Goal: Book appointment/travel/reservation

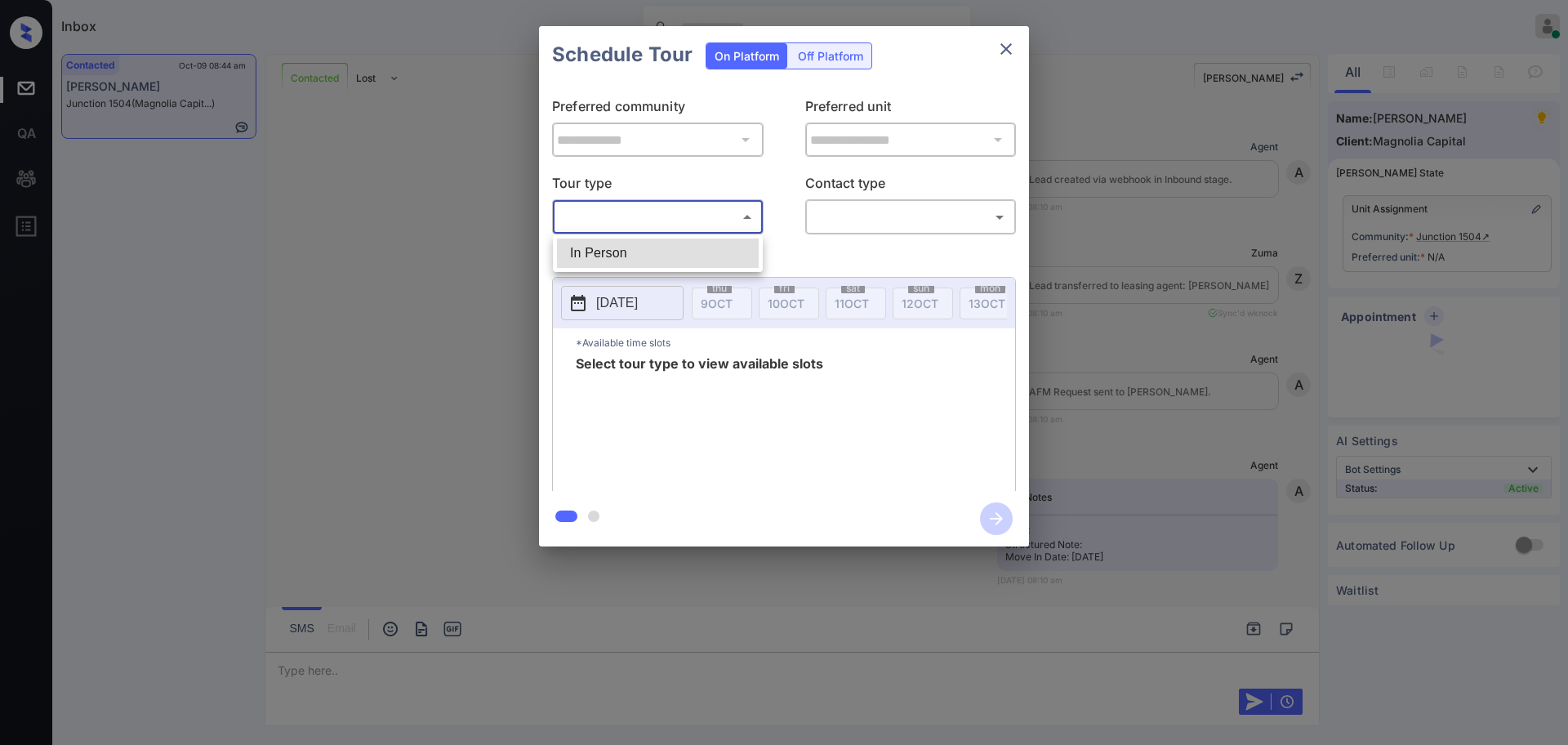
click at [688, 215] on body "Inbox Ajay Kumar Online Set yourself offline Set yourself on break Profile Swit…" at bounding box center [784, 372] width 1568 height 745
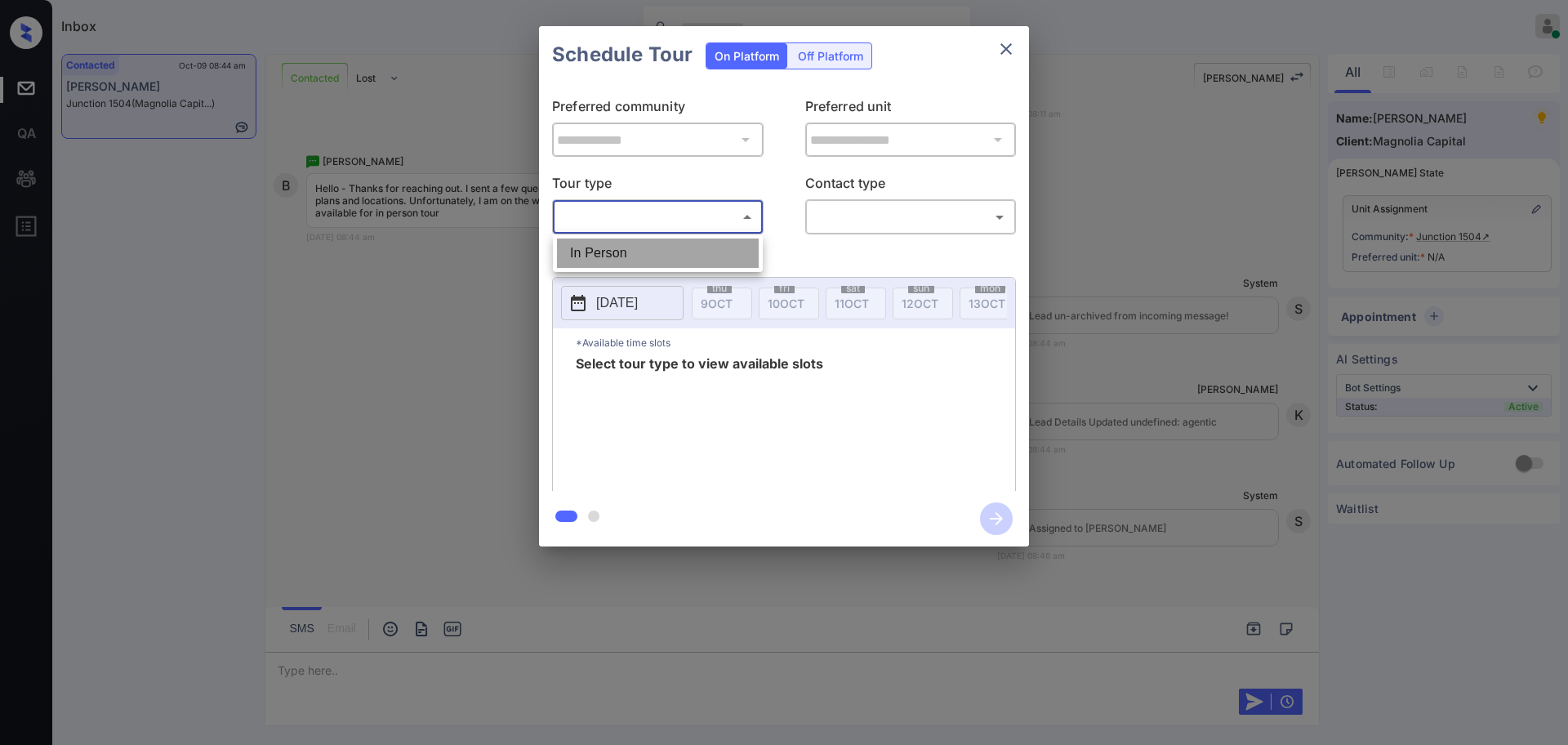
click at [635, 258] on li "In Person" at bounding box center [657, 253] width 202 height 30
type input "********"
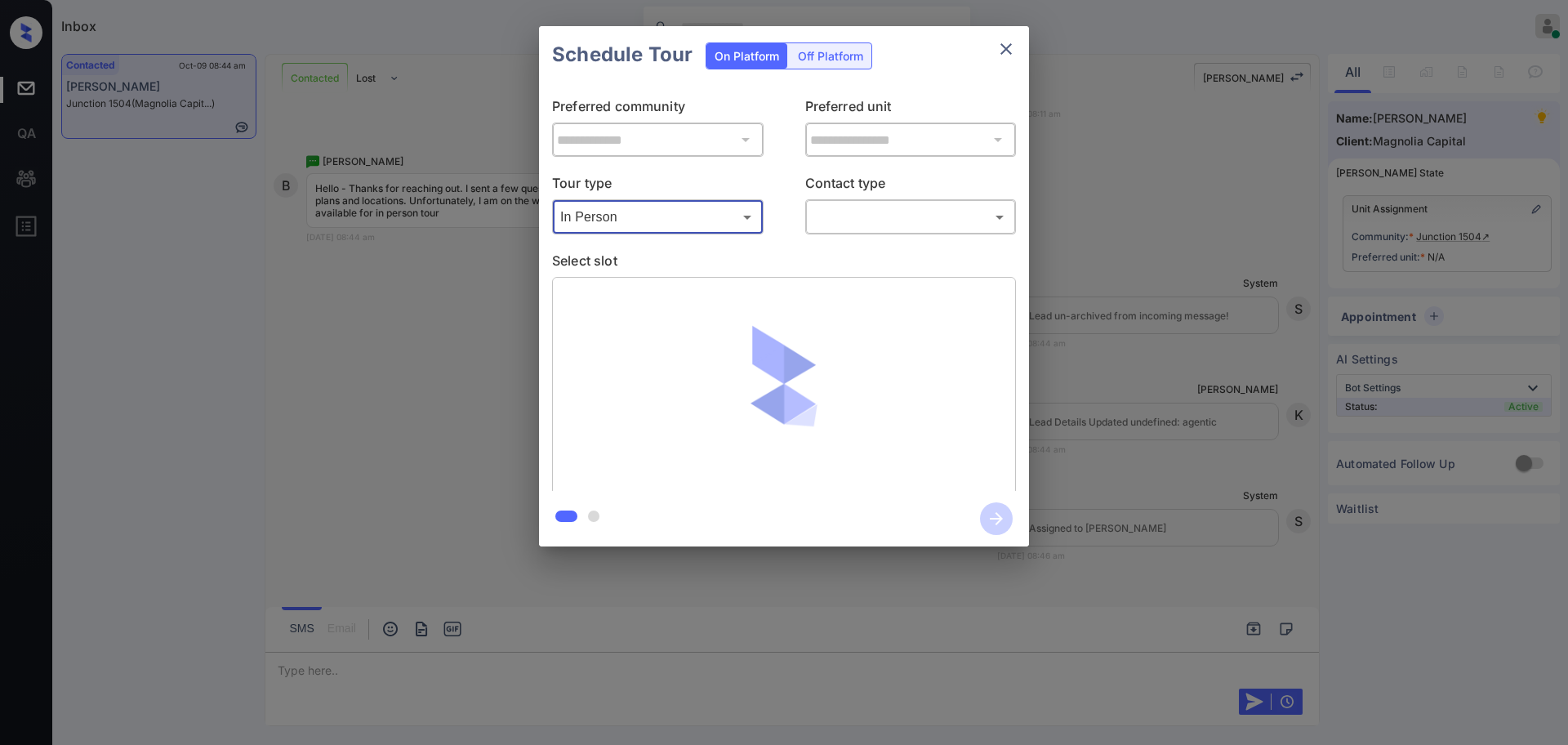
click at [1002, 48] on icon "close" at bounding box center [1006, 49] width 19 height 19
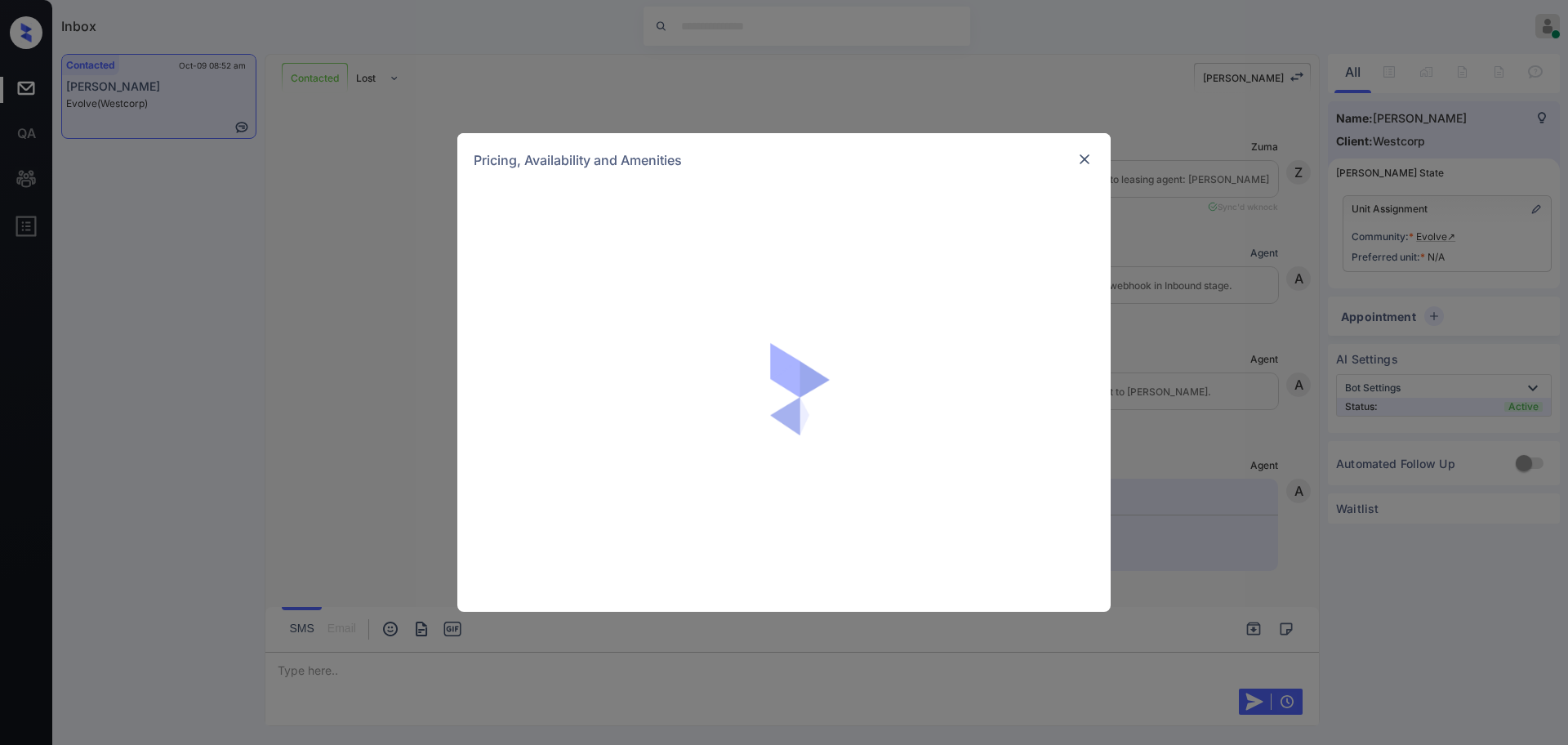
scroll to position [2307, 0]
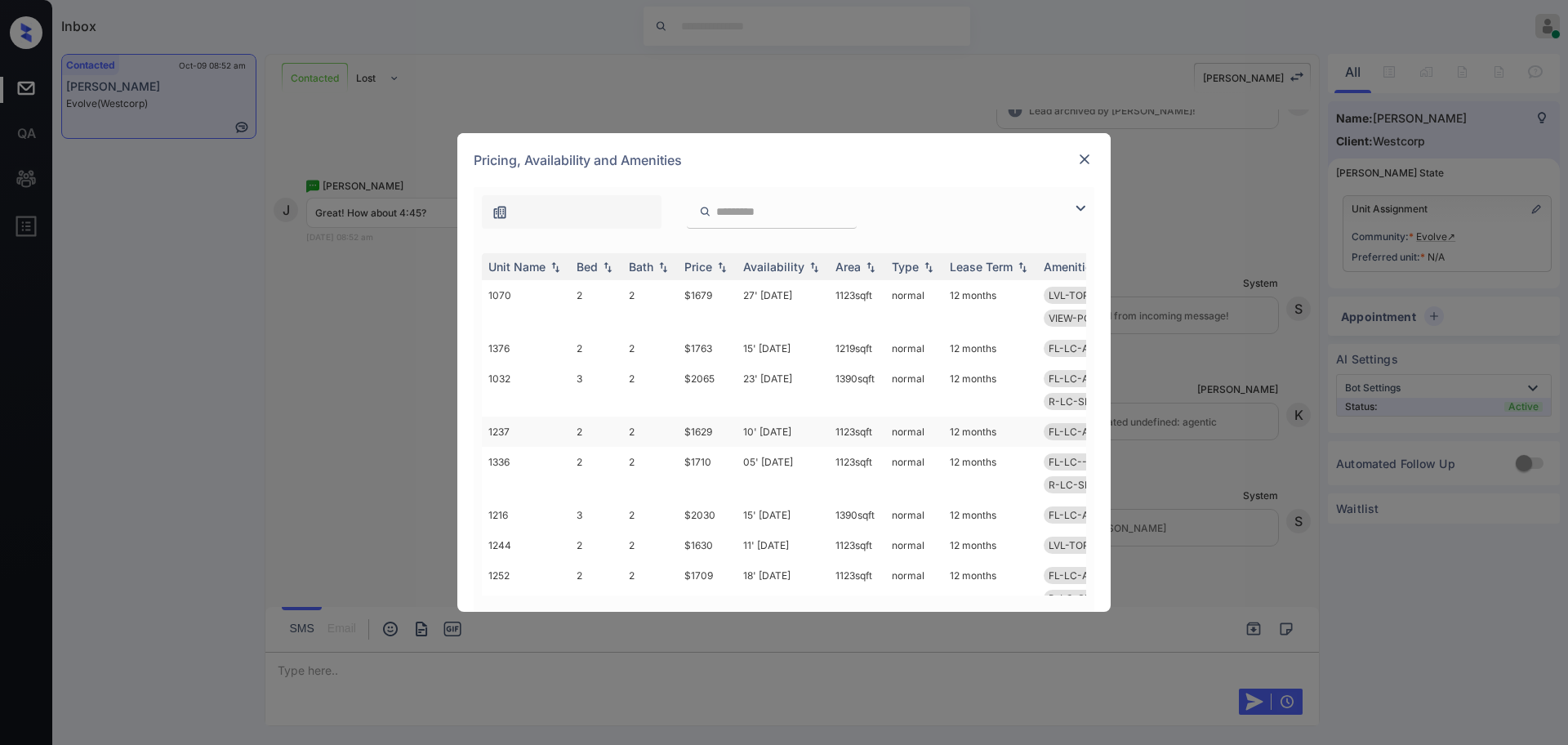
drag, startPoint x: 688, startPoint y: 447, endPoint x: 686, endPoint y: 435, distance: 12.2
click at [687, 434] on td "$1629" at bounding box center [706, 431] width 58 height 31
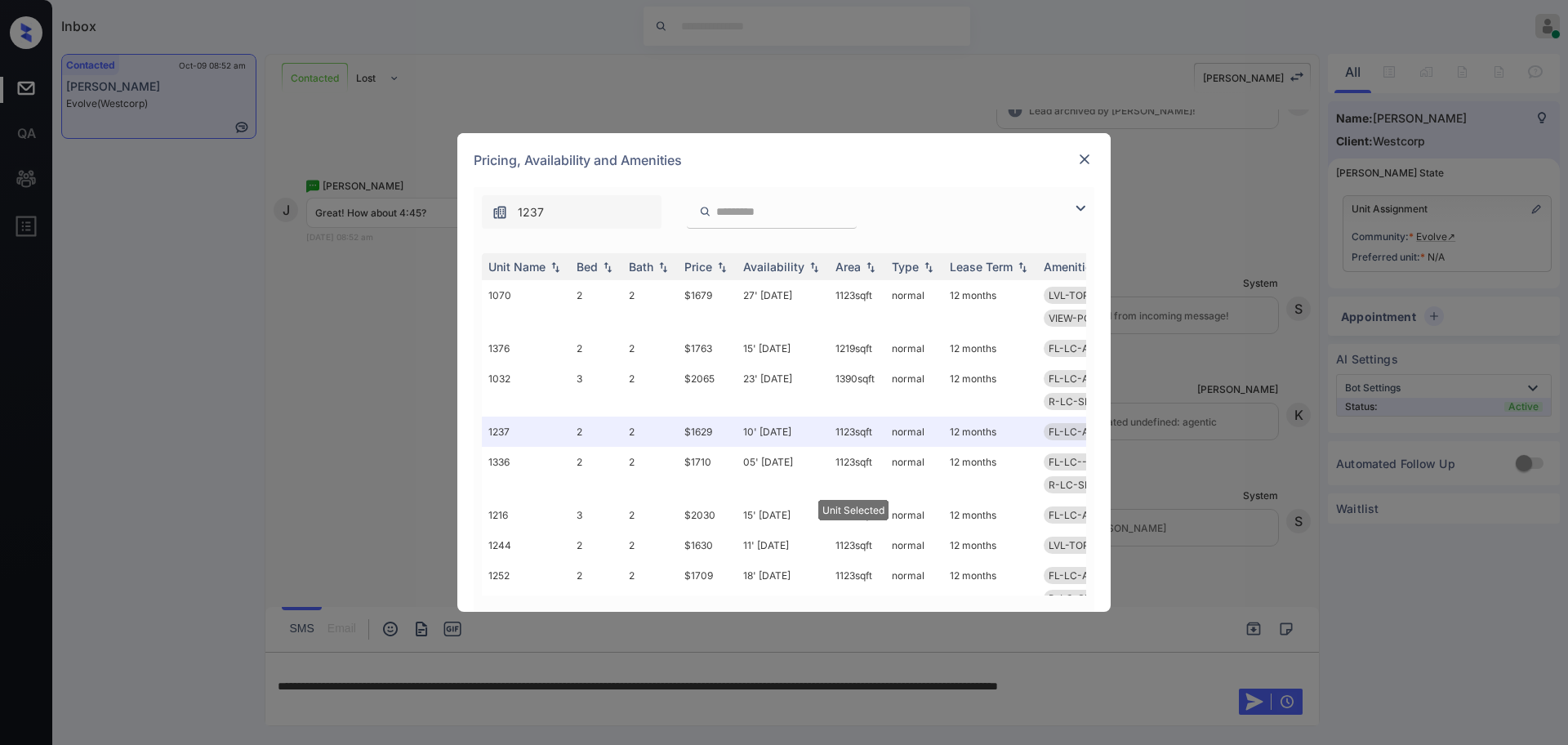
drag, startPoint x: 1098, startPoint y: 144, endPoint x: 1088, endPoint y: 150, distance: 11.7
click at [1098, 144] on div "Pricing, Availability and Amenities" at bounding box center [784, 160] width 653 height 54
click at [1085, 154] on img at bounding box center [1084, 159] width 17 height 17
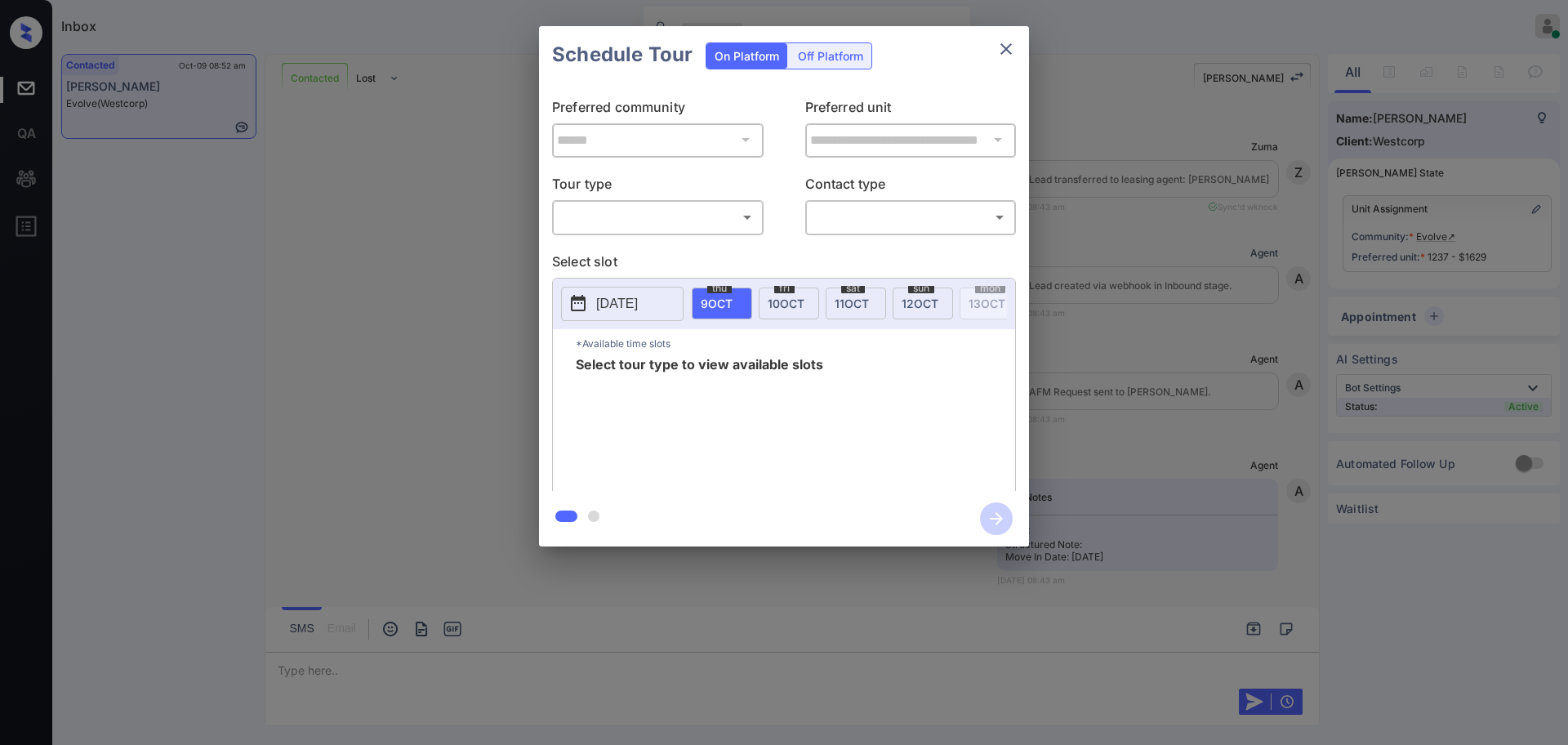
scroll to position [2014, 0]
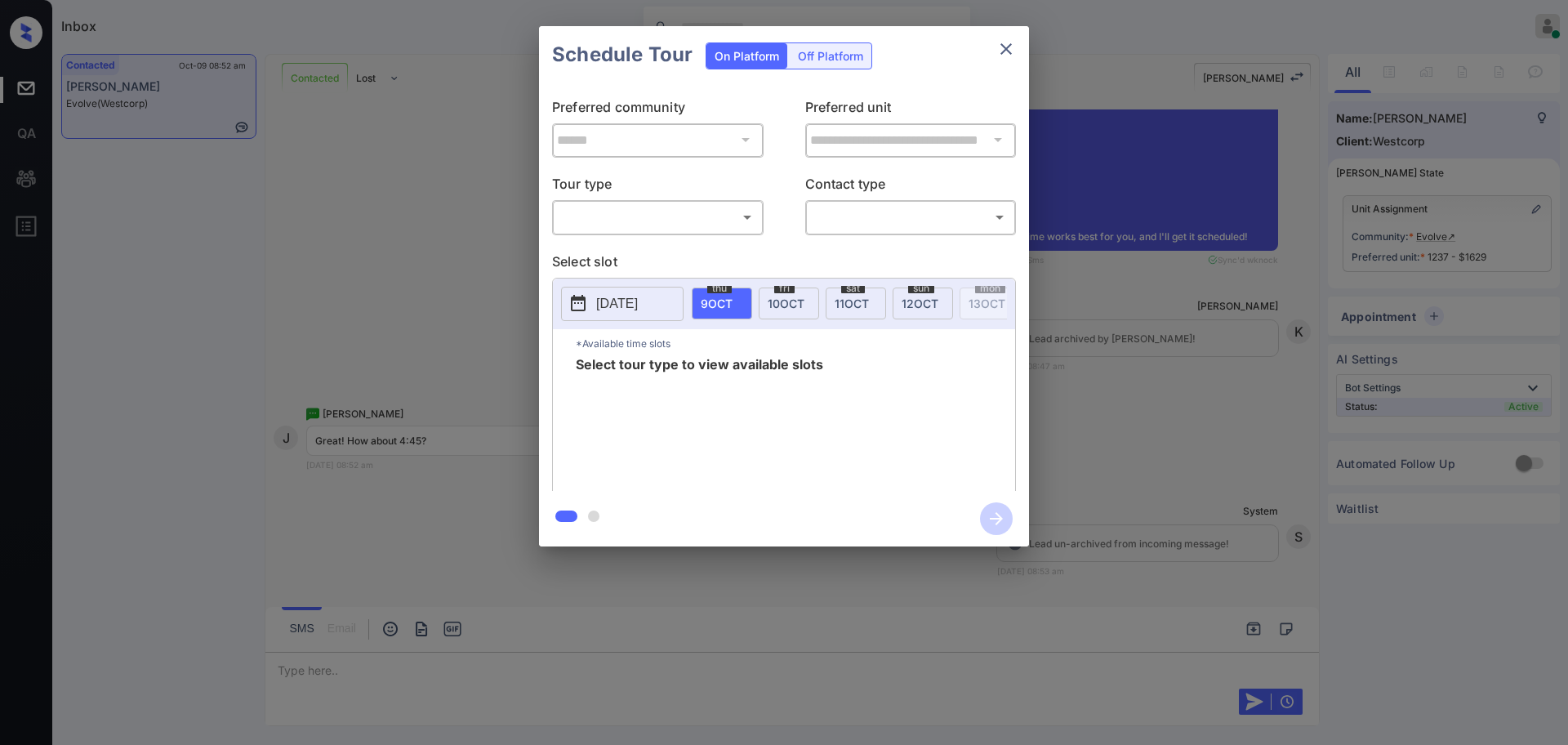
click at [1251, 358] on div "**********" at bounding box center [784, 286] width 1568 height 573
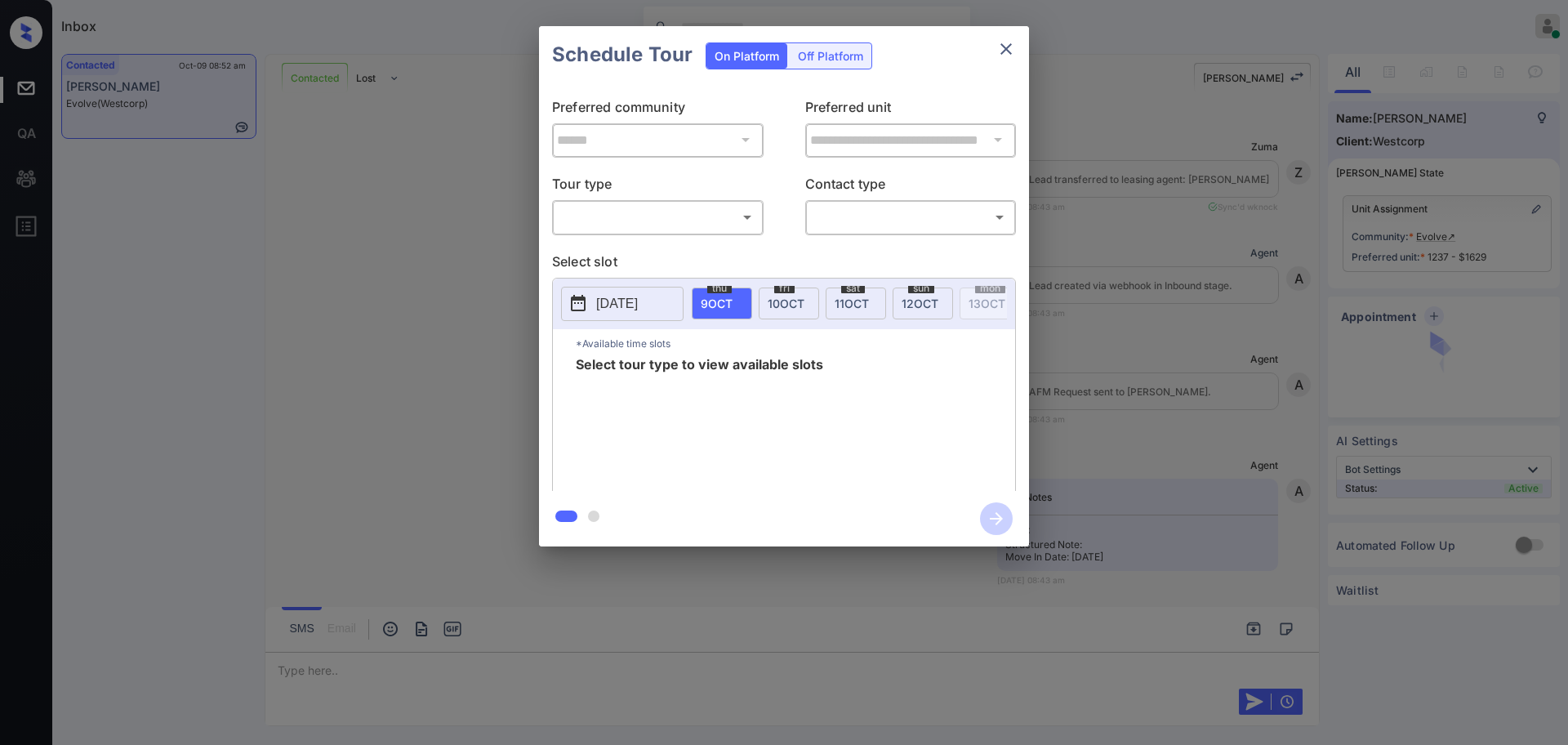
scroll to position [1913, 0]
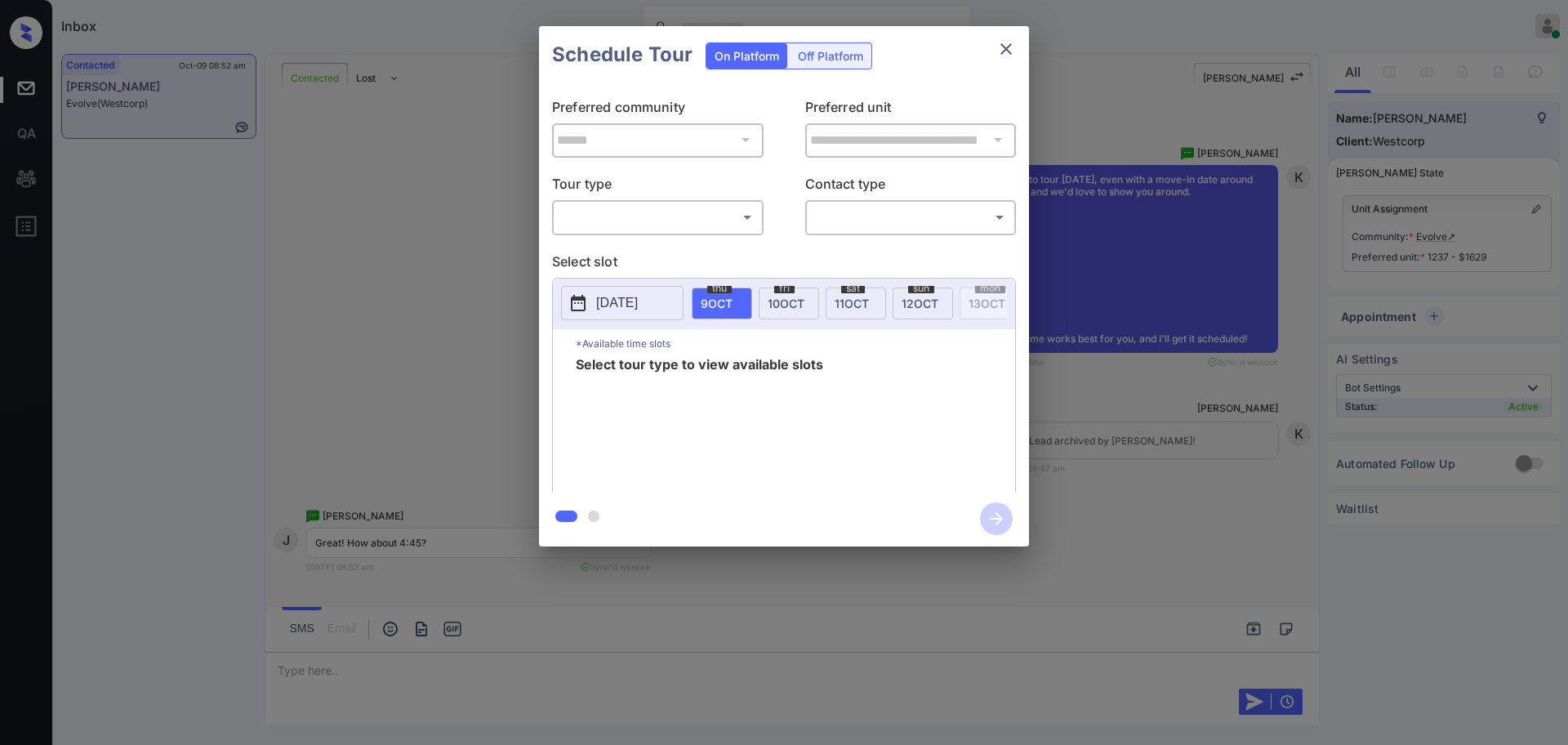
click at [637, 218] on body "Inbox [PERSON_NAME] Online Set yourself offline Set yourself on break Profile S…" at bounding box center [784, 372] width 1568 height 745
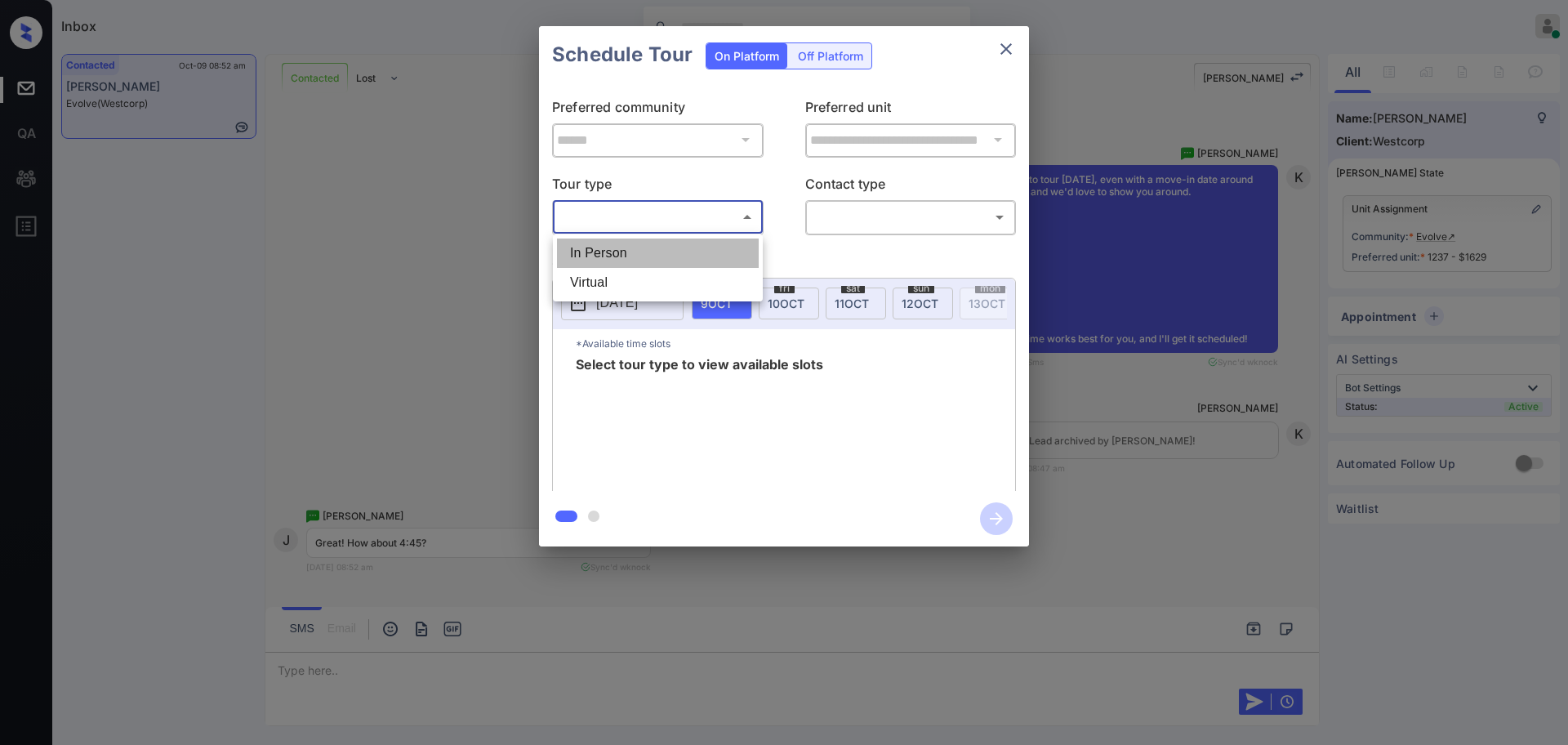
click at [622, 249] on li "In Person" at bounding box center [657, 253] width 202 height 30
type input "********"
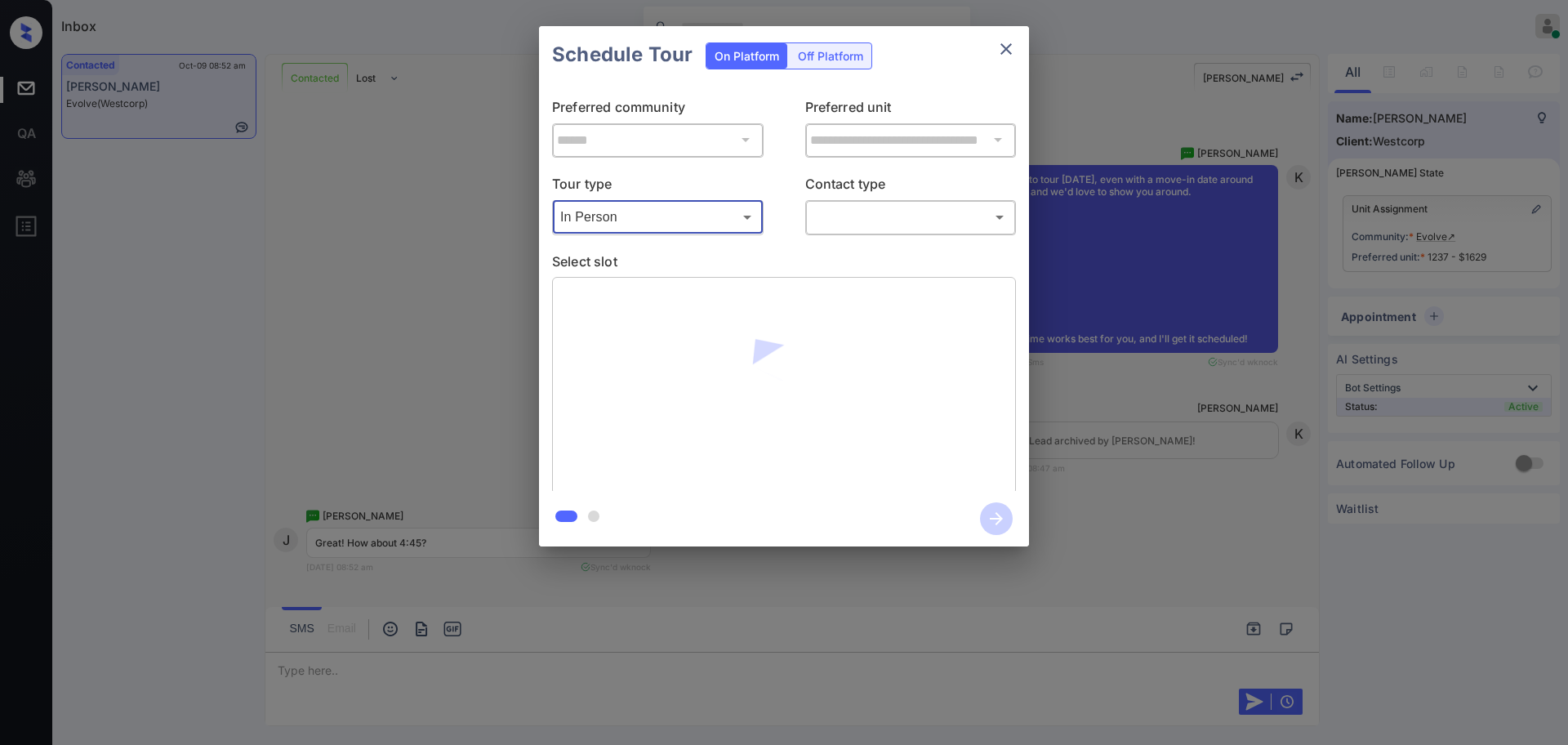
click at [853, 215] on body "Inbox Ajay Kumar Online Set yourself offline Set yourself on break Profile Swit…" at bounding box center [784, 372] width 1568 height 745
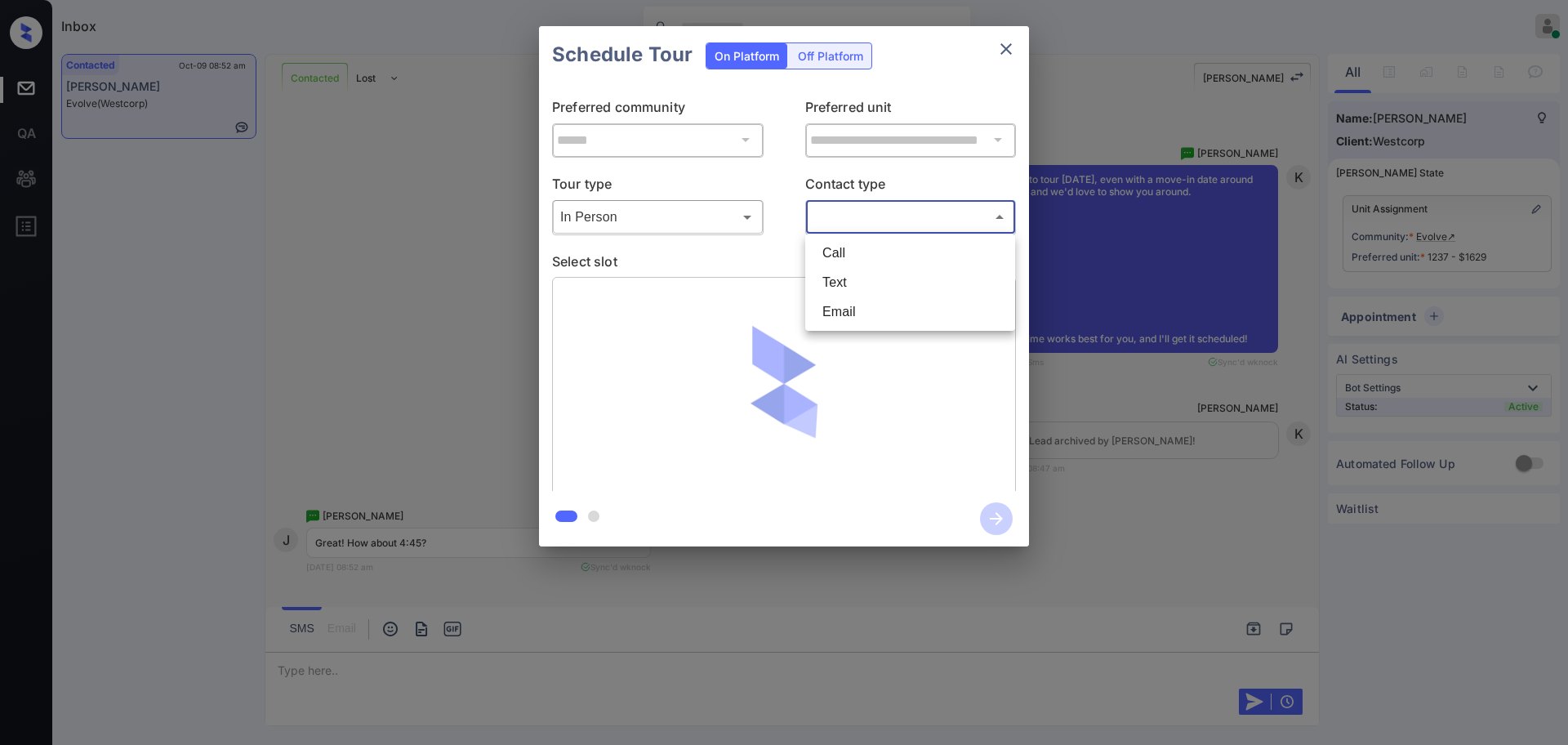
click at [833, 279] on li "Text" at bounding box center [910, 283] width 202 height 30
type input "****"
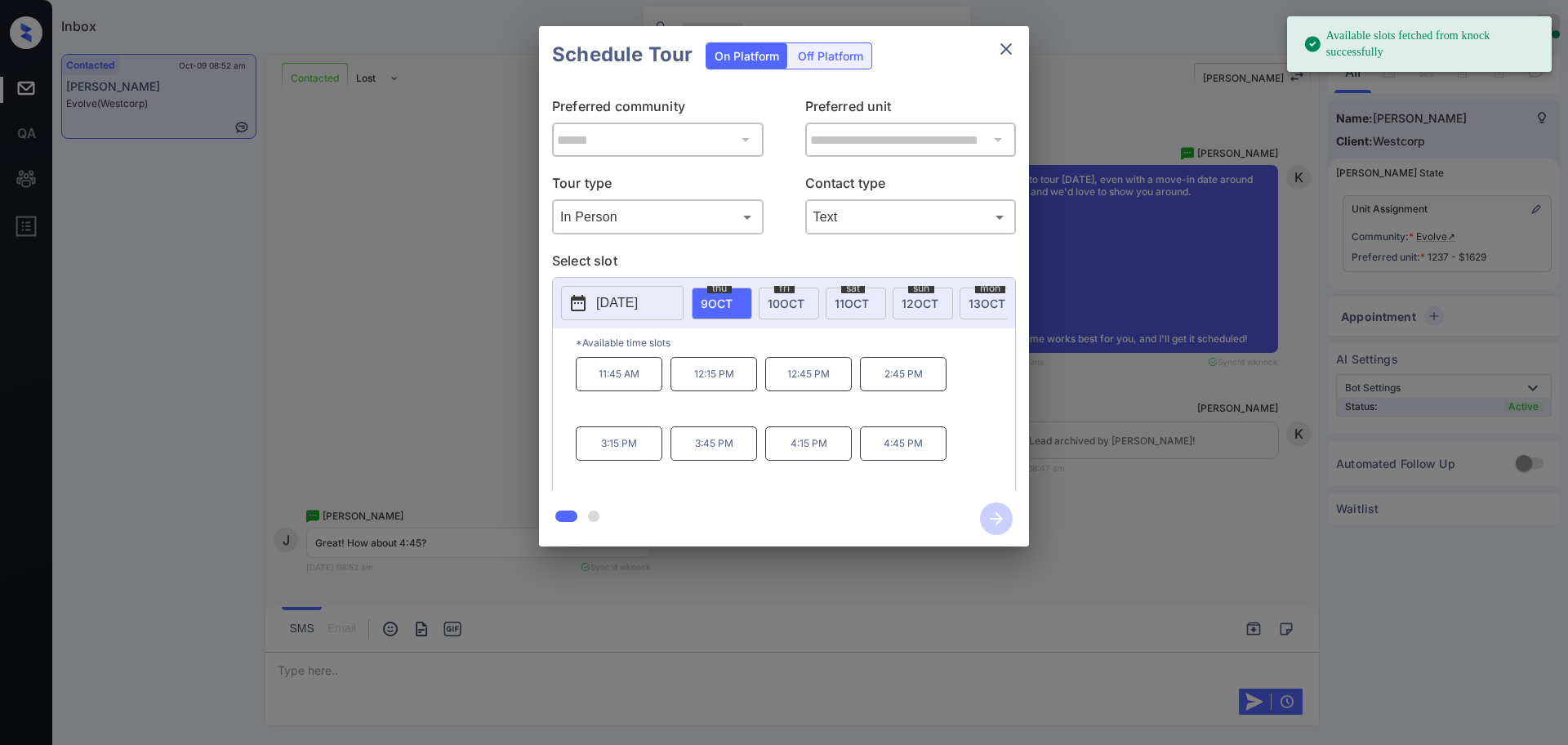
click at [899, 456] on p "4:45 PM" at bounding box center [903, 443] width 86 height 34
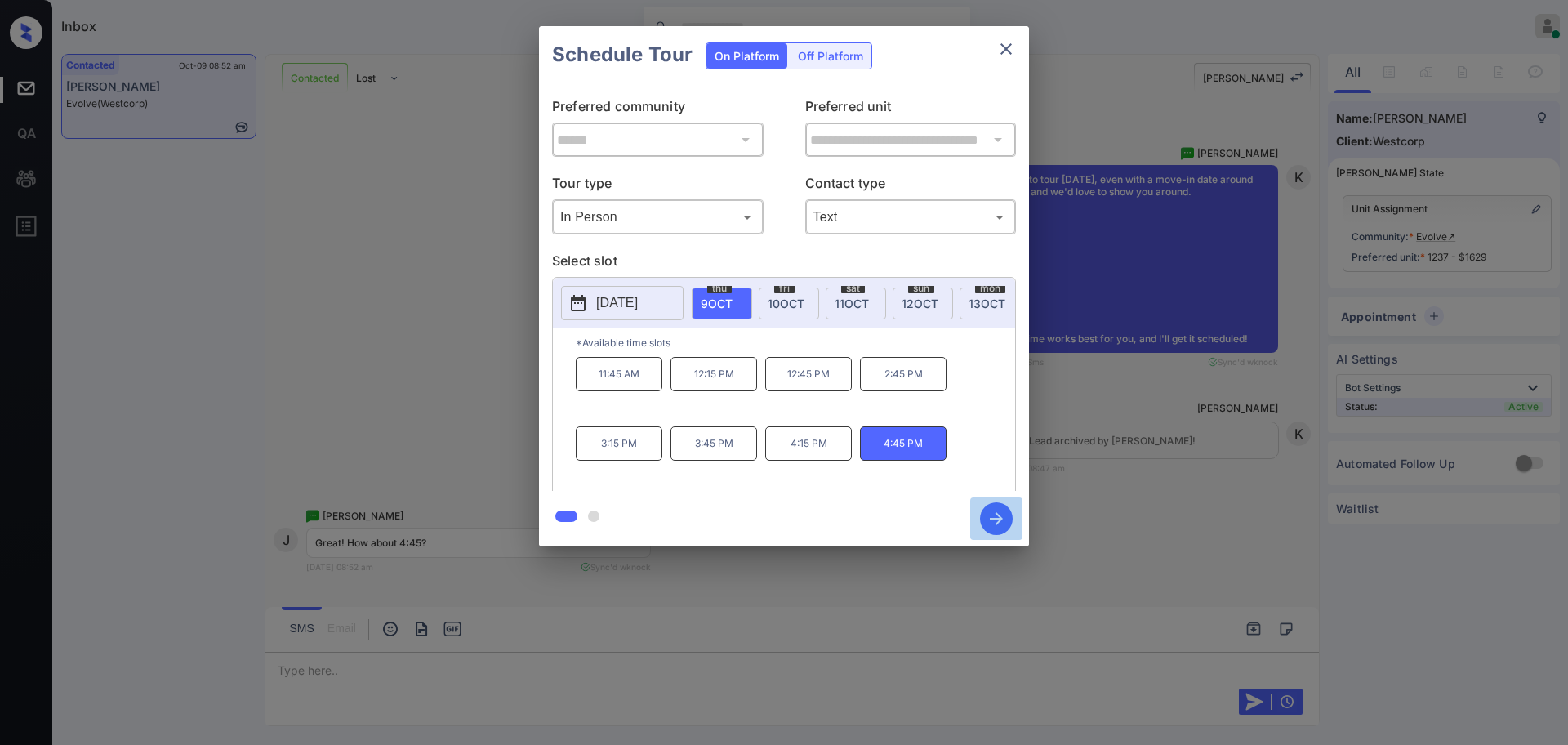
click at [992, 522] on icon "button" at bounding box center [995, 518] width 32 height 32
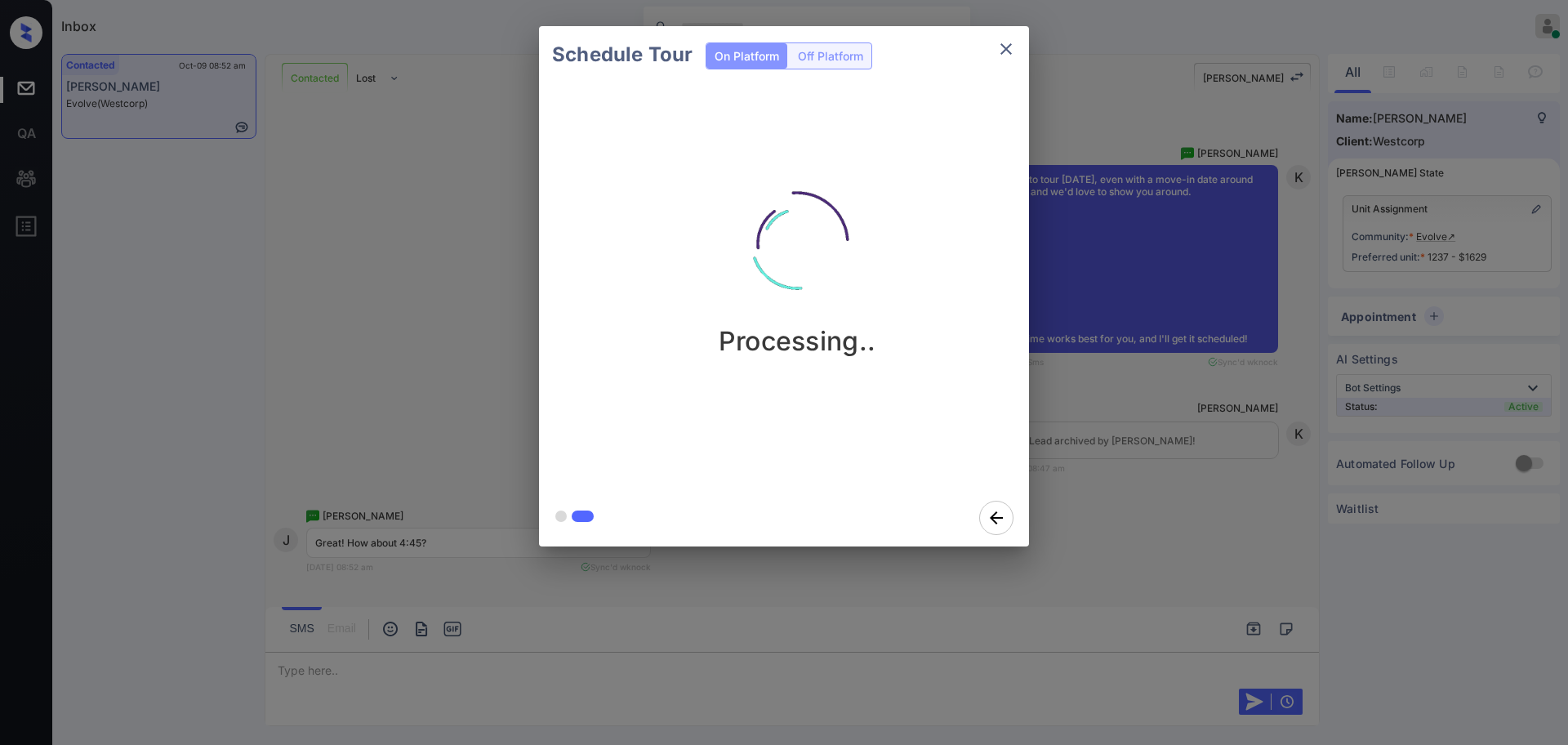
click at [1169, 491] on div "Schedule Tour On Platform Off Platform Processing.." at bounding box center [784, 286] width 1568 height 573
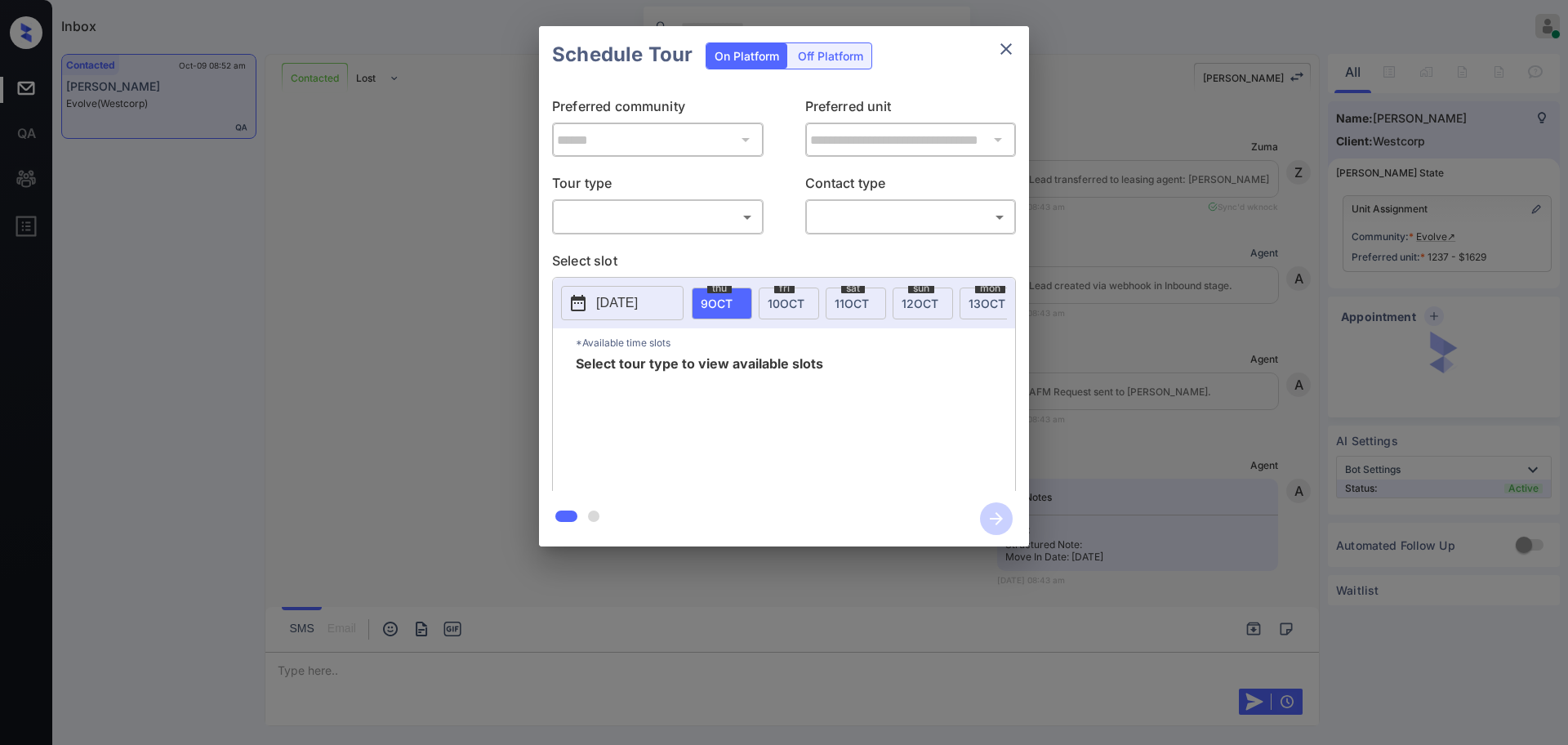
scroll to position [2997, 0]
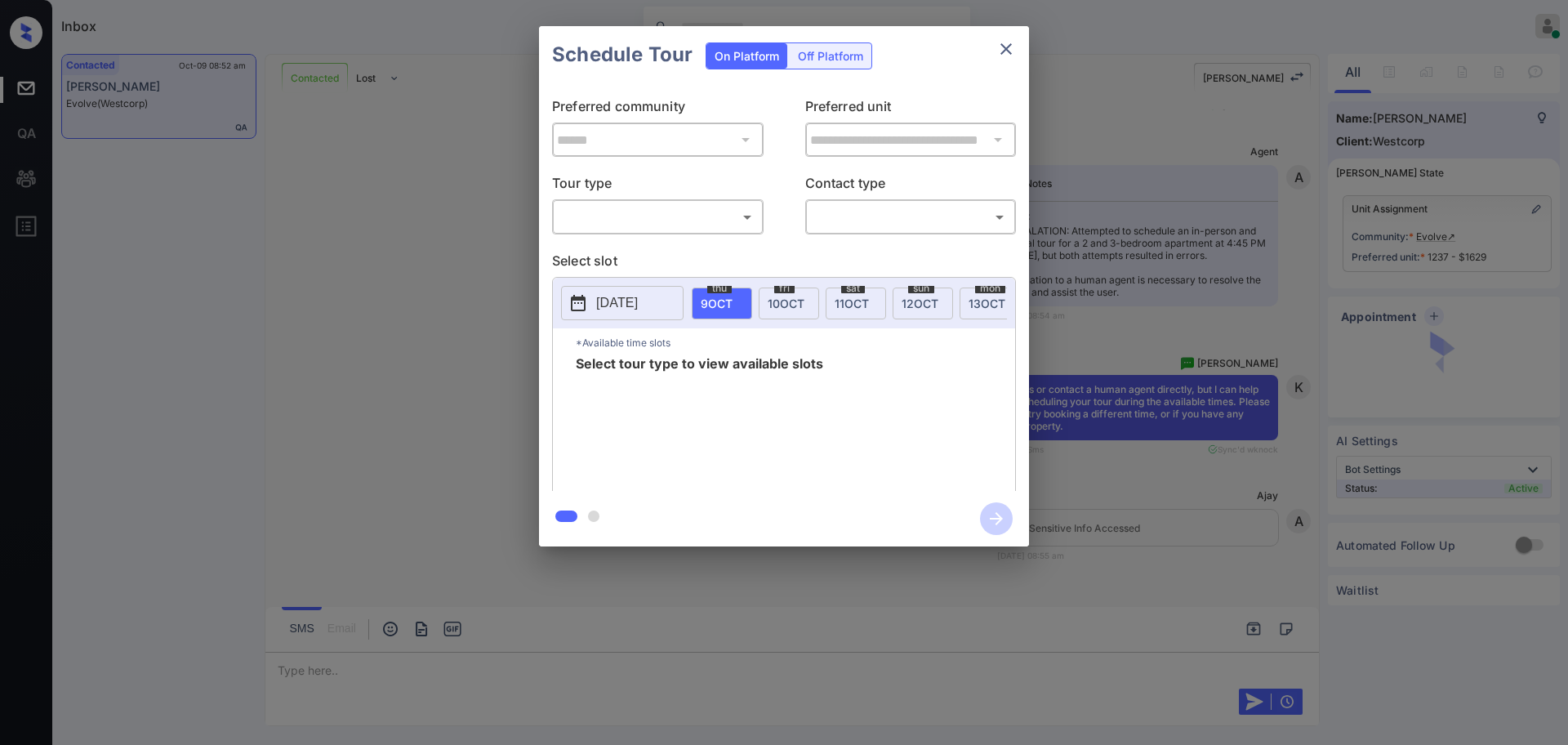
click at [684, 217] on body "Inbox [PERSON_NAME] Online Set yourself offline Set yourself on break Profile S…" at bounding box center [784, 372] width 1568 height 745
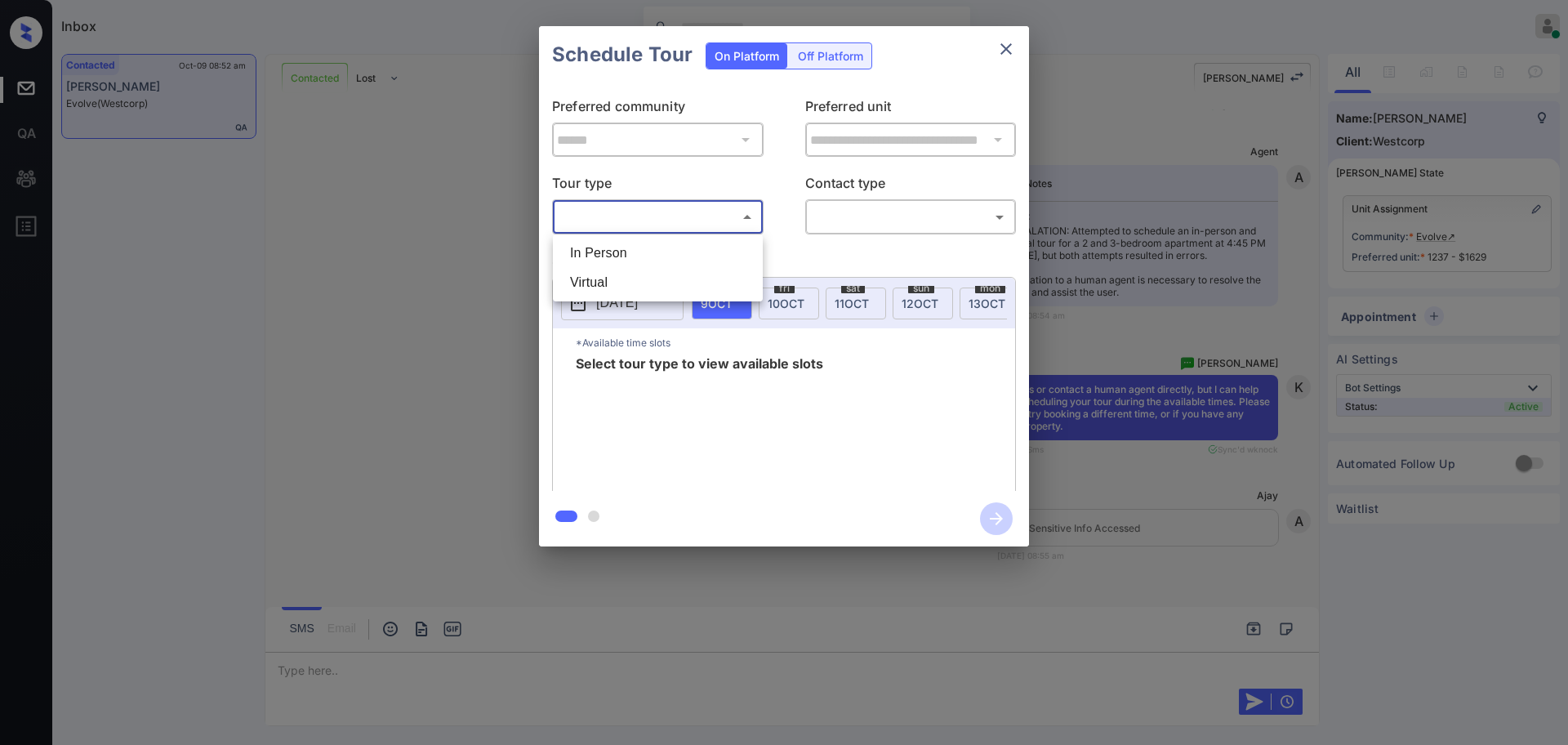
click at [663, 244] on li "In Person" at bounding box center [657, 253] width 202 height 30
type input "********"
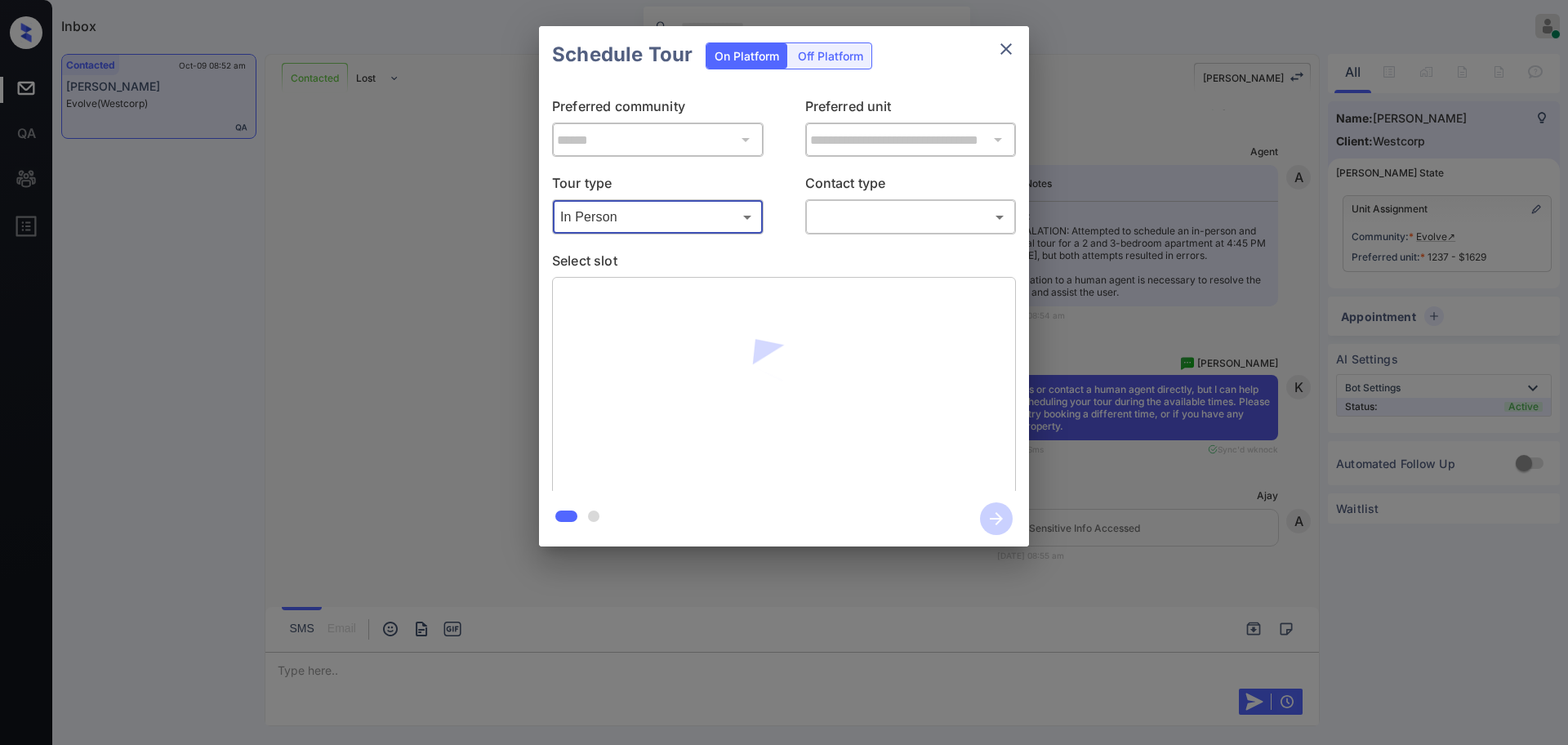
click at [863, 214] on body "Inbox Ajay Kumar Online Set yourself offline Set yourself on break Profile Swit…" at bounding box center [784, 372] width 1568 height 745
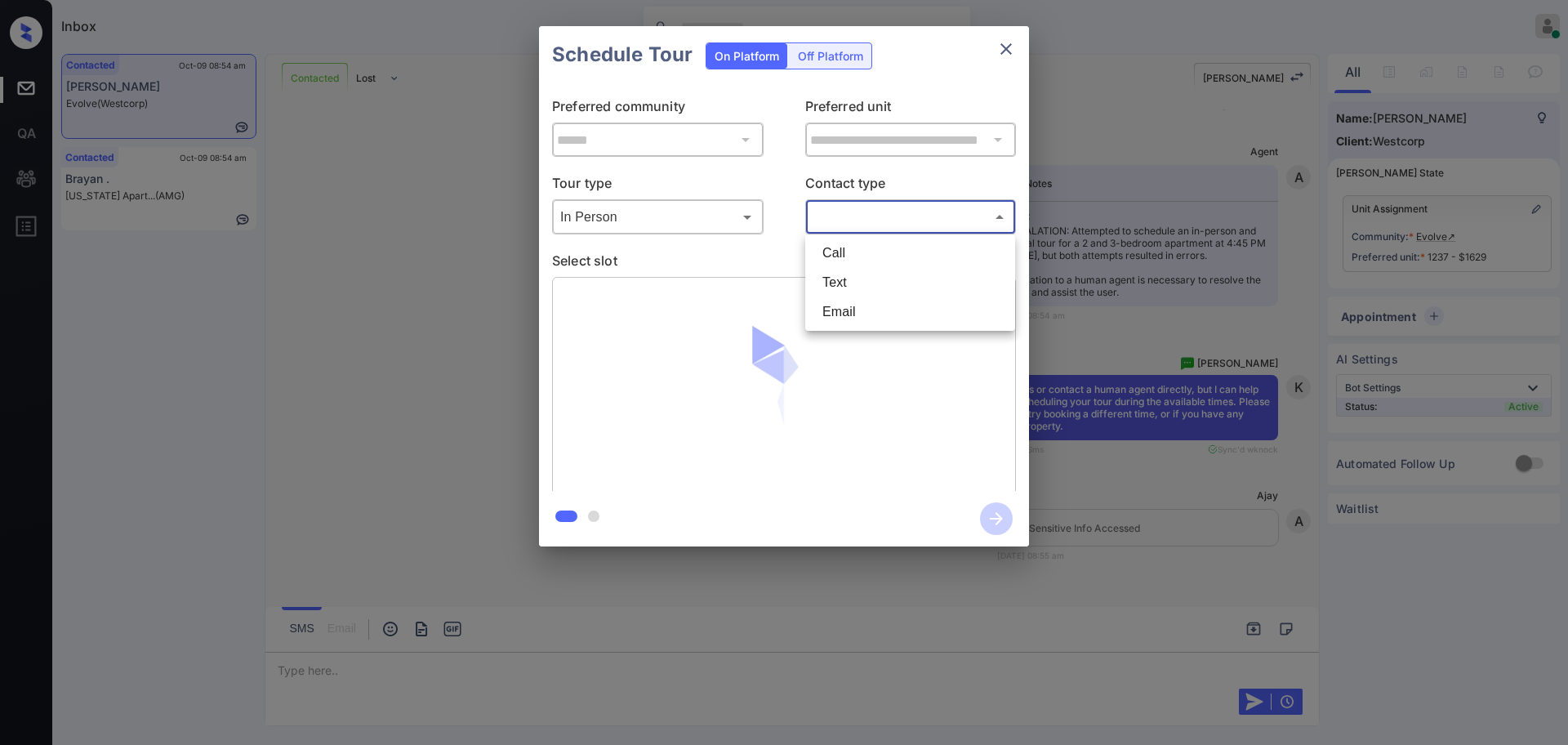
click at [838, 283] on li "Text" at bounding box center [910, 283] width 202 height 30
type input "****"
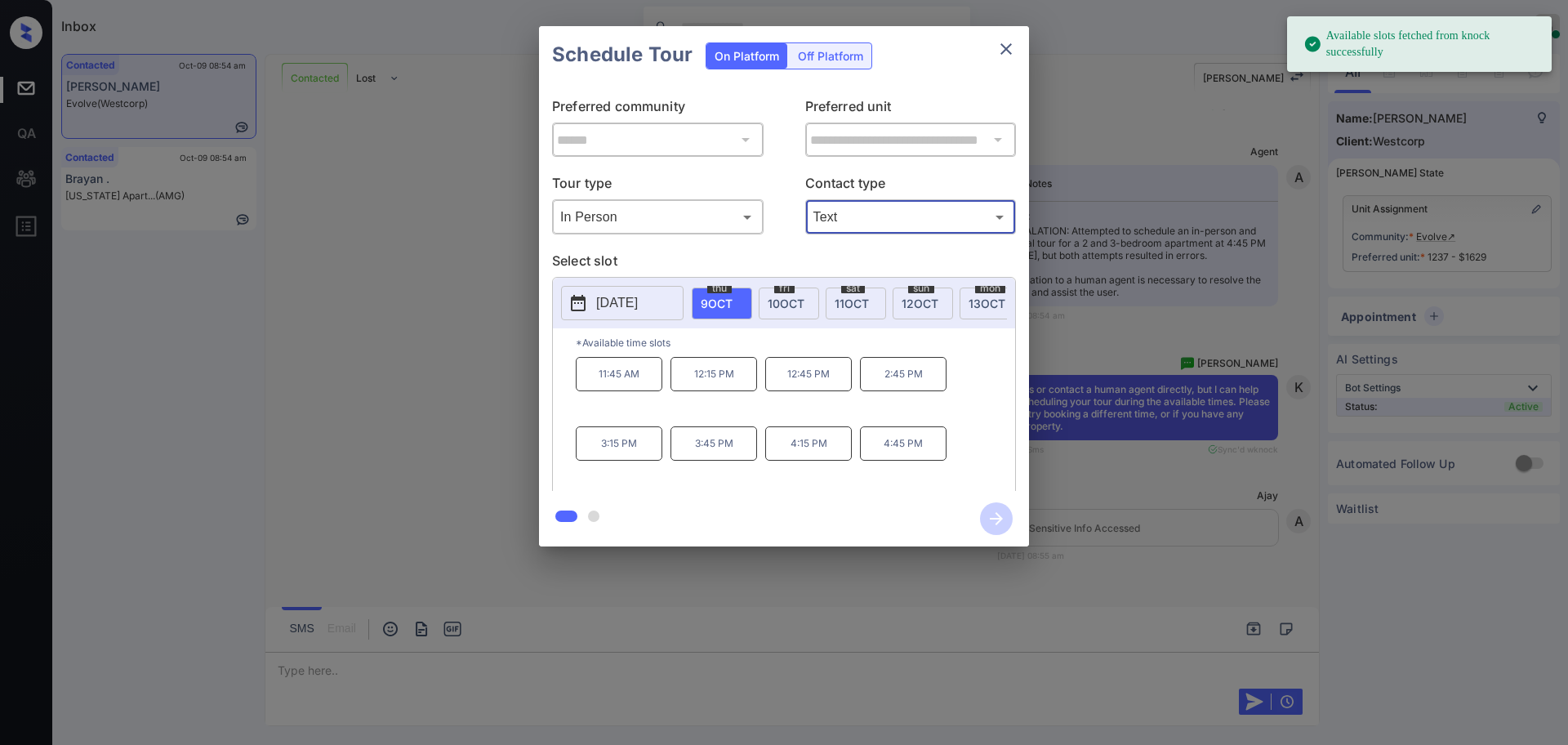
click at [719, 302] on span "9 OCT" at bounding box center [716, 304] width 31 height 14
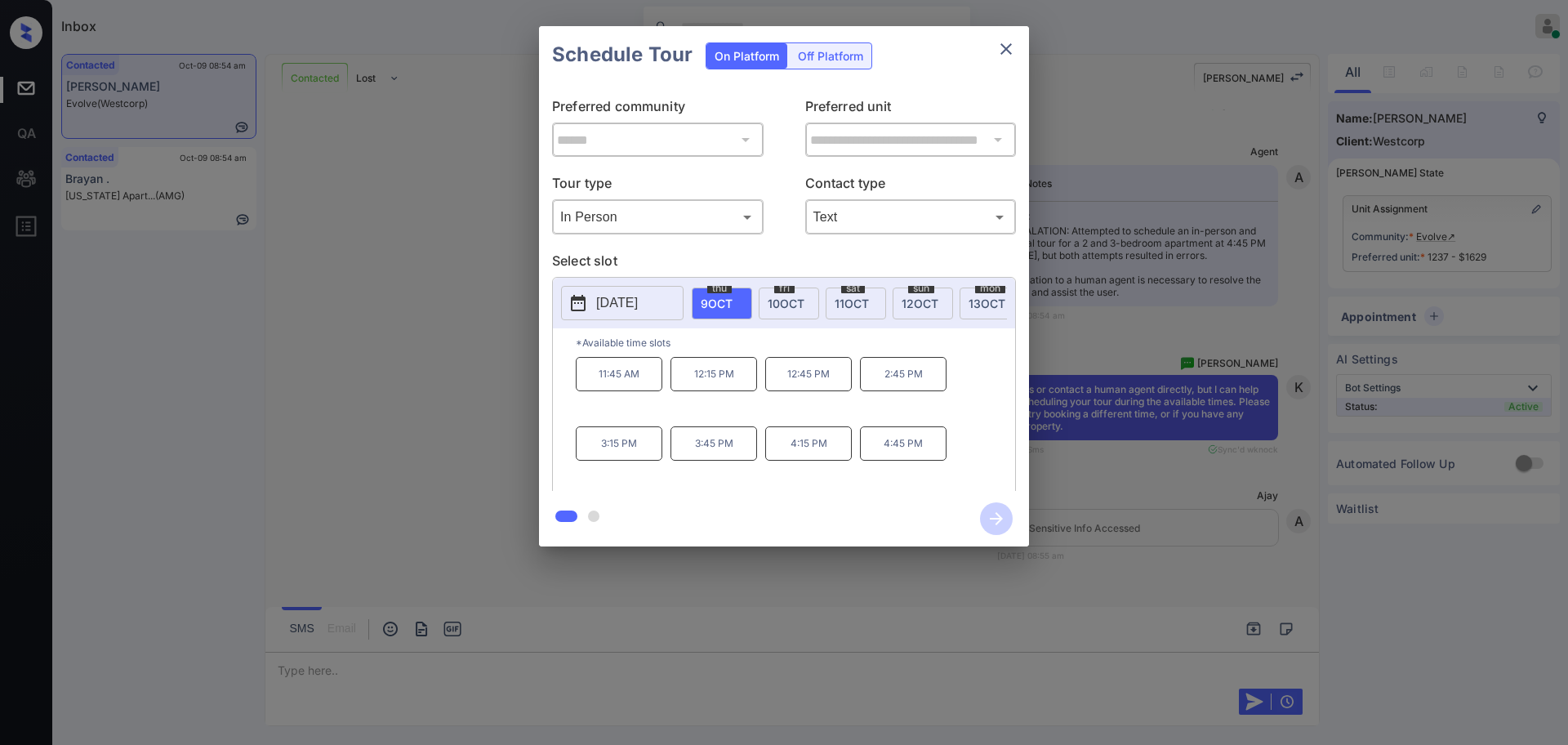
click at [814, 461] on p "4:15 PM" at bounding box center [808, 443] width 86 height 34
click at [998, 524] on icon "button" at bounding box center [995, 518] width 32 height 32
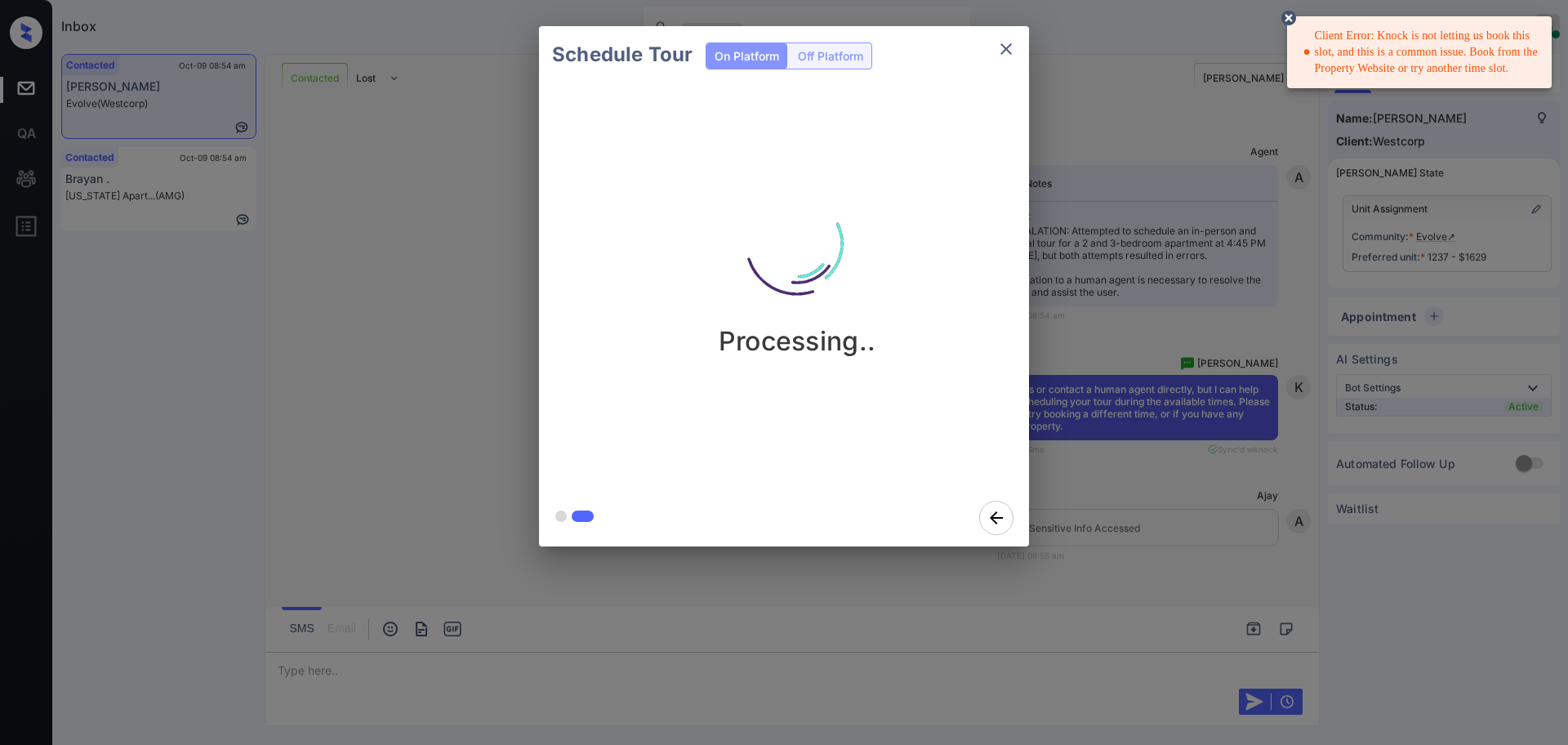
click at [1171, 307] on div "Schedule Tour On Platform Off Platform Processing.." at bounding box center [784, 286] width 1568 height 573
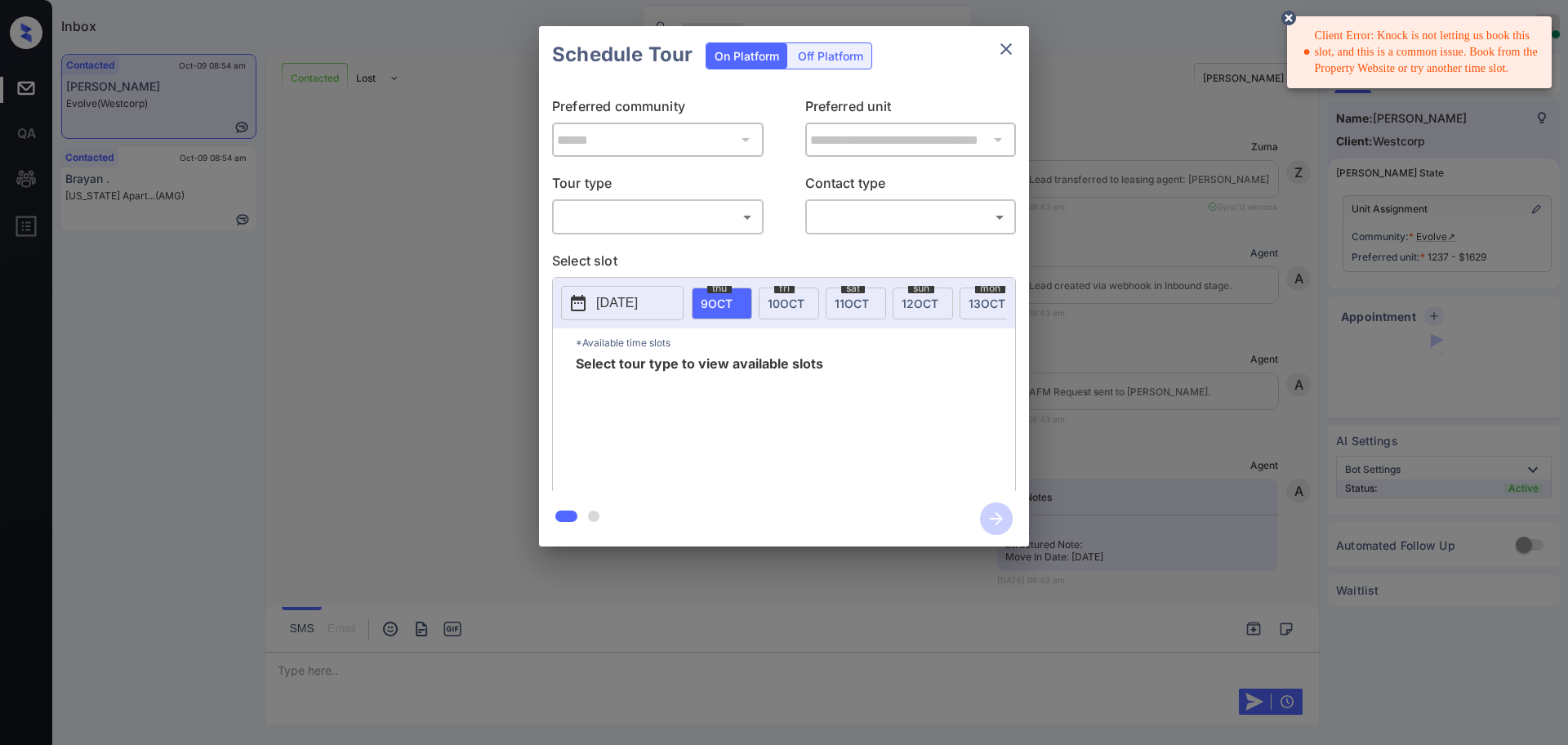
scroll to position [2997, 0]
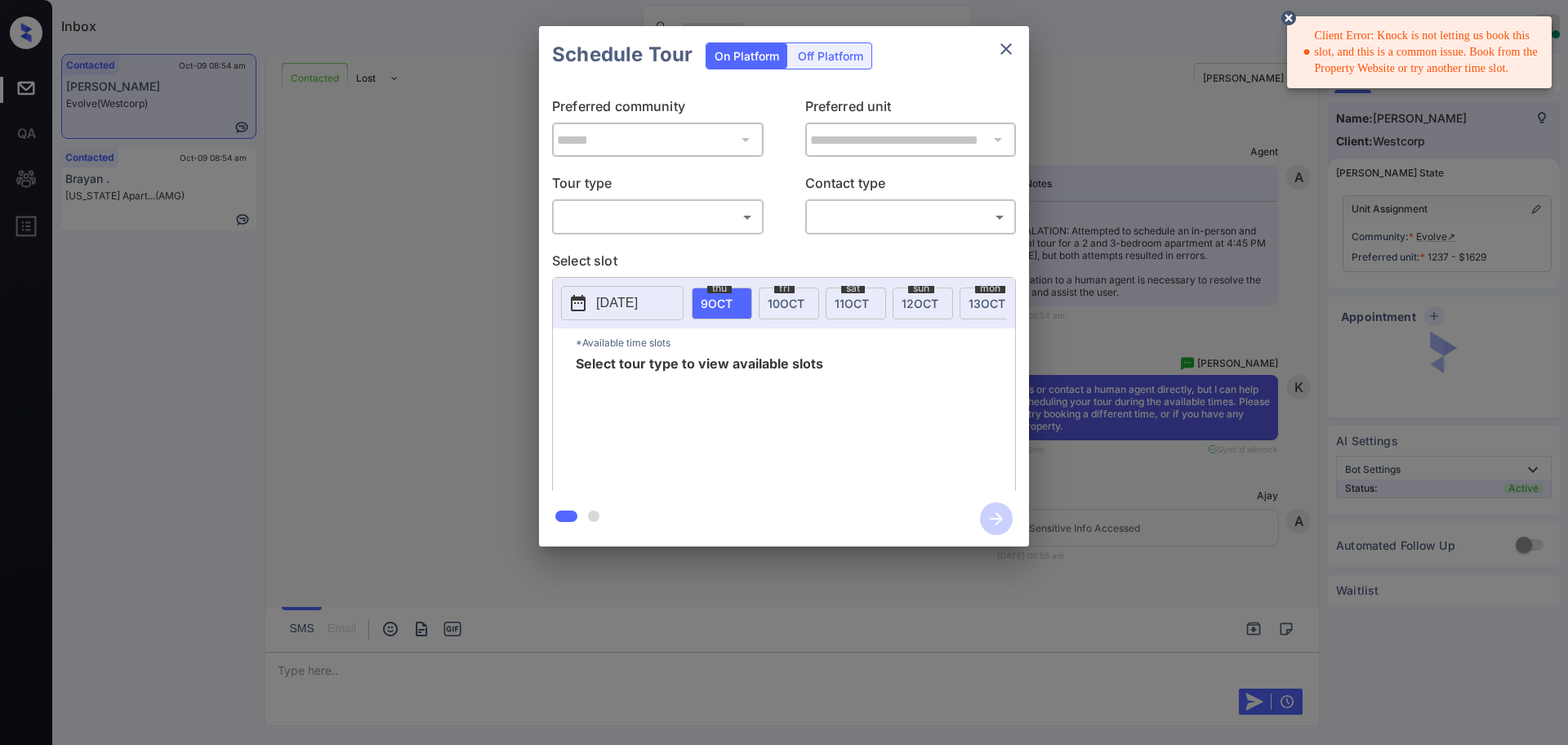
click at [671, 231] on div "​ ​" at bounding box center [657, 217] width 211 height 35
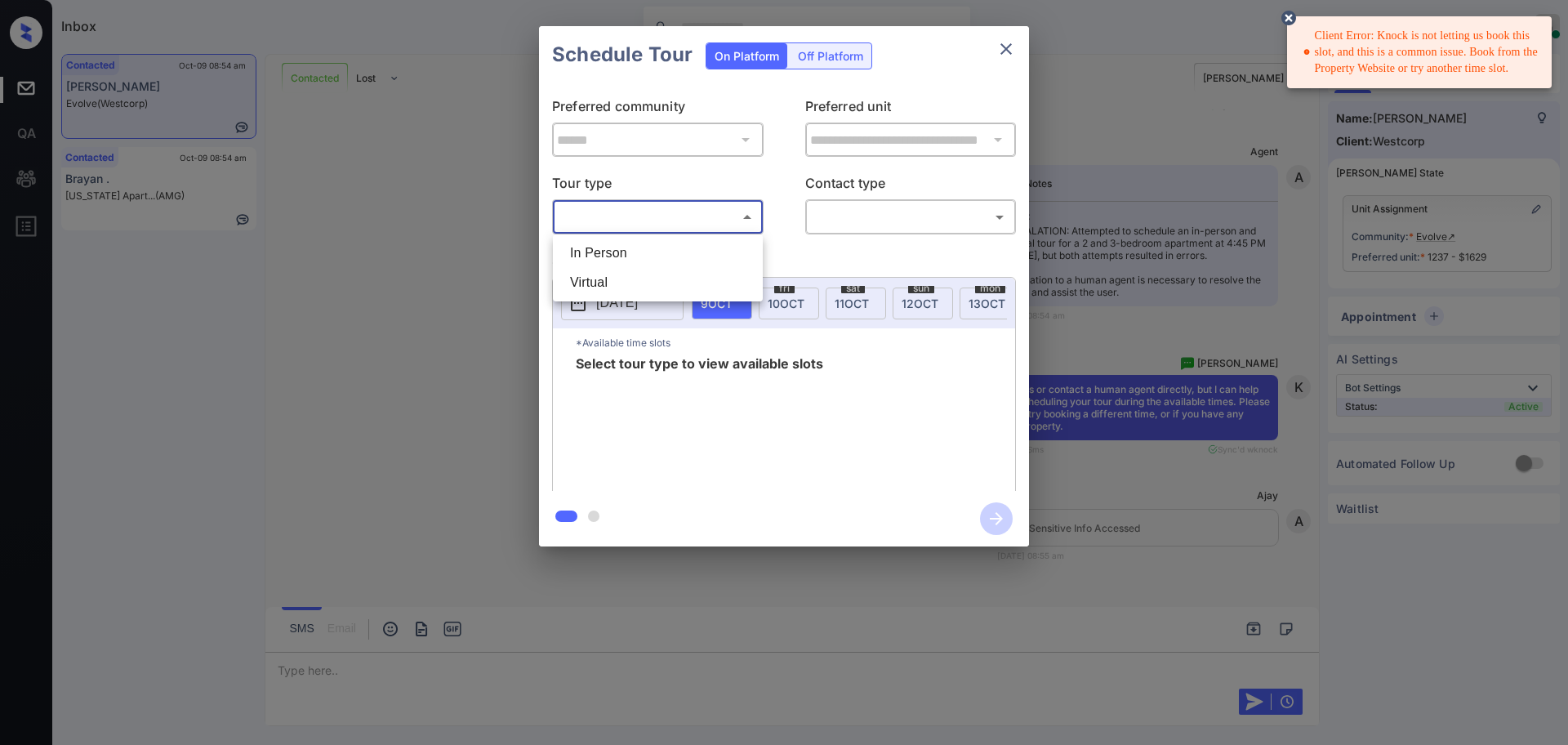
click at [624, 219] on body "Client Error: Knock is not letting us book this slot, and this is a common issu…" at bounding box center [784, 372] width 1568 height 745
click at [633, 259] on li "In Person" at bounding box center [657, 253] width 202 height 30
type input "********"
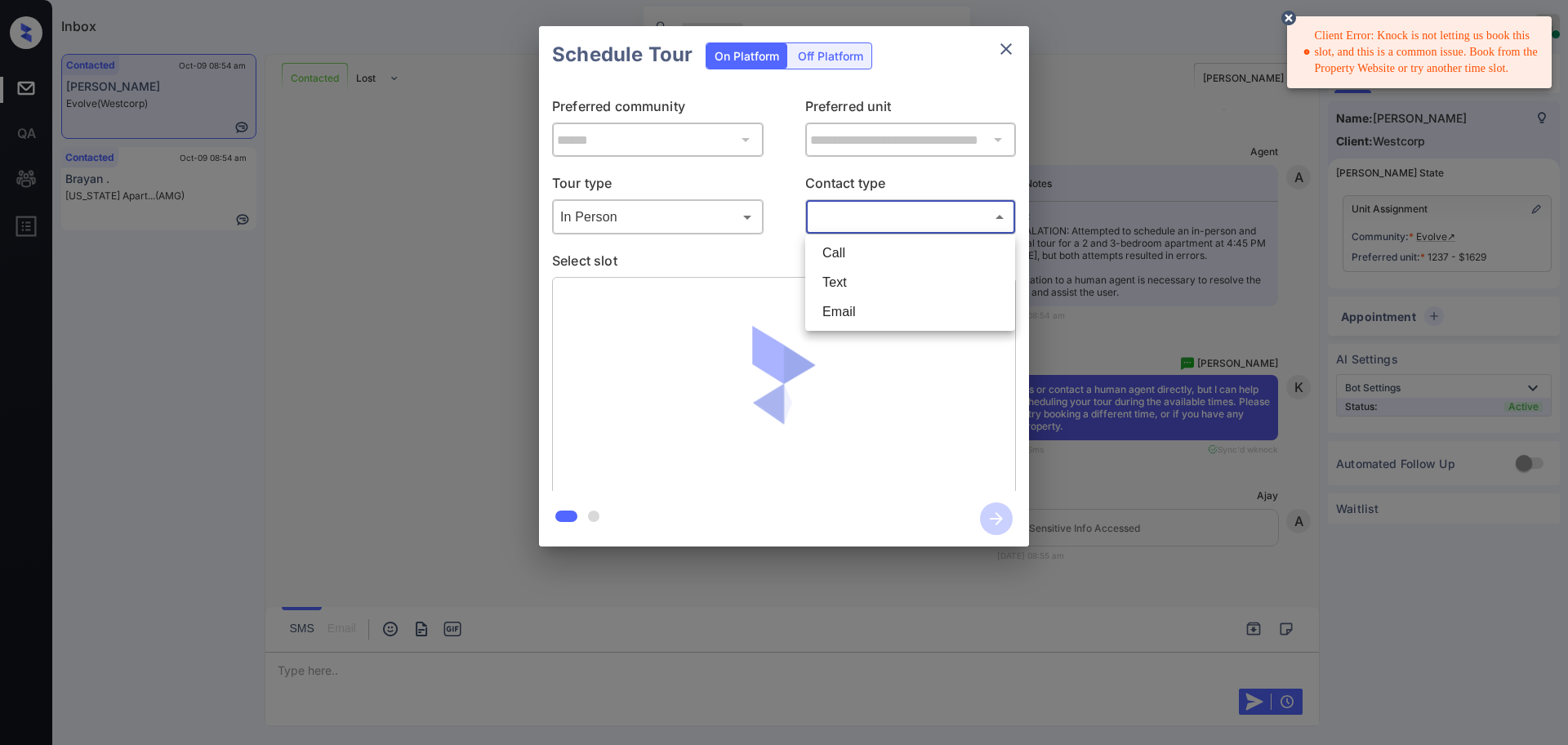
click at [925, 217] on body "Client Error: Knock is not letting us book this slot, and this is a common issu…" at bounding box center [784, 372] width 1568 height 745
click at [849, 284] on li "Text" at bounding box center [910, 283] width 202 height 30
type input "****"
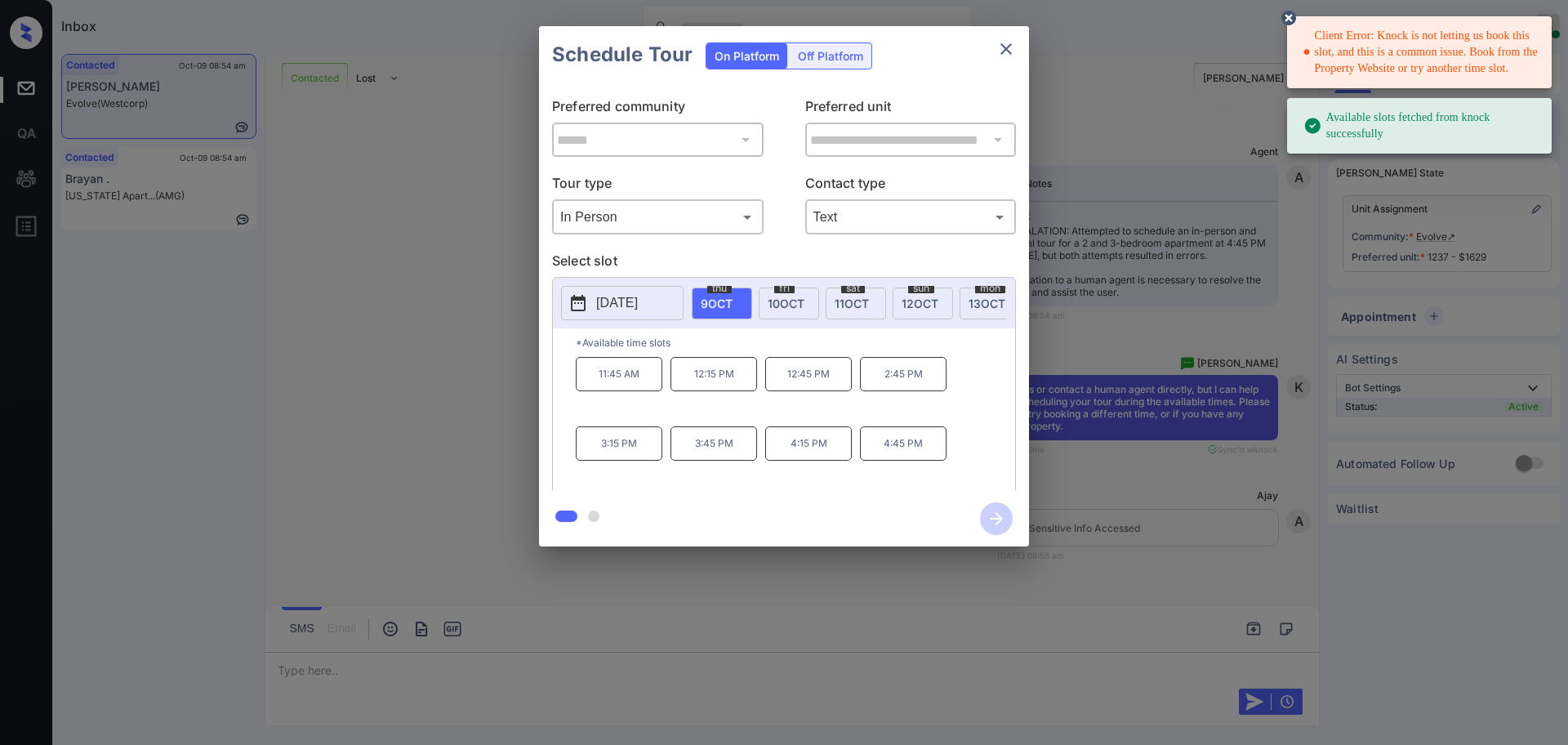
click at [789, 300] on span "10 OCT" at bounding box center [786, 304] width 37 height 14
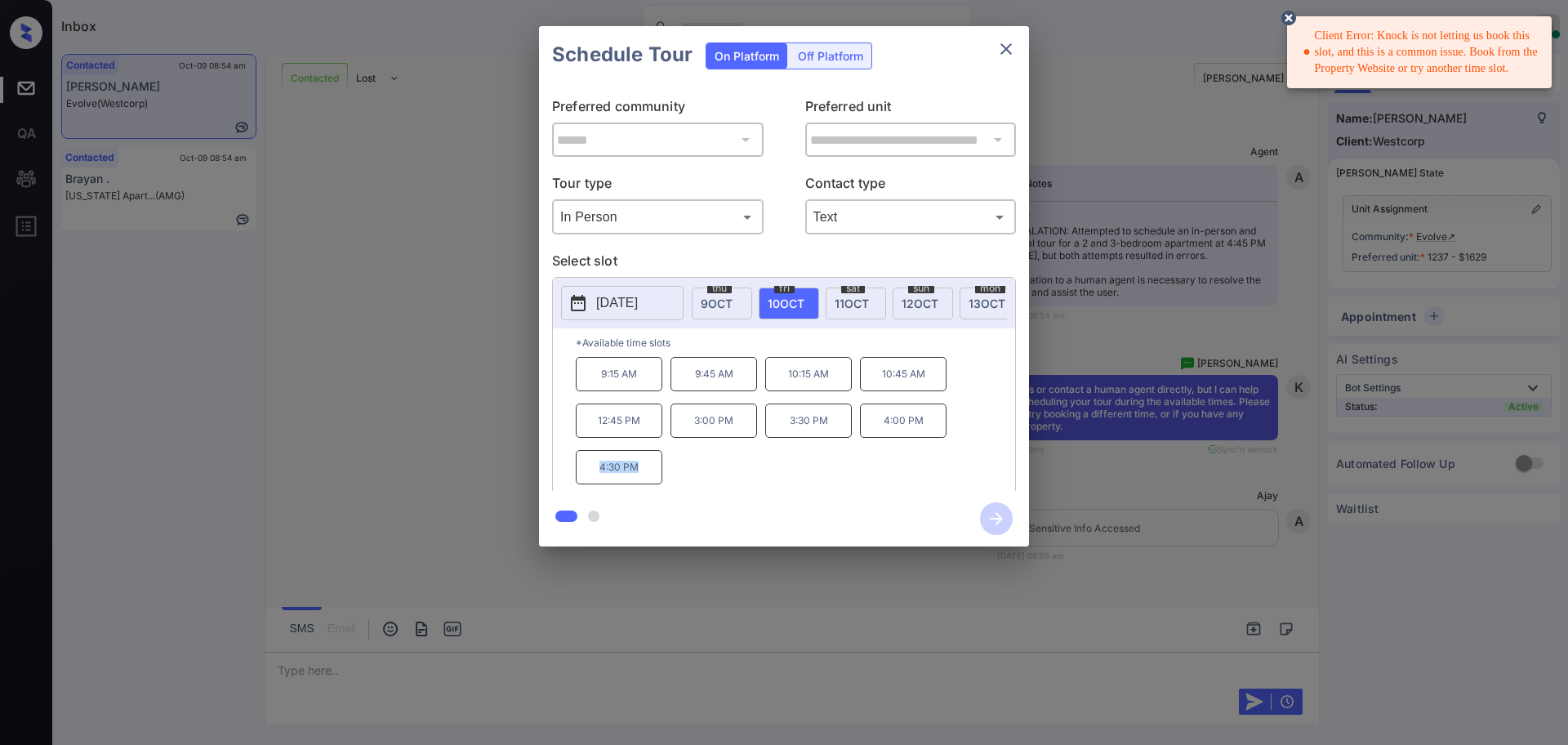
drag, startPoint x: 598, startPoint y: 473, endPoint x: 692, endPoint y: 484, distance: 94.6
click at [683, 484] on div "9:15 AM 9:45 AM 10:15 AM 10:45 AM 12:45 PM 3:00 PM 3:30 PM 4:00 PM 4:30 PM" at bounding box center [794, 423] width 439 height 131
copy p "4:30 PM"
click at [1011, 52] on icon "close" at bounding box center [1006, 49] width 19 height 19
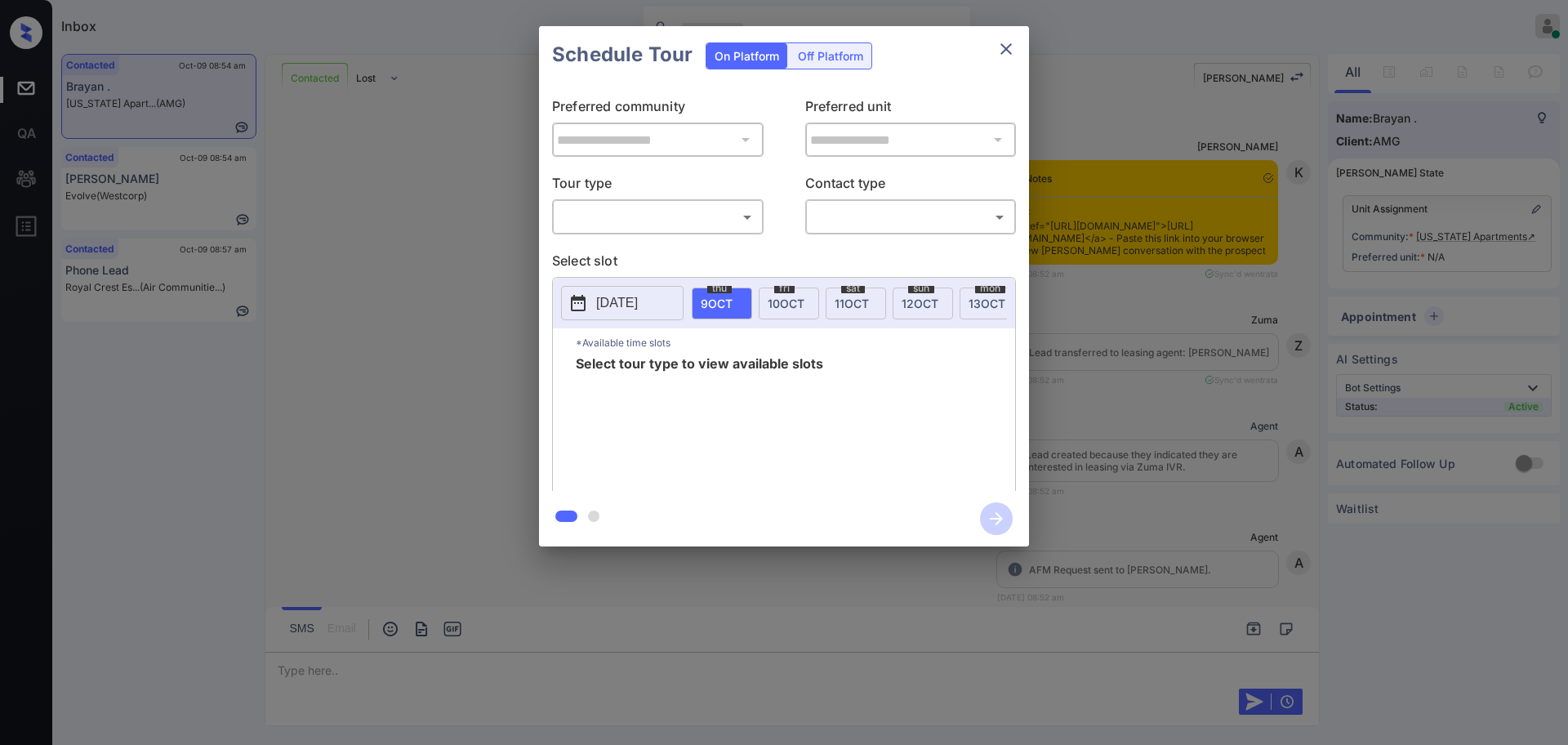
scroll to position [1904, 0]
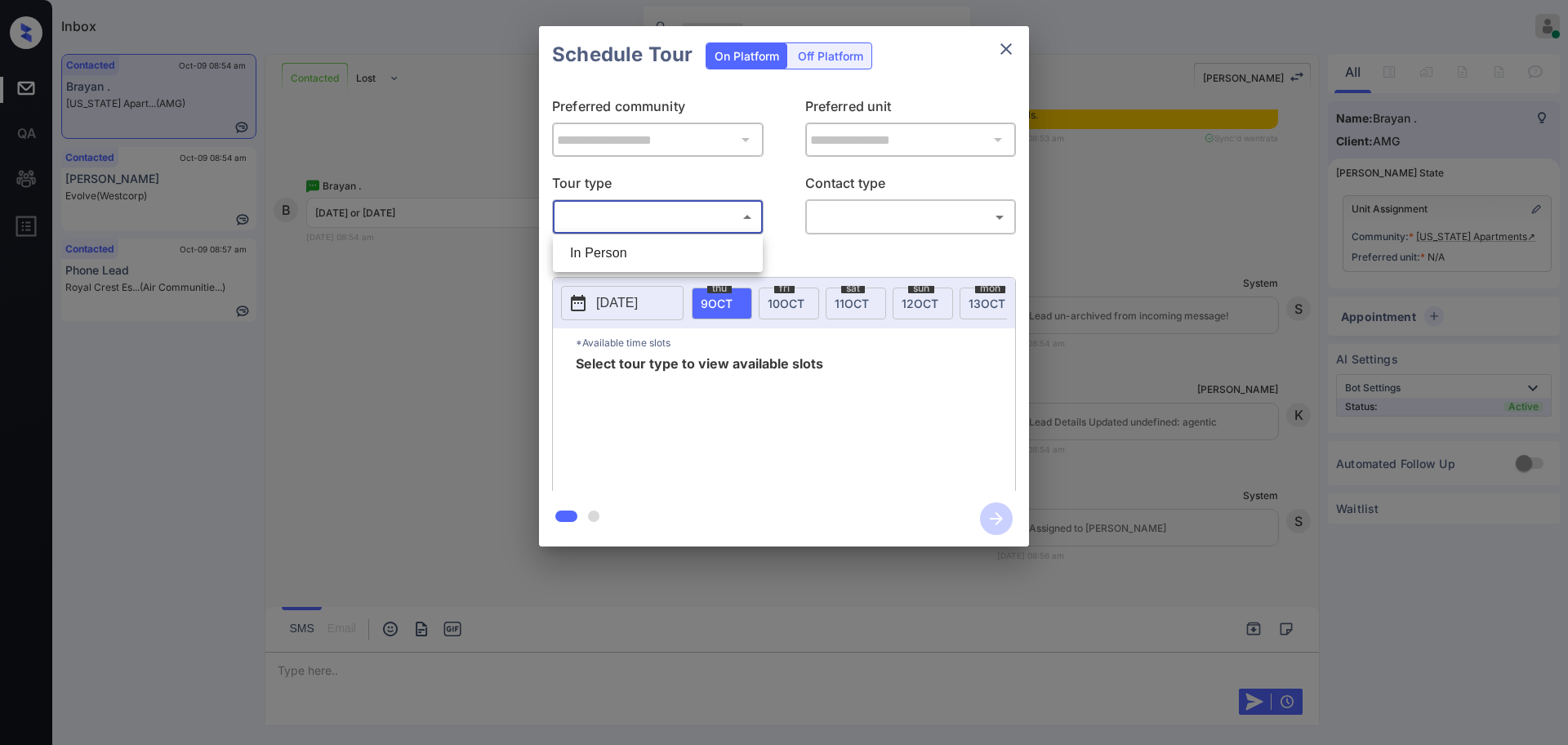
click at [616, 217] on body "Inbox [PERSON_NAME] Online Set yourself offline Set yourself on break Profile S…" at bounding box center [784, 372] width 1568 height 745
click at [616, 237] on ul "In Person" at bounding box center [657, 252] width 210 height 38
drag, startPoint x: 625, startPoint y: 251, endPoint x: 680, endPoint y: 249, distance: 55.0
click at [626, 252] on li "In Person" at bounding box center [657, 253] width 202 height 30
type input "********"
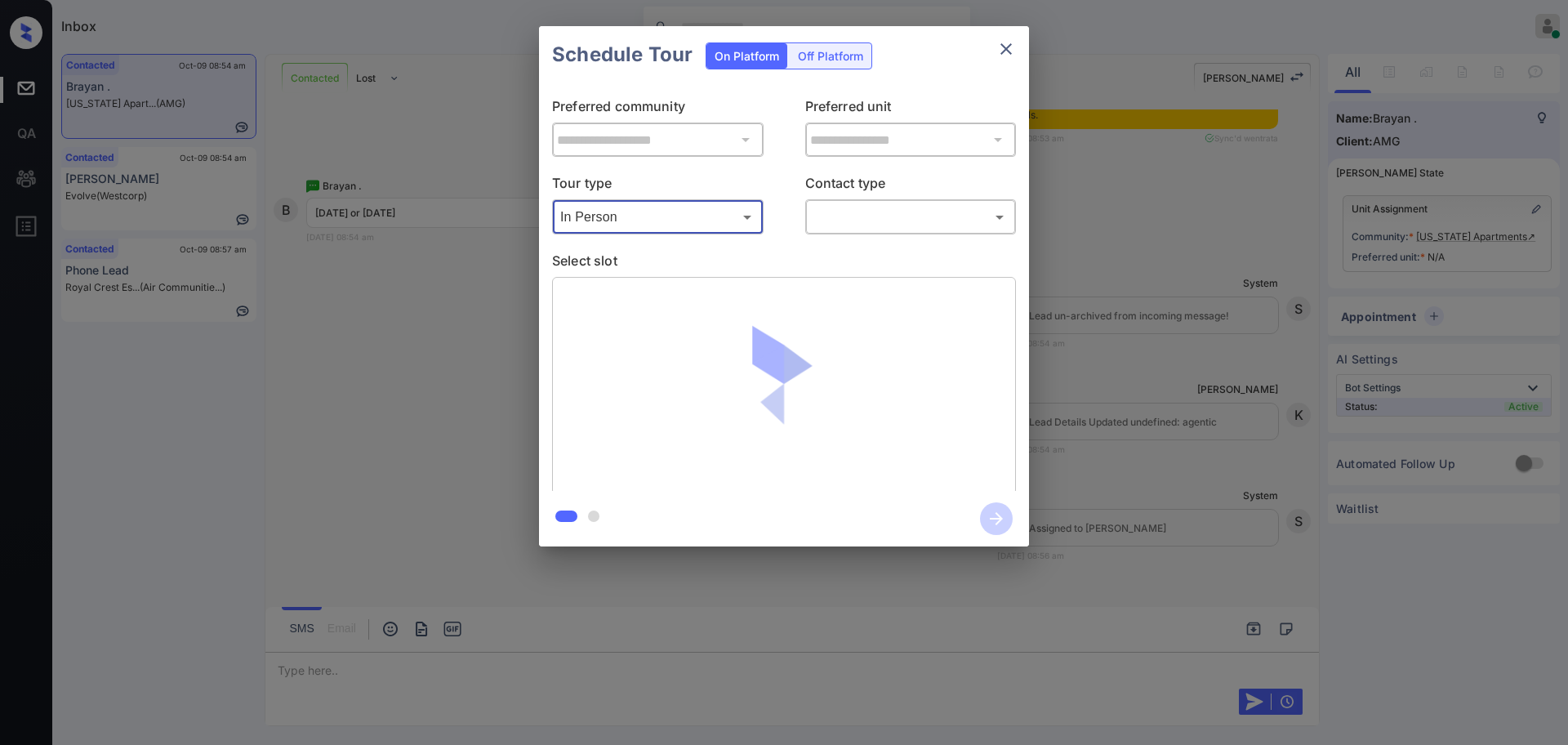
click at [833, 215] on body "Inbox Ajay Kumar Online Set yourself offline Set yourself on break Profile Swit…" at bounding box center [784, 372] width 1568 height 745
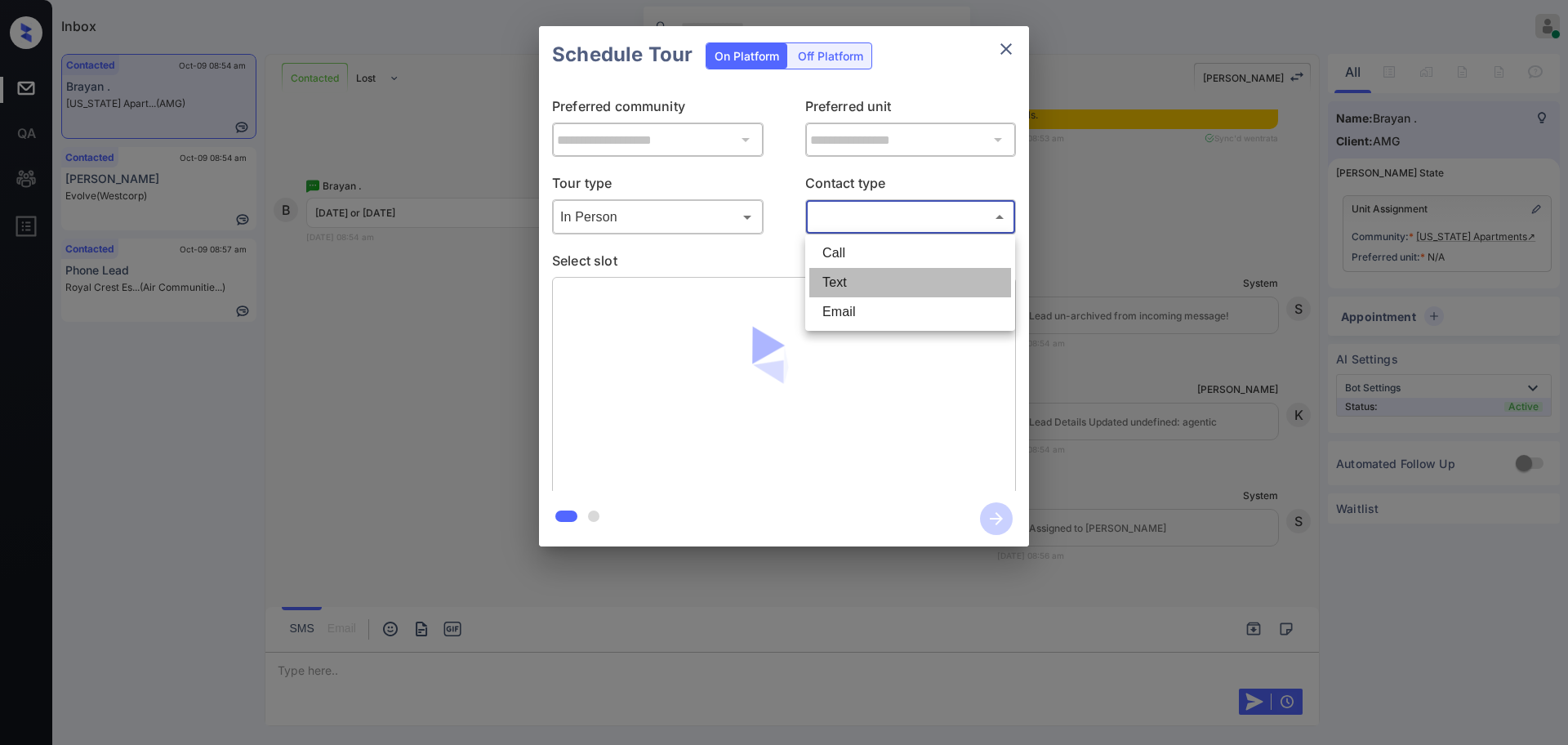
click at [843, 276] on li "Text" at bounding box center [910, 283] width 202 height 30
type input "****"
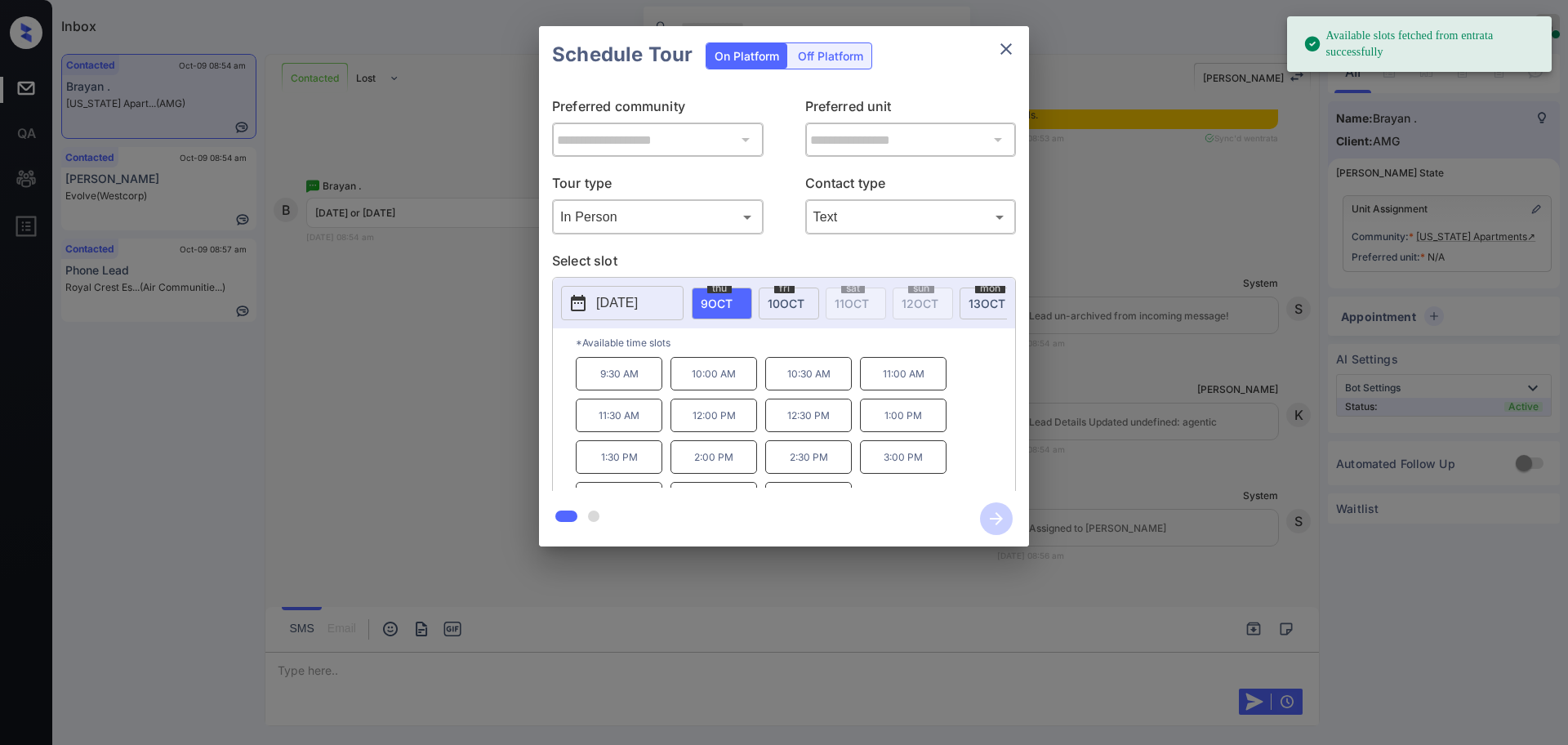
click at [596, 291] on button "[DATE]" at bounding box center [622, 302] width 122 height 34
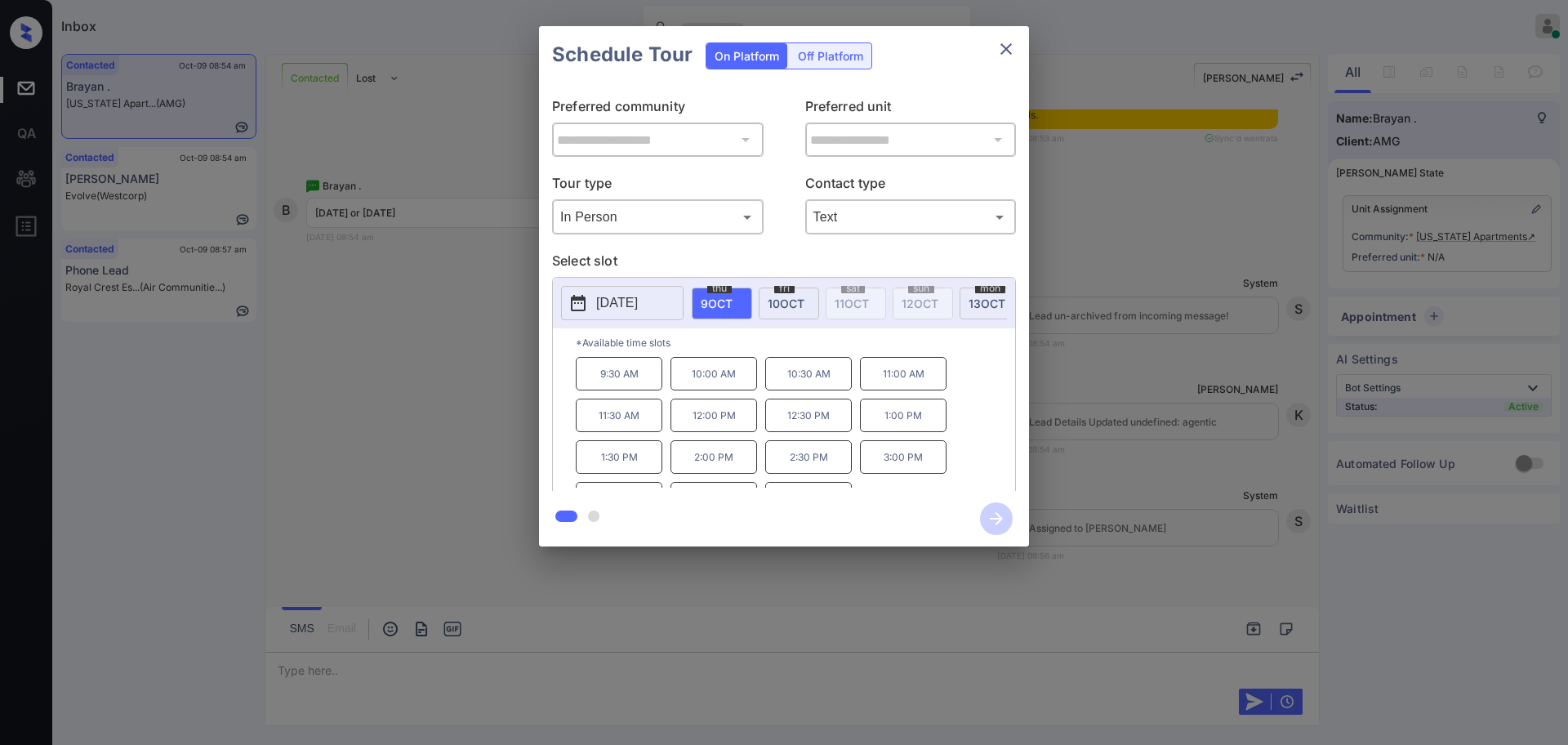
click at [308, 666] on div at bounding box center [784, 372] width 1568 height 745
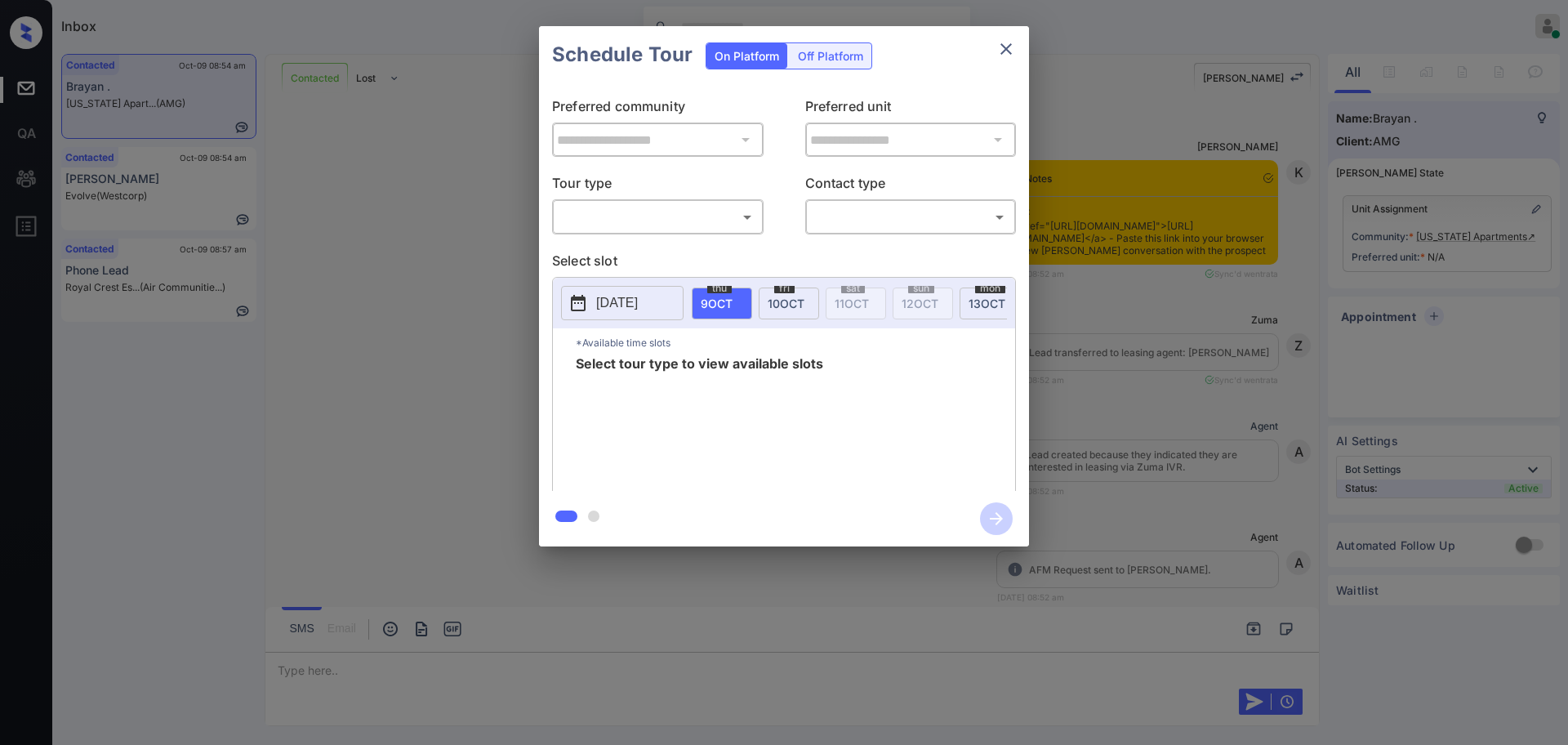
scroll to position [1904, 0]
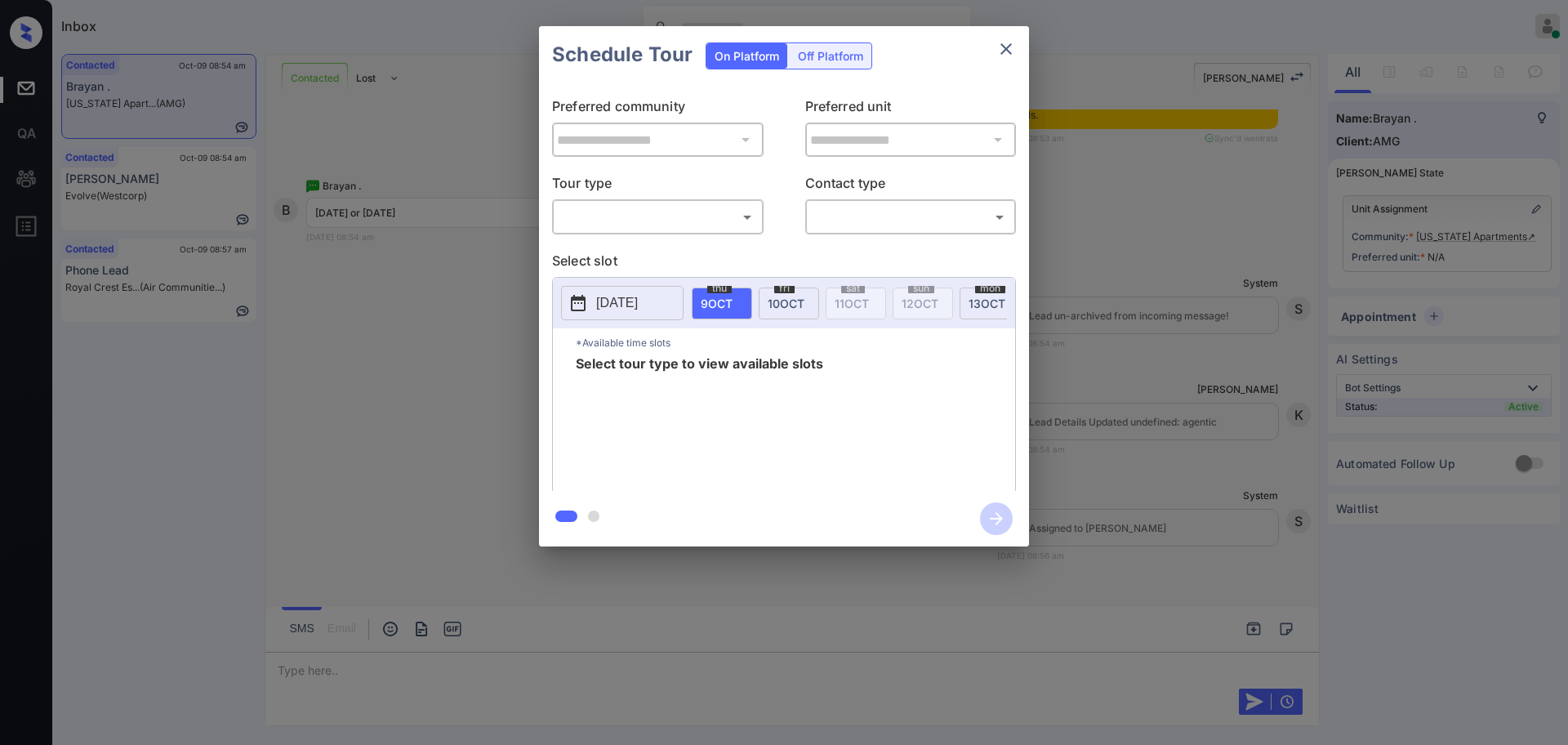
click at [658, 221] on body "Inbox Ajay Kumar Online Set yourself offline Set yourself on break Profile Swit…" at bounding box center [784, 372] width 1568 height 745
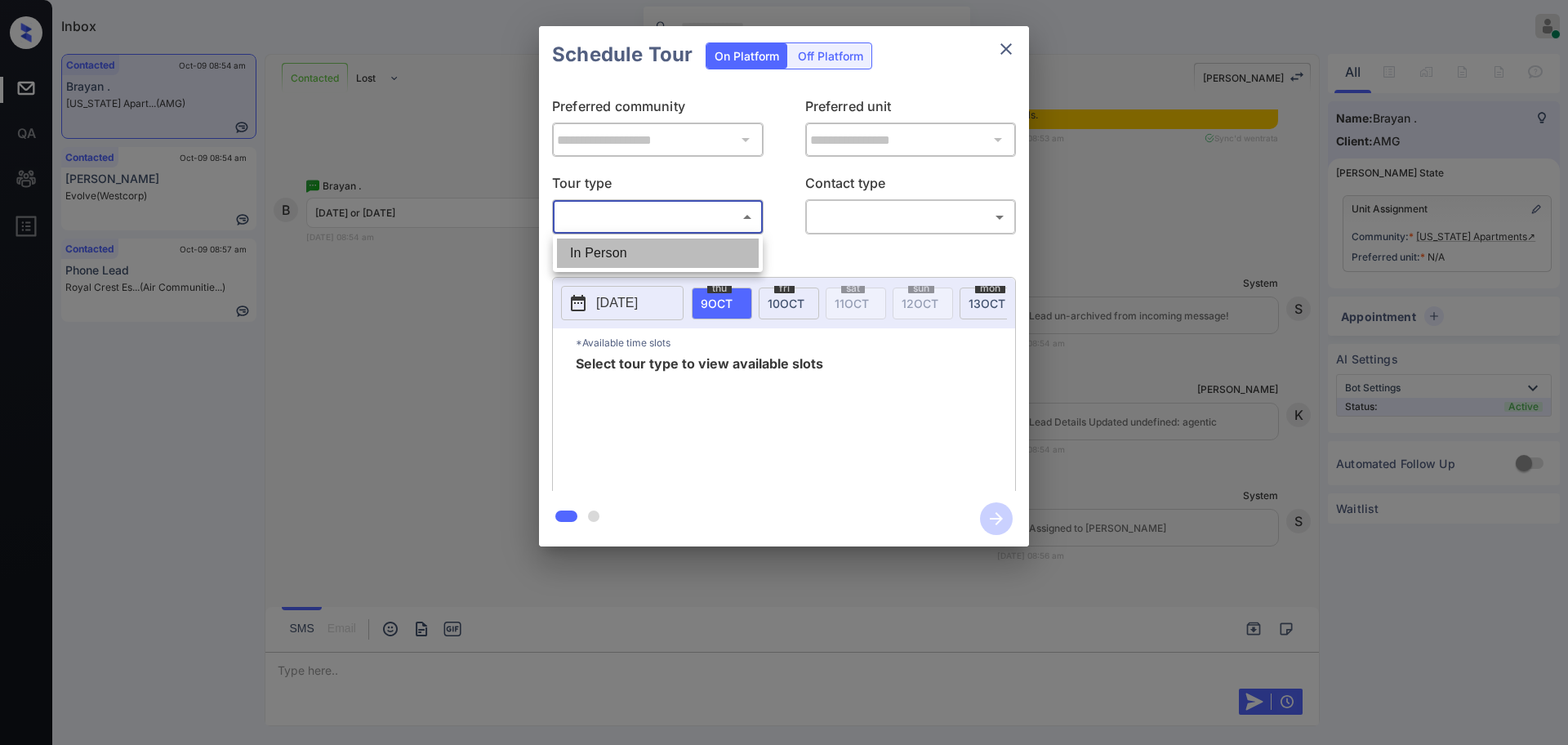
drag, startPoint x: 650, startPoint y: 245, endPoint x: 711, endPoint y: 238, distance: 61.4
click at [650, 246] on li "In Person" at bounding box center [657, 253] width 202 height 30
type input "********"
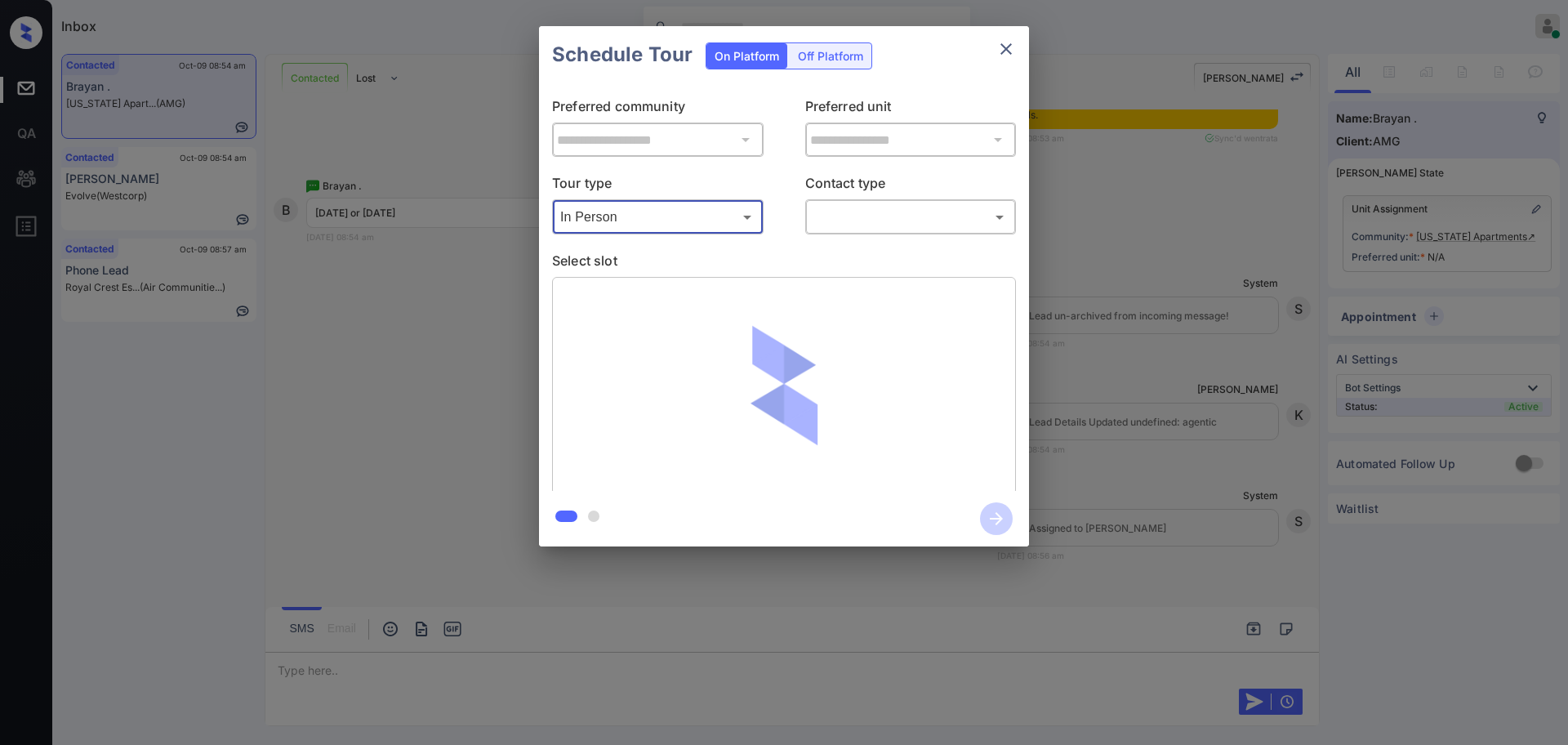
click at [853, 211] on body "Inbox Ajay Kumar Online Set yourself offline Set yourself on break Profile Swit…" at bounding box center [784, 372] width 1568 height 745
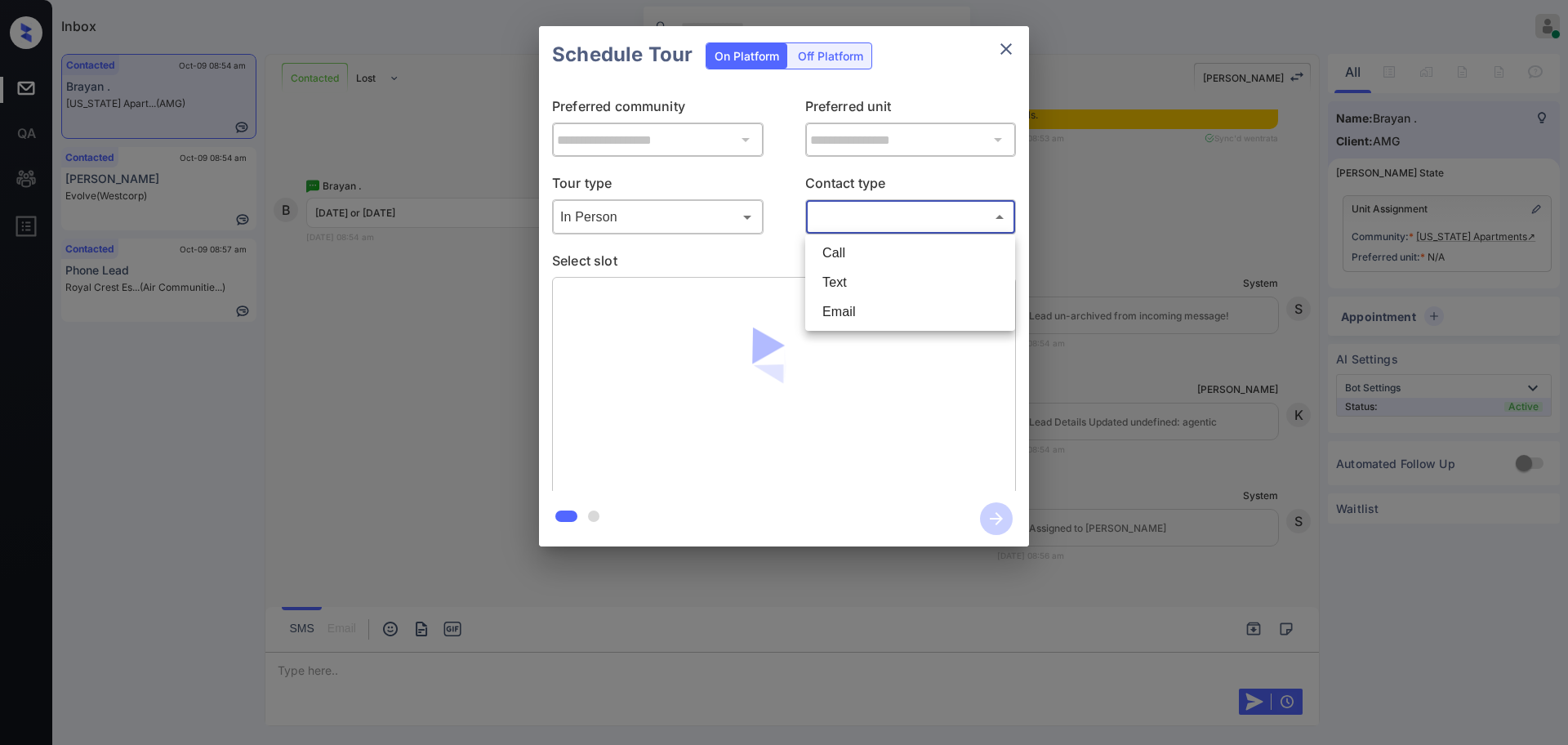
click at [835, 274] on li "Text" at bounding box center [910, 283] width 202 height 30
type input "****"
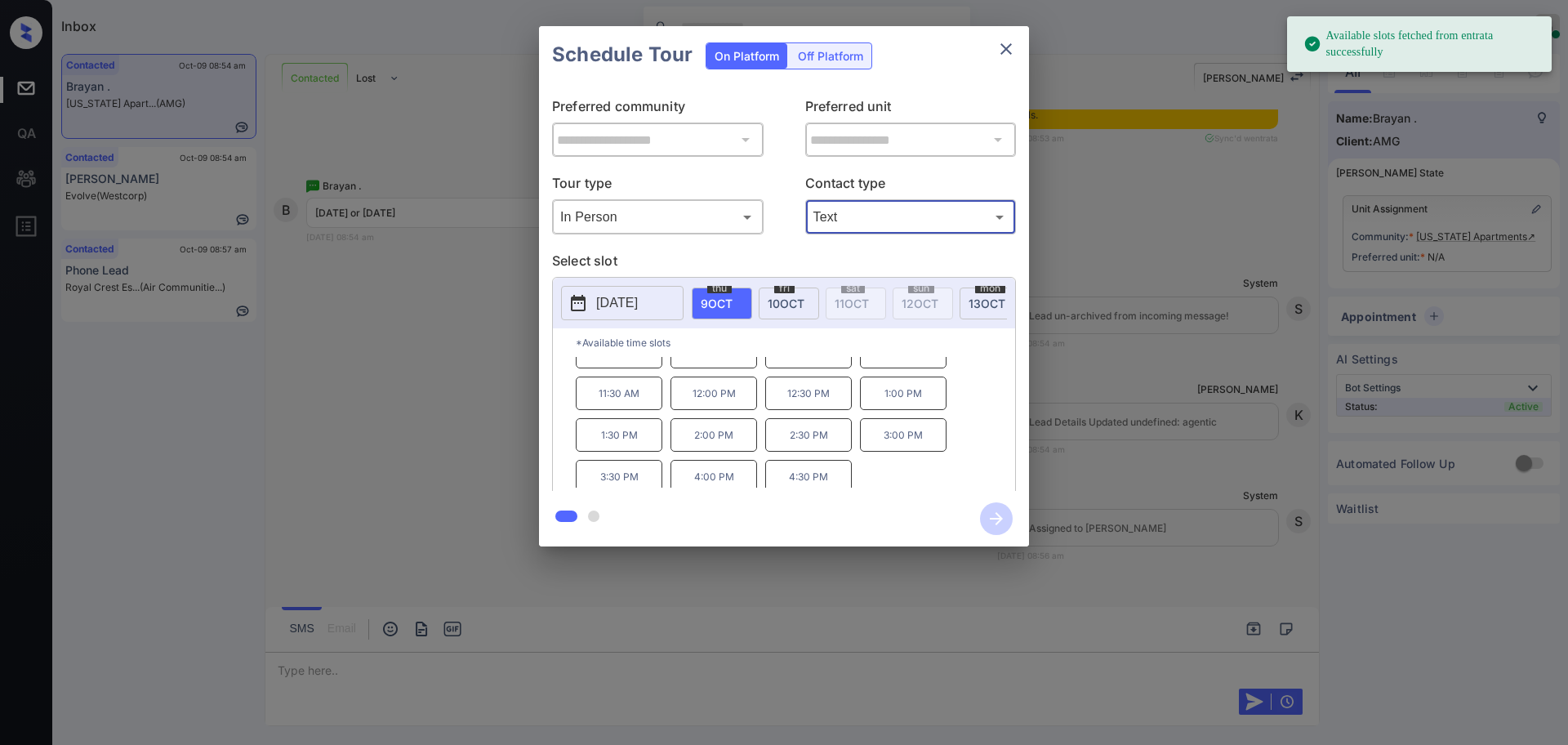
scroll to position [28, 0]
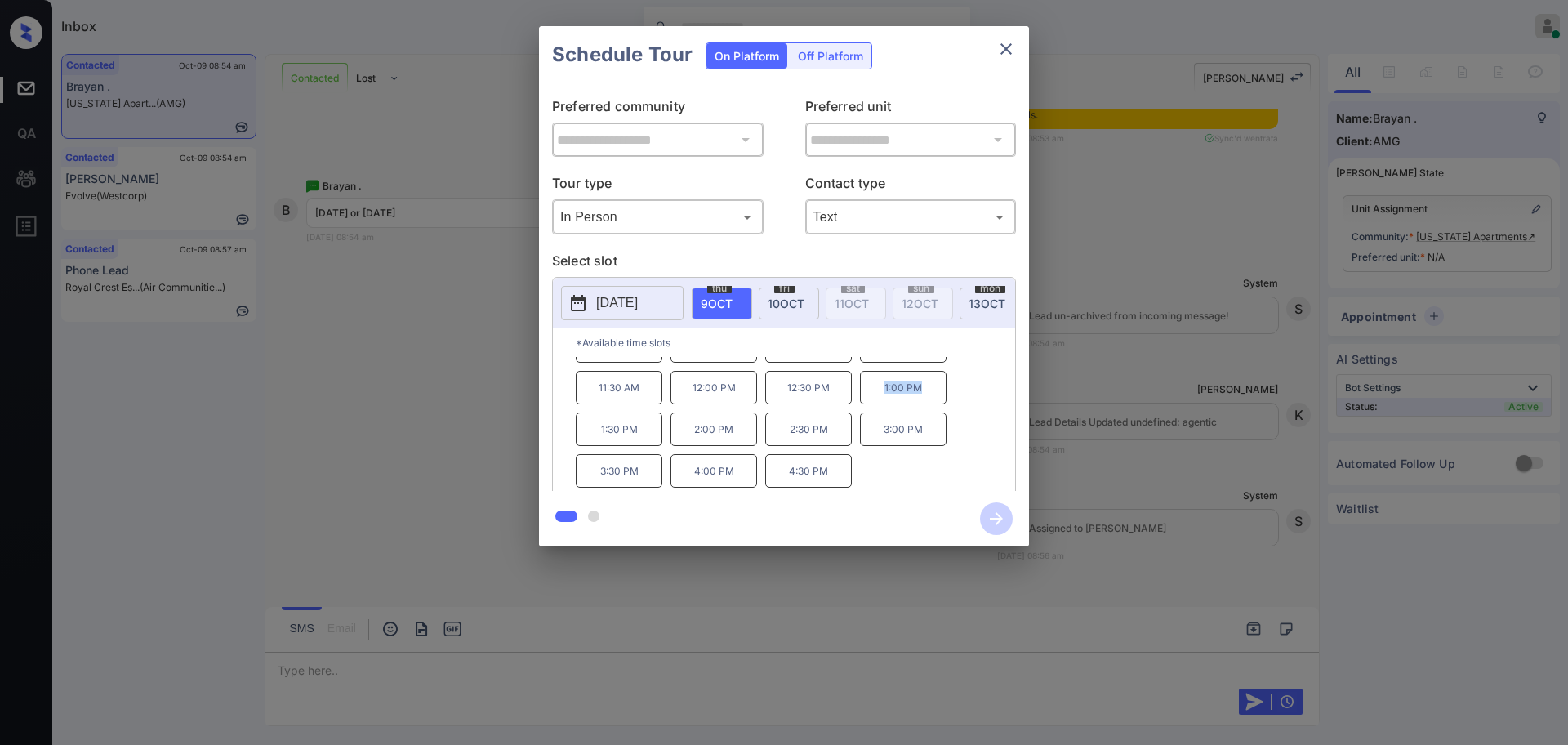
drag, startPoint x: 869, startPoint y: 406, endPoint x: 942, endPoint y: 403, distance: 73.1
click at [942, 403] on p "1:00 PM" at bounding box center [903, 388] width 86 height 33
copy p "1:00 PM"
click at [1011, 42] on icon "close" at bounding box center [1006, 49] width 19 height 19
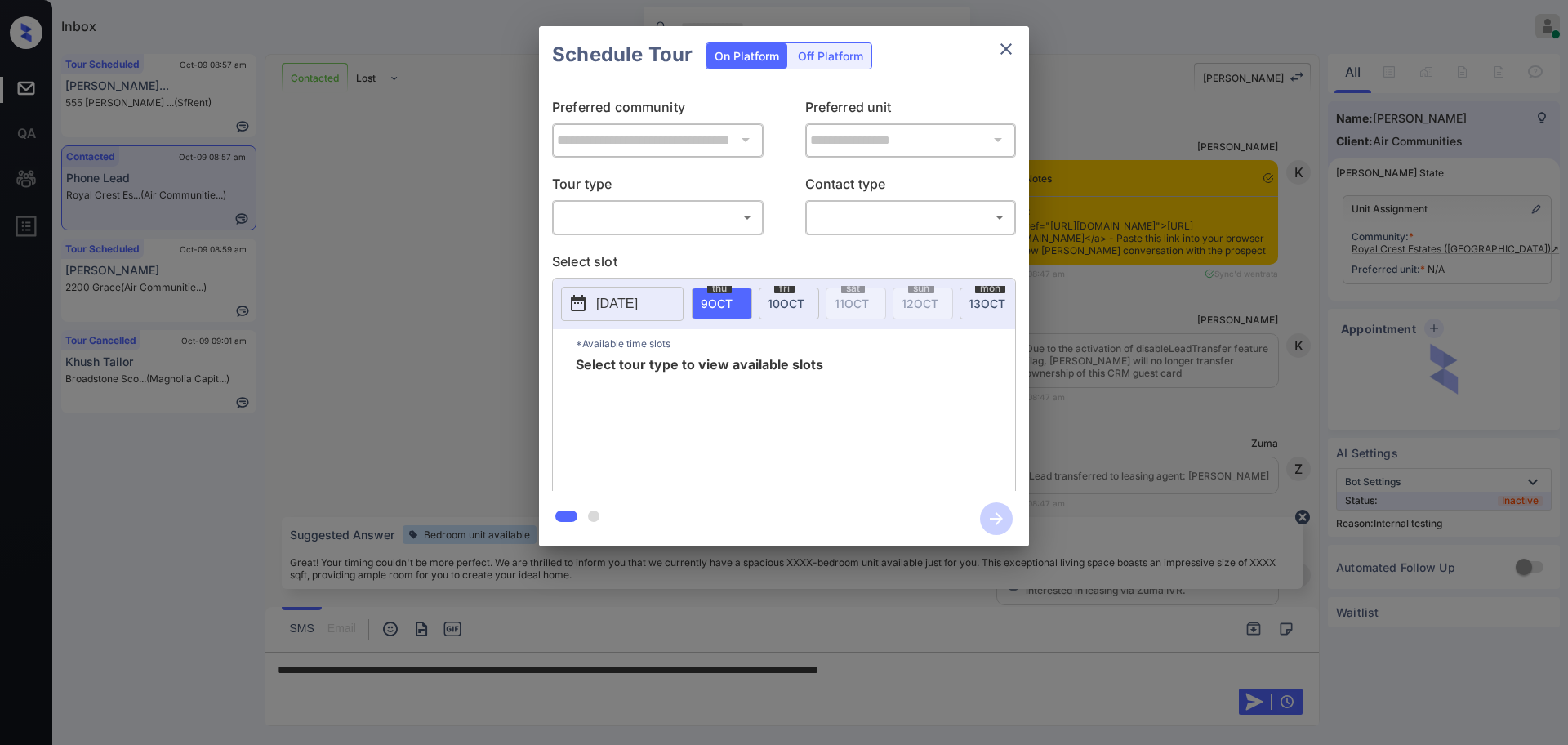
scroll to position [2216, 0]
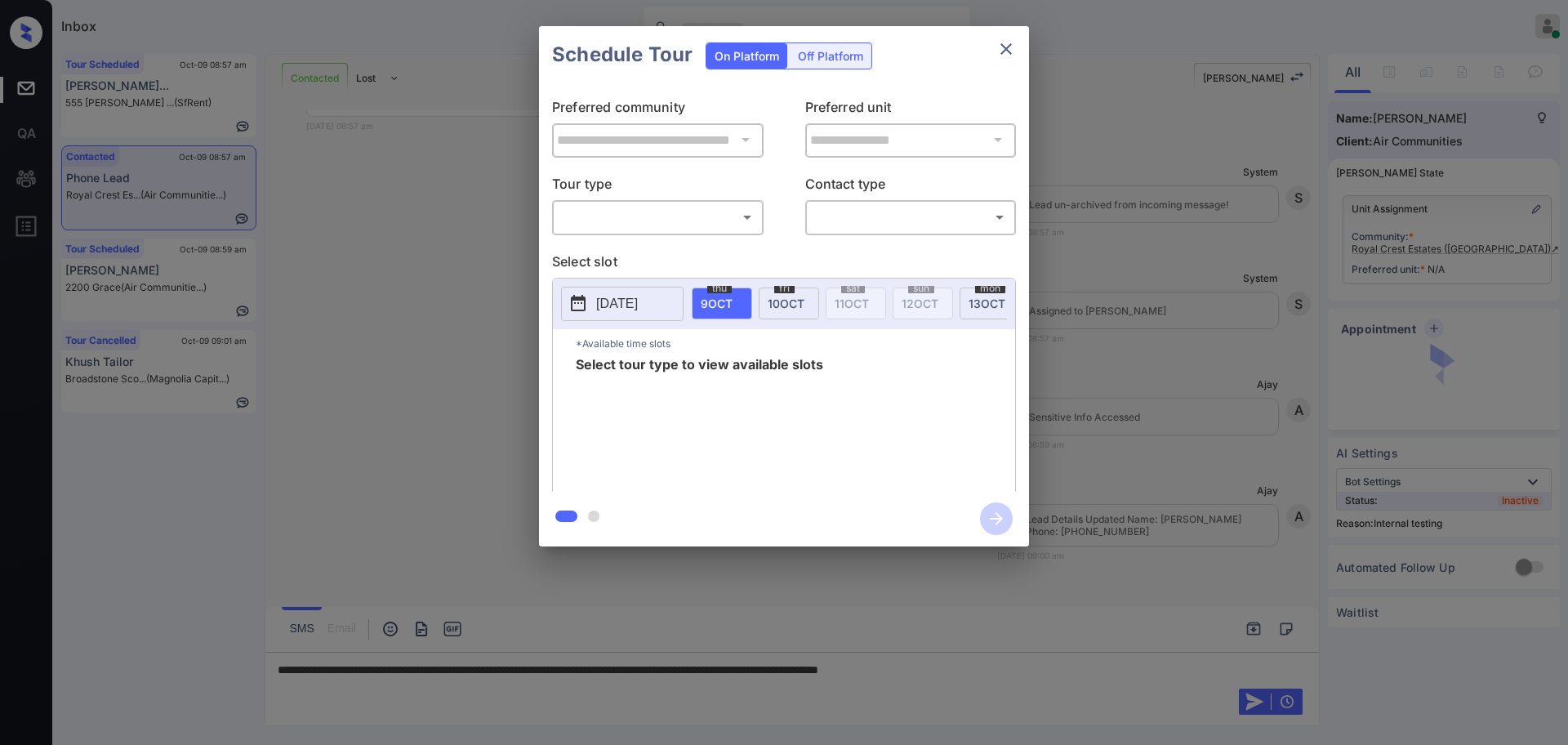
click at [658, 211] on body "Inbox [PERSON_NAME] Online Set yourself offline Set yourself on break Profile S…" at bounding box center [784, 372] width 1568 height 745
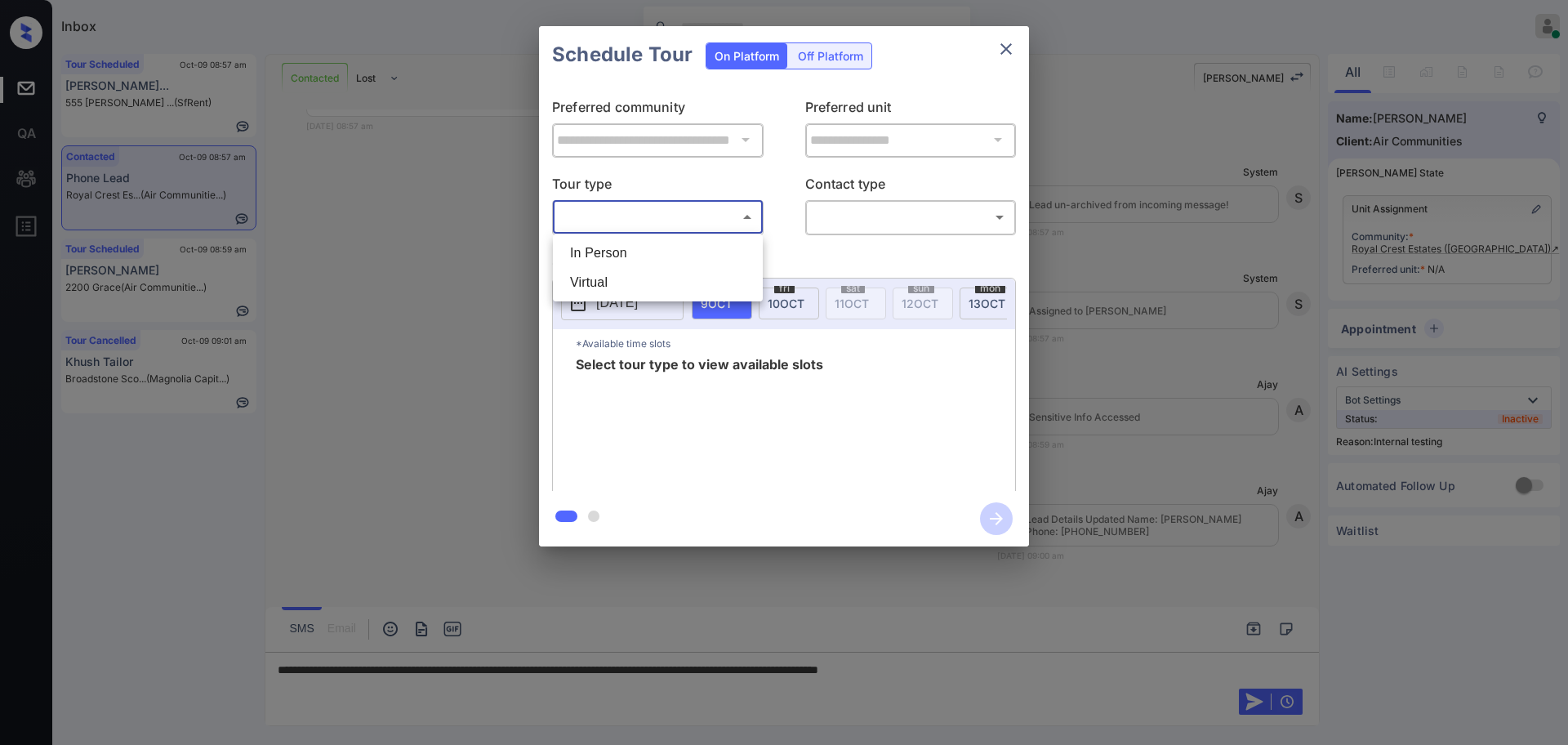
click at [612, 263] on li "In Person" at bounding box center [657, 253] width 202 height 30
type input "********"
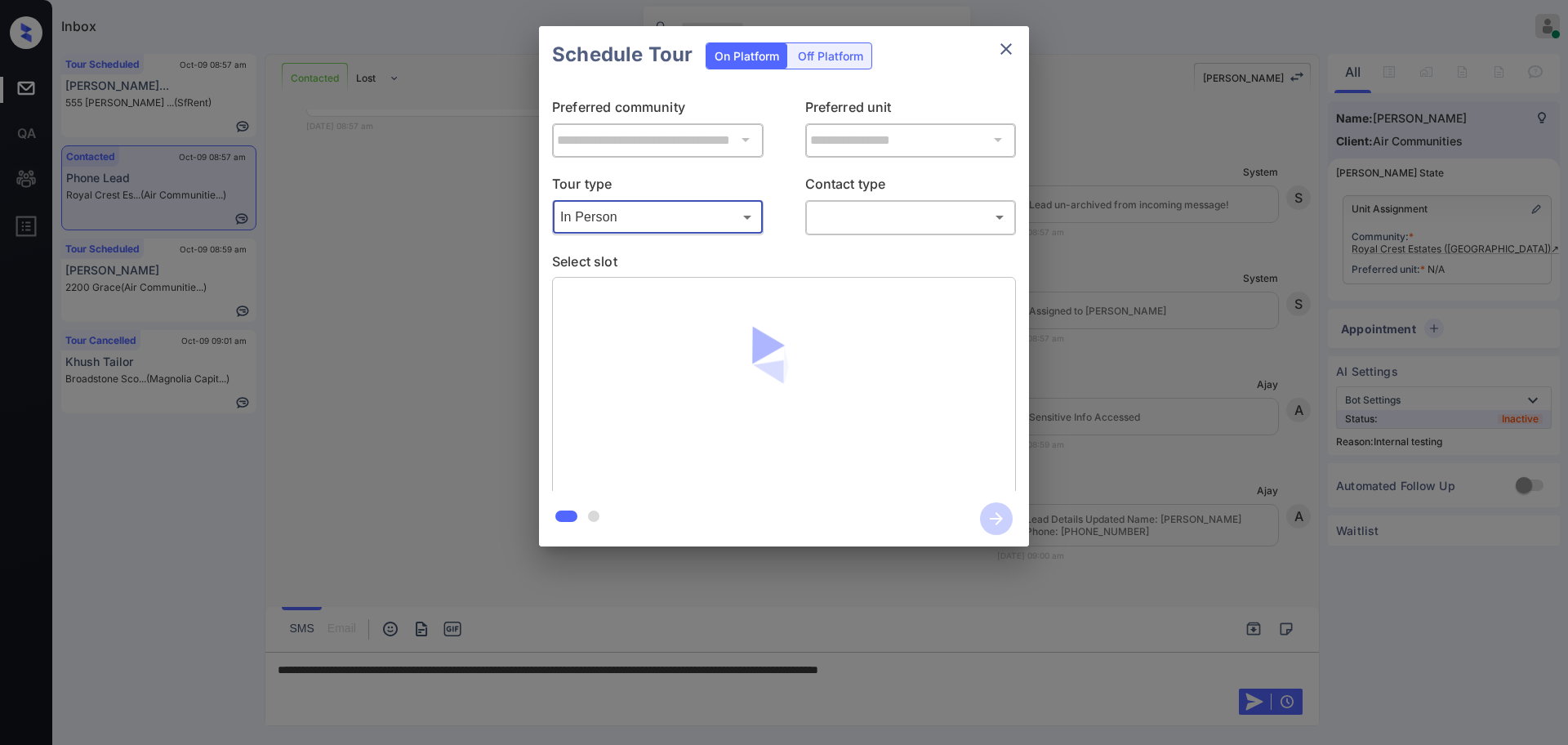
click at [828, 217] on body "Inbox [PERSON_NAME] Online Set yourself offline Set yourself on break Profile S…" at bounding box center [784, 372] width 1568 height 745
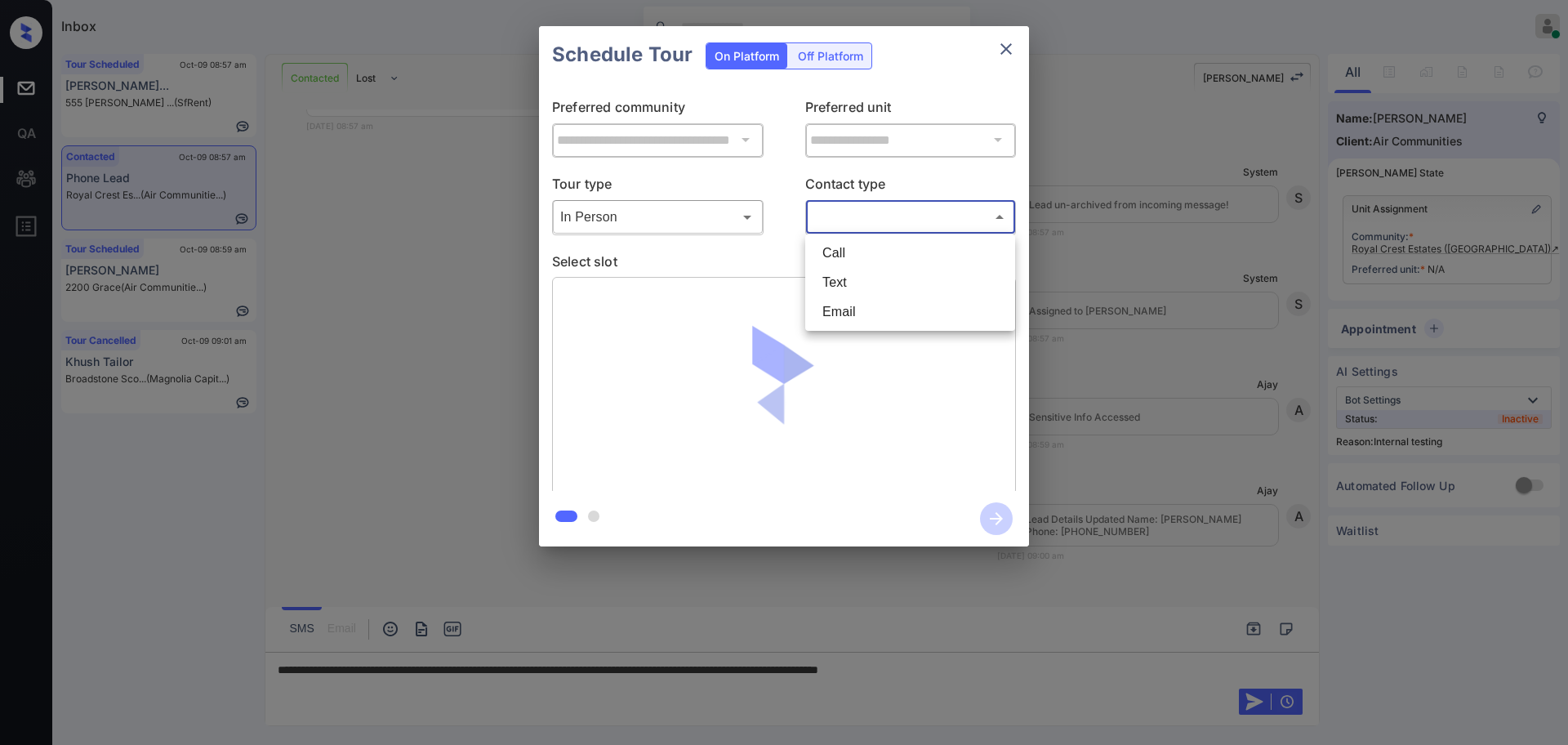
click at [852, 294] on li "Text" at bounding box center [910, 283] width 202 height 30
type input "****"
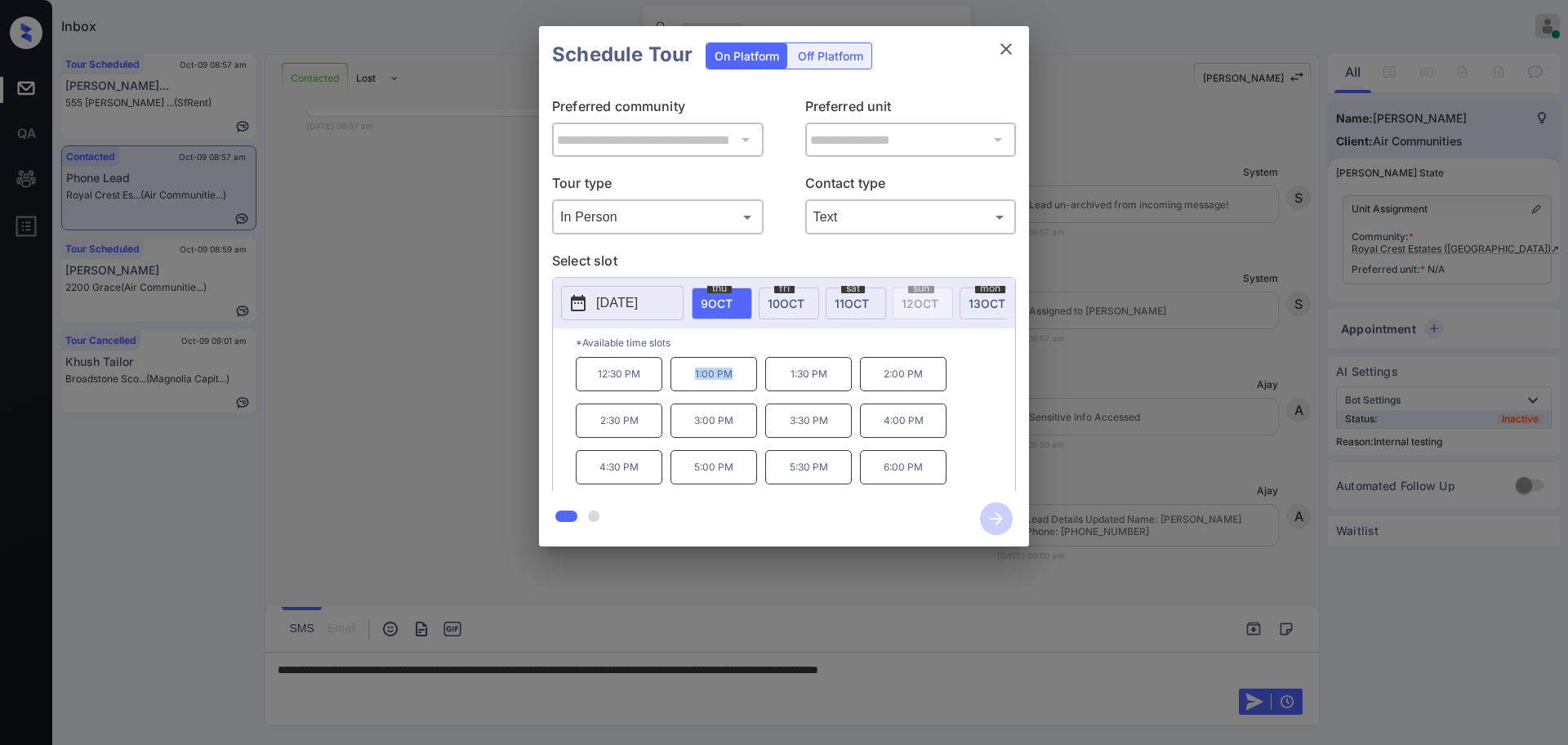
drag, startPoint x: 691, startPoint y: 383, endPoint x: 812, endPoint y: 372, distance: 121.5
click at [742, 390] on p "1:00 PM" at bounding box center [713, 374] width 86 height 34
copy p "1:00 PM"
click at [1007, 66] on div "Schedule Tour On Platform Off Platform" at bounding box center [783, 54] width 490 height 57
click at [1008, 52] on icon "close" at bounding box center [1006, 49] width 19 height 19
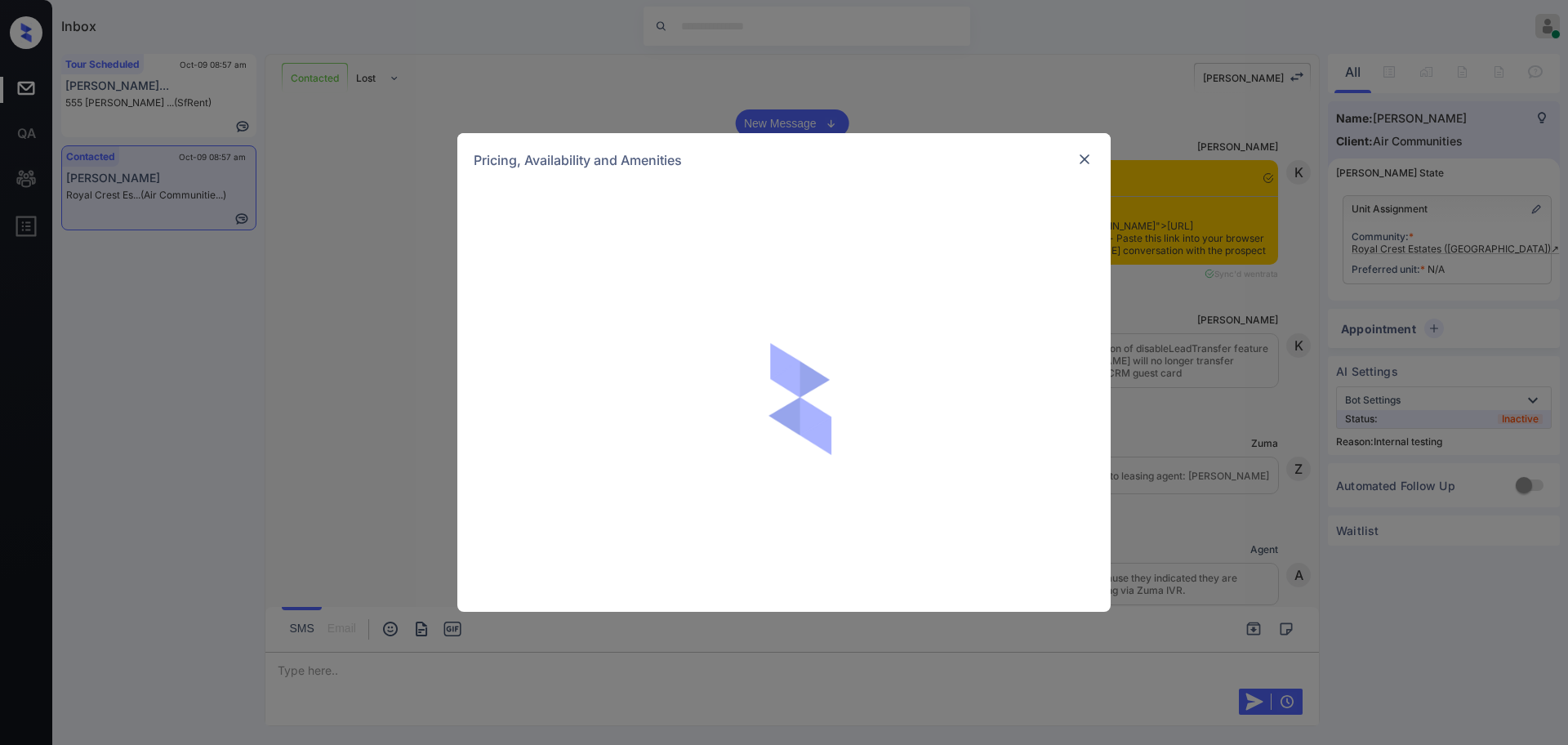
scroll to position [2061, 0]
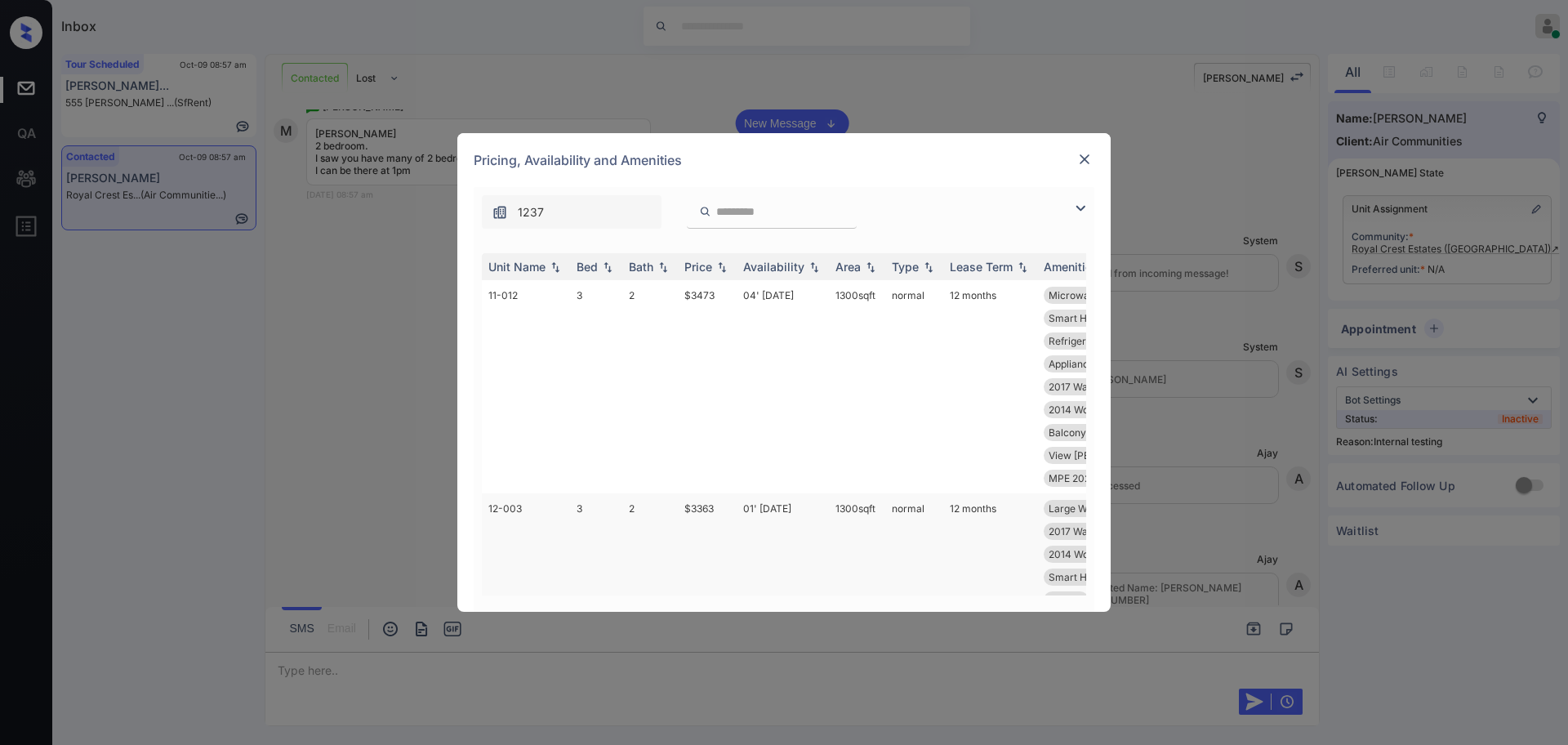
click at [706, 503] on td "$3363" at bounding box center [706, 577] width 58 height 168
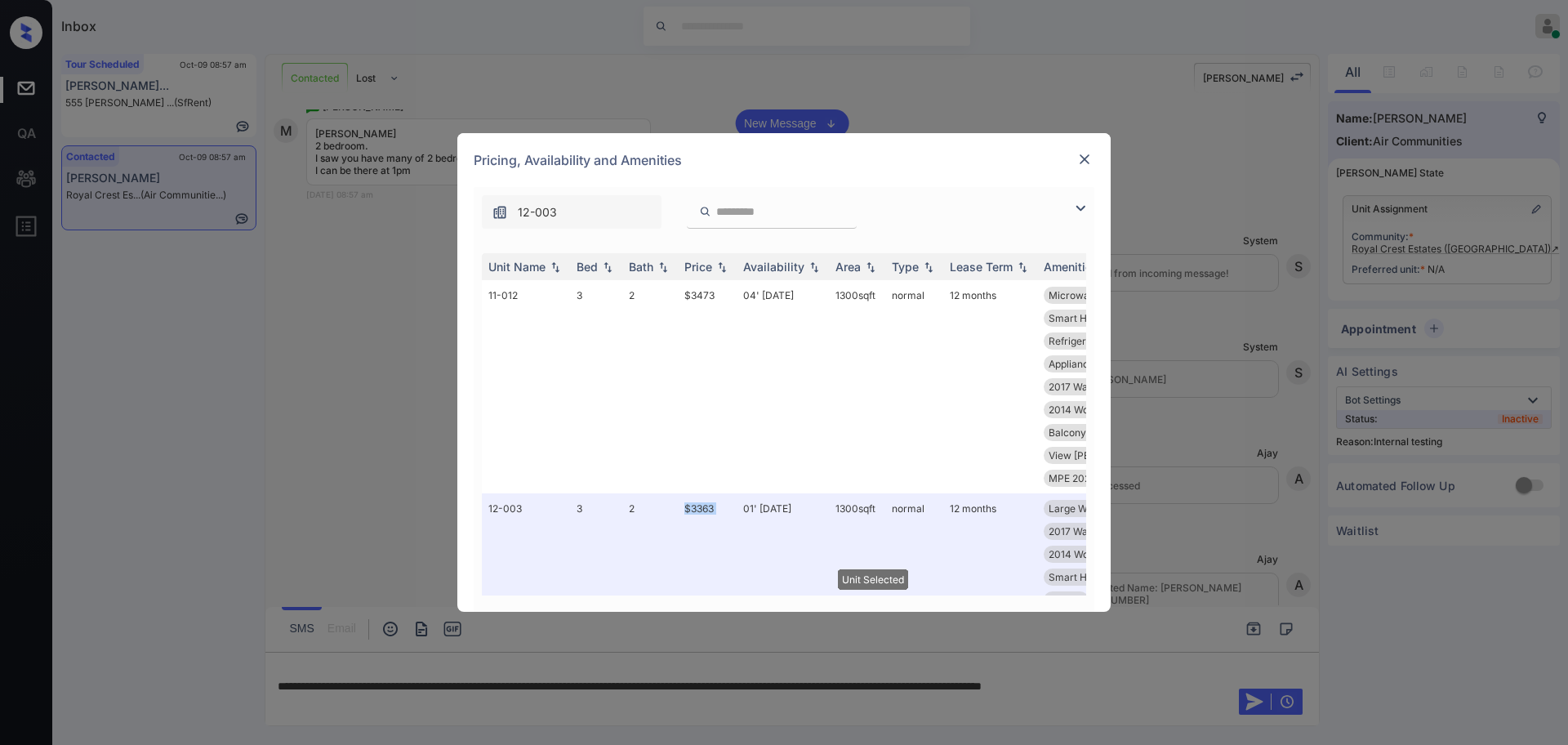
click at [1090, 154] on img at bounding box center [1084, 159] width 17 height 17
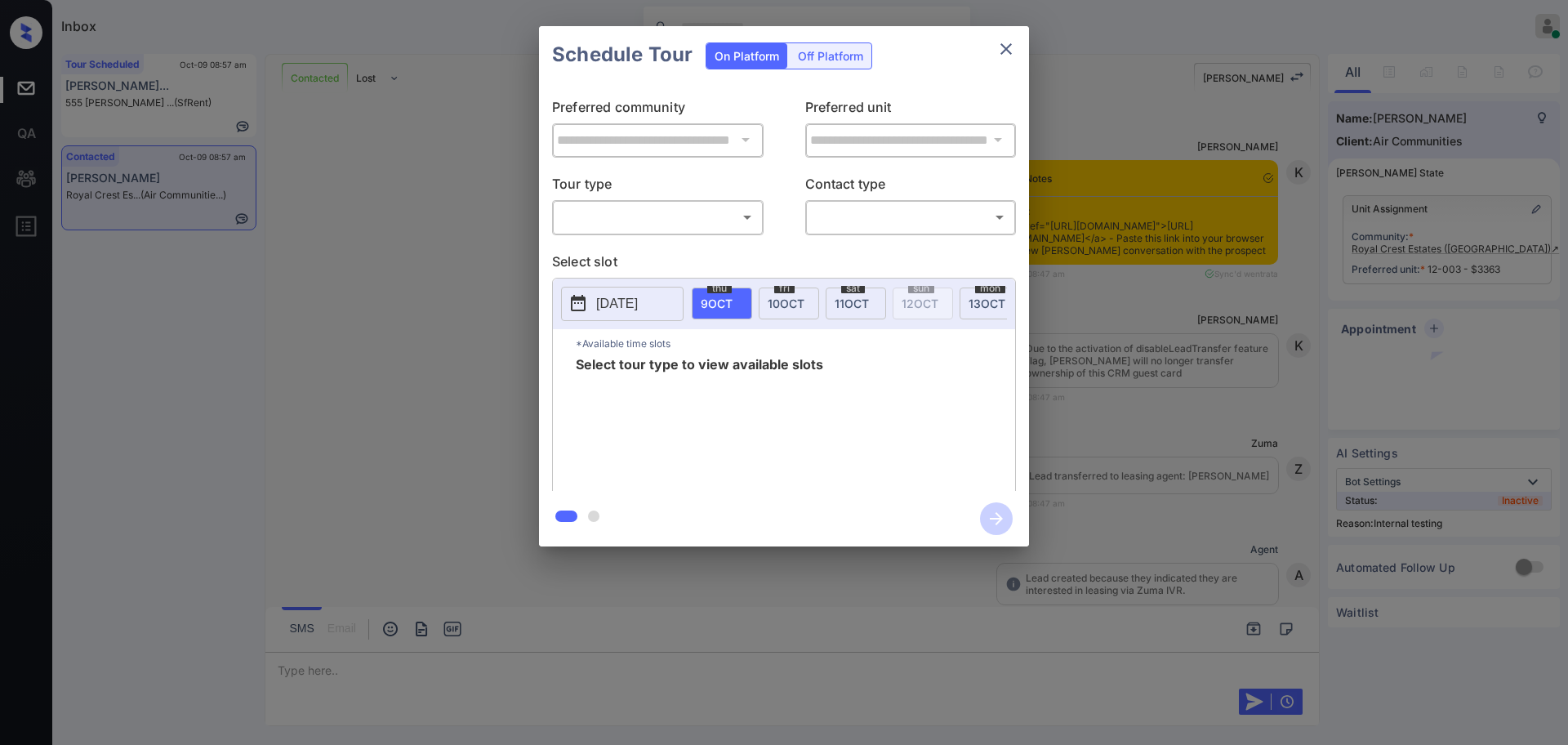
scroll to position [1857, 0]
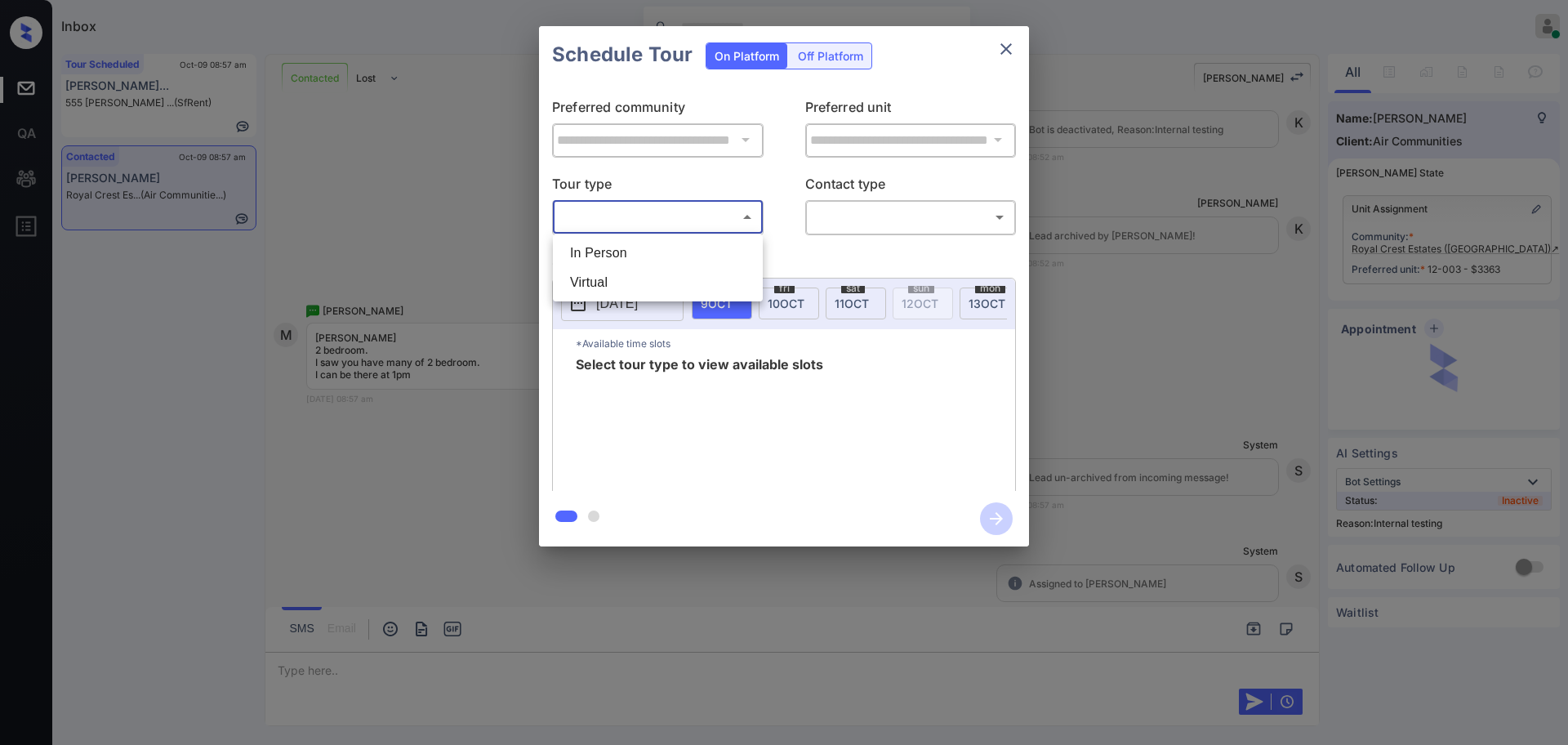
click at [638, 211] on body "Inbox Ajay Kumar Online Set yourself offline Set yourself on break Profile Swit…" at bounding box center [784, 372] width 1568 height 745
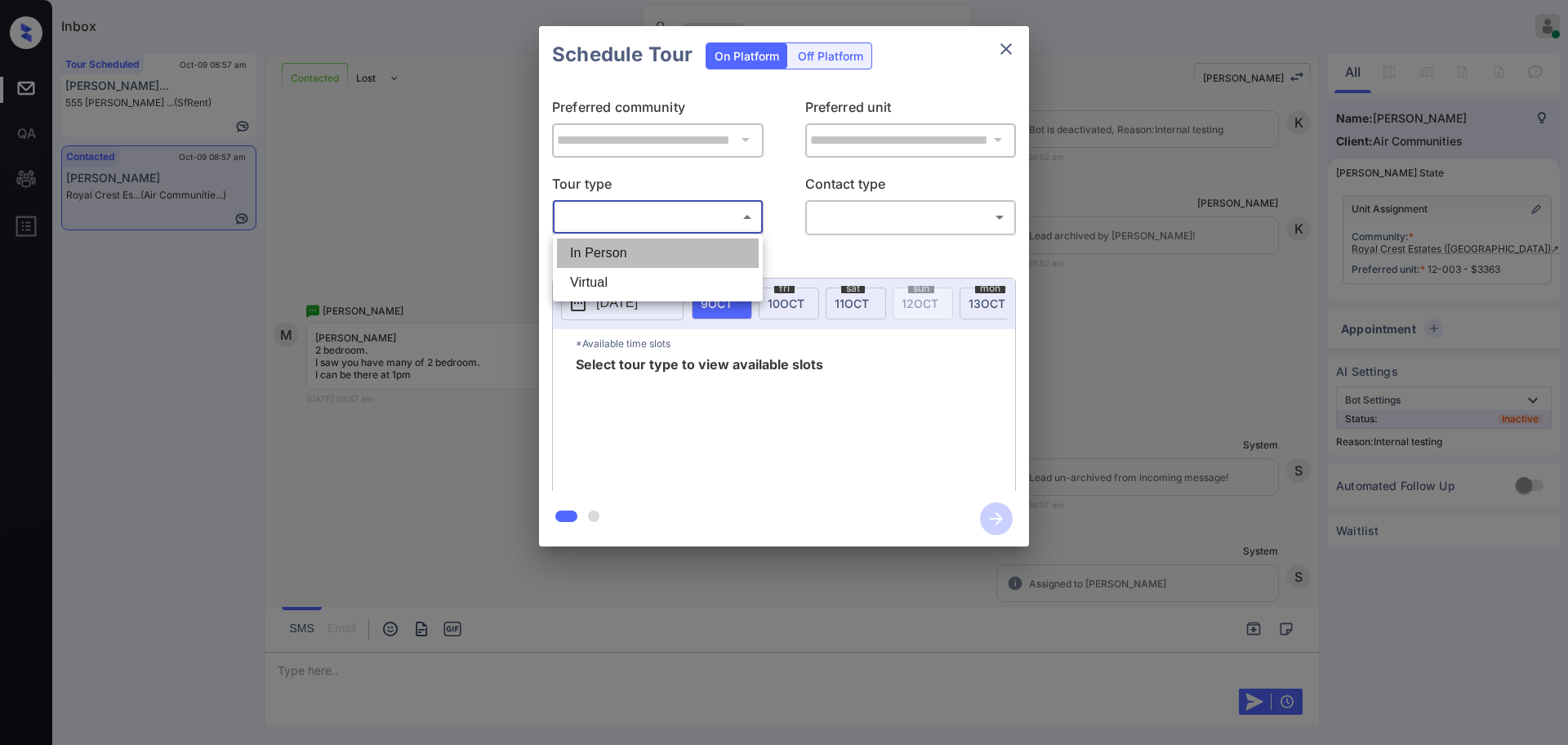
click at [629, 263] on li "In Person" at bounding box center [657, 253] width 202 height 30
type input "********"
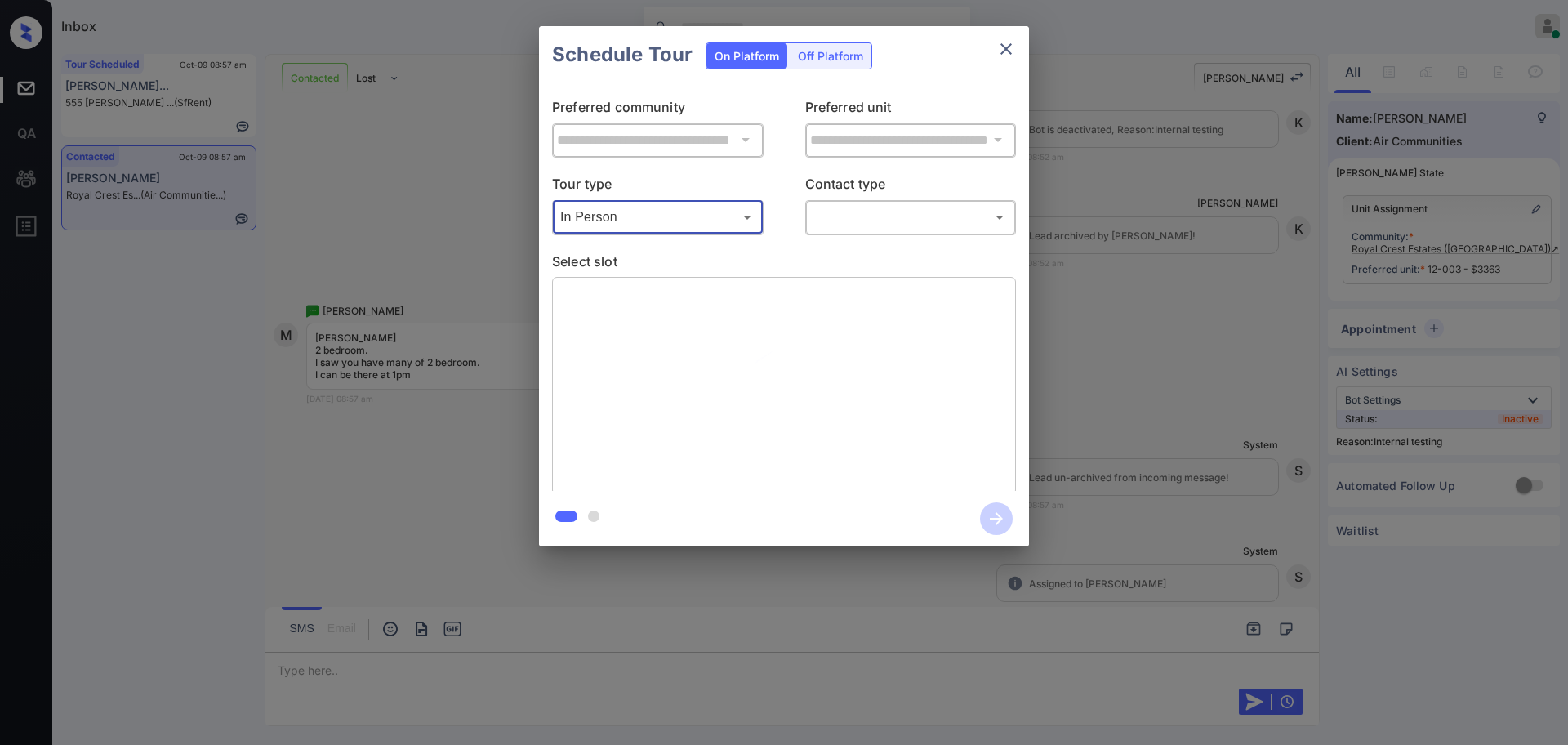
click at [891, 202] on div "​ ​" at bounding box center [911, 217] width 211 height 35
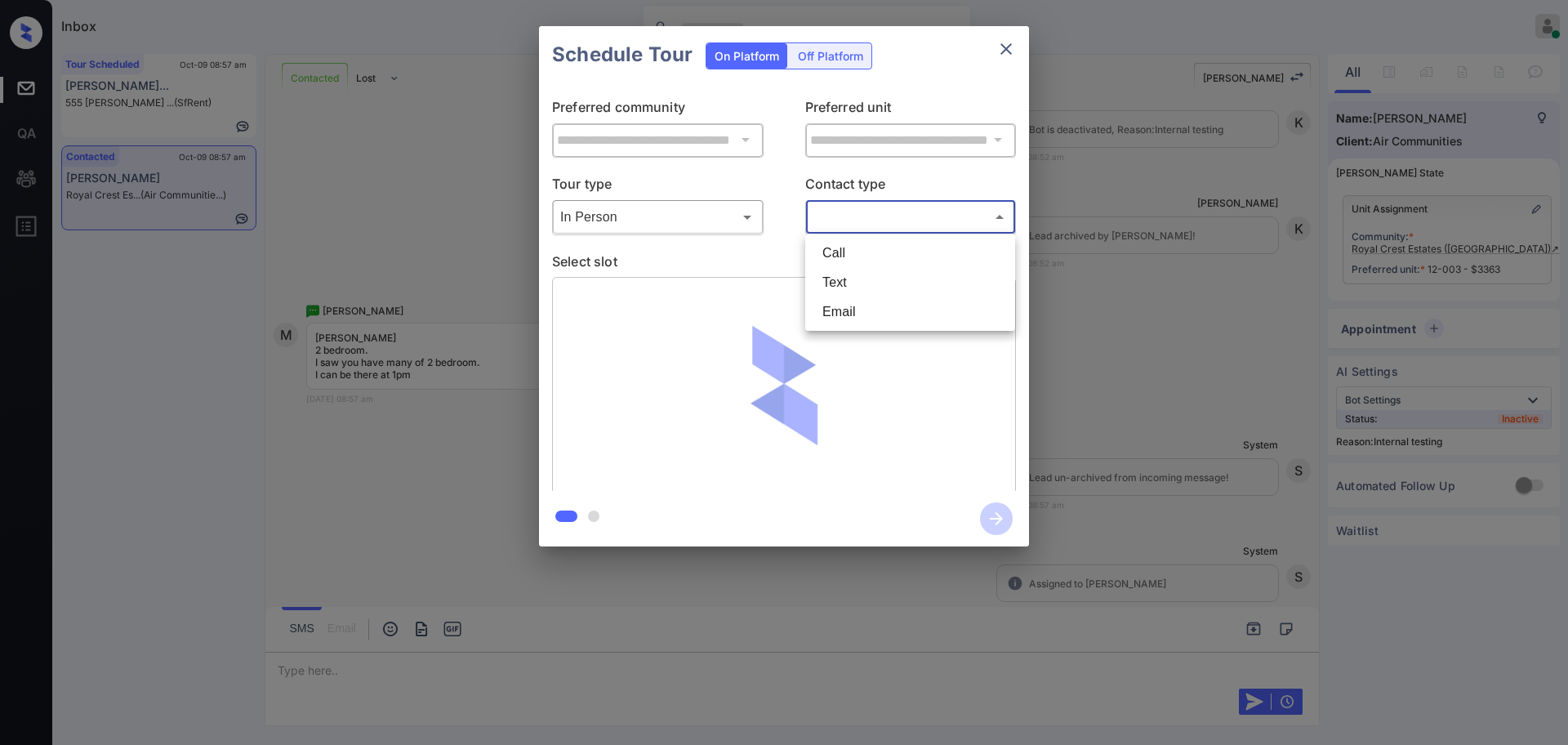
click at [870, 219] on body "Inbox Ajay Kumar Online Set yourself offline Set yourself on break Profile Swit…" at bounding box center [784, 372] width 1568 height 745
click at [856, 280] on li "Text" at bounding box center [910, 283] width 202 height 30
type input "****"
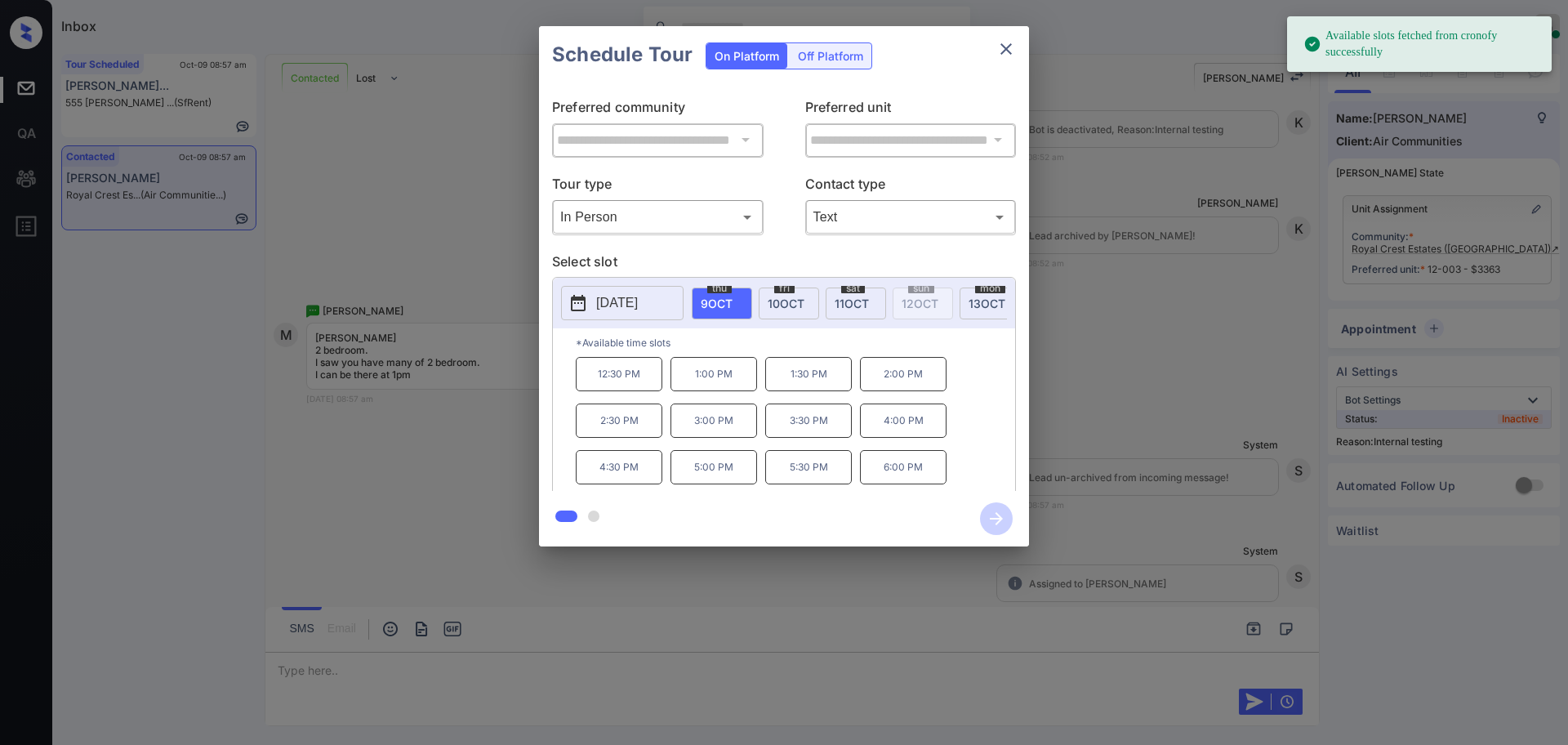
click at [731, 286] on span "thu" at bounding box center [719, 288] width 24 height 10
click at [726, 383] on p "1:00 PM" at bounding box center [713, 374] width 86 height 34
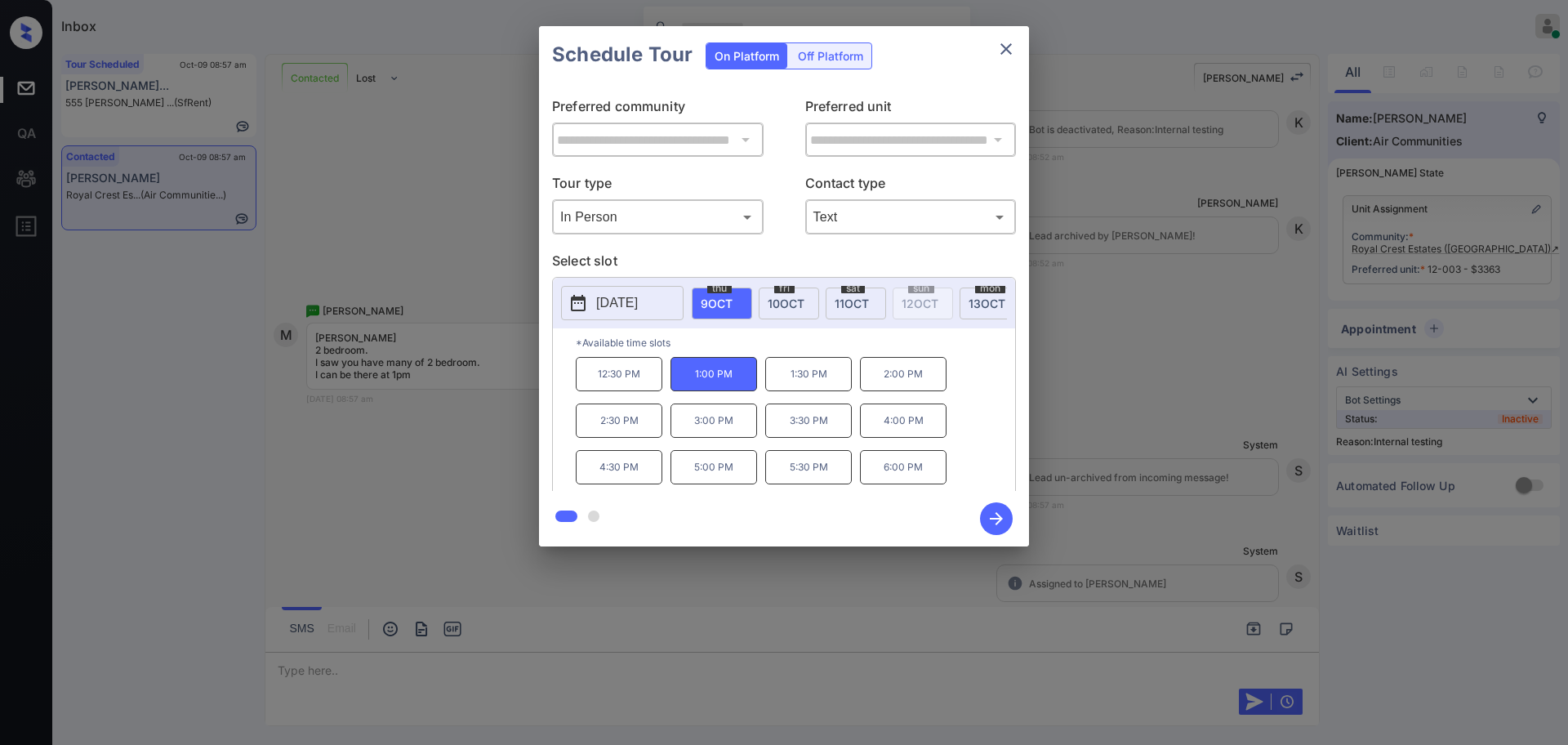
drag, startPoint x: 1002, startPoint y: 515, endPoint x: 1042, endPoint y: 499, distance: 43.1
click at [1003, 514] on icon "button" at bounding box center [995, 518] width 32 height 32
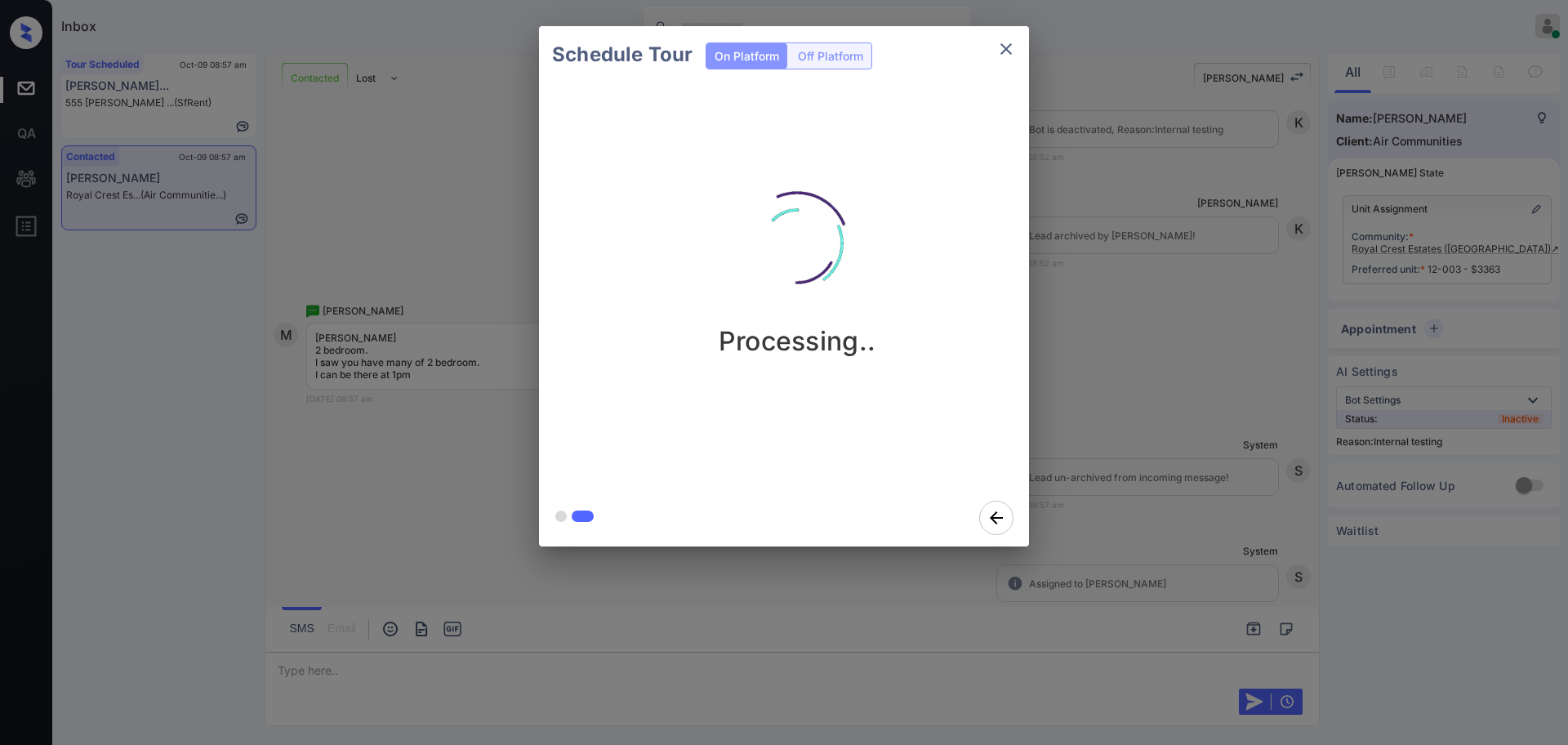
click at [1153, 424] on div "Schedule Tour On Platform Off Platform Processing.." at bounding box center [784, 286] width 1568 height 573
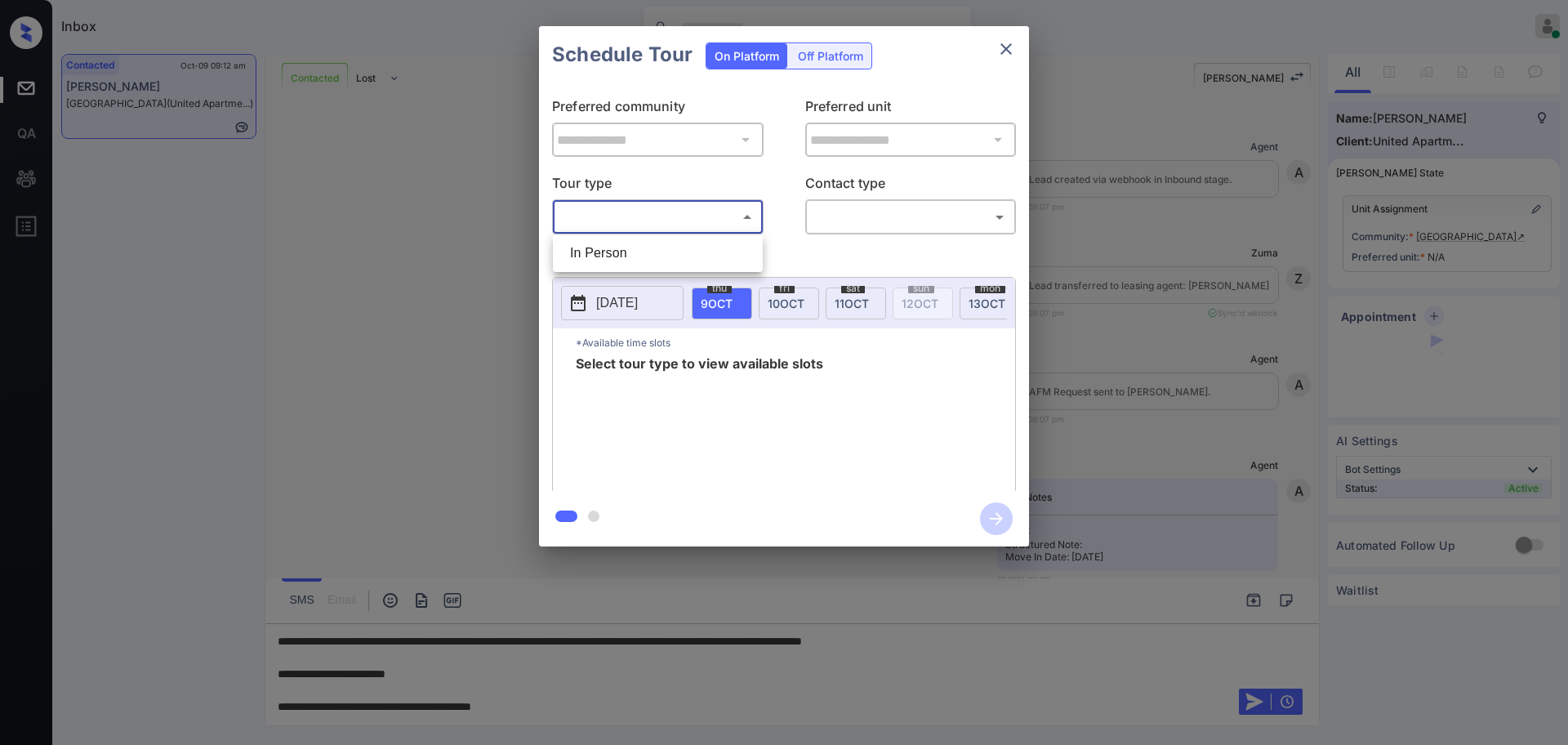
click at [623, 209] on body "Inbox [PERSON_NAME] Online Set yourself offline Set yourself on break Profile S…" at bounding box center [784, 372] width 1568 height 745
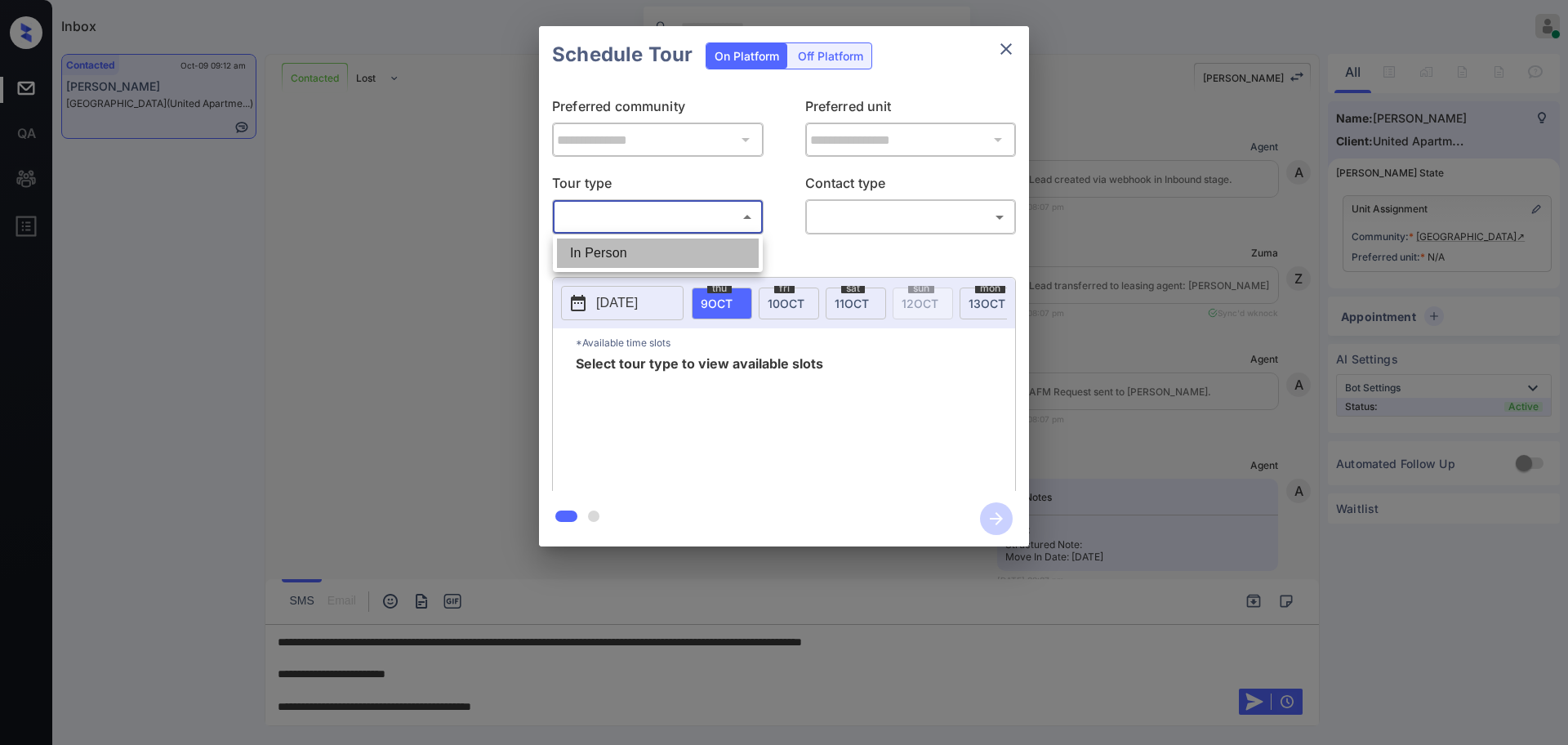
drag, startPoint x: 609, startPoint y: 238, endPoint x: 753, endPoint y: 239, distance: 144.0
click at [606, 243] on li "In Person" at bounding box center [657, 253] width 202 height 30
type input "********"
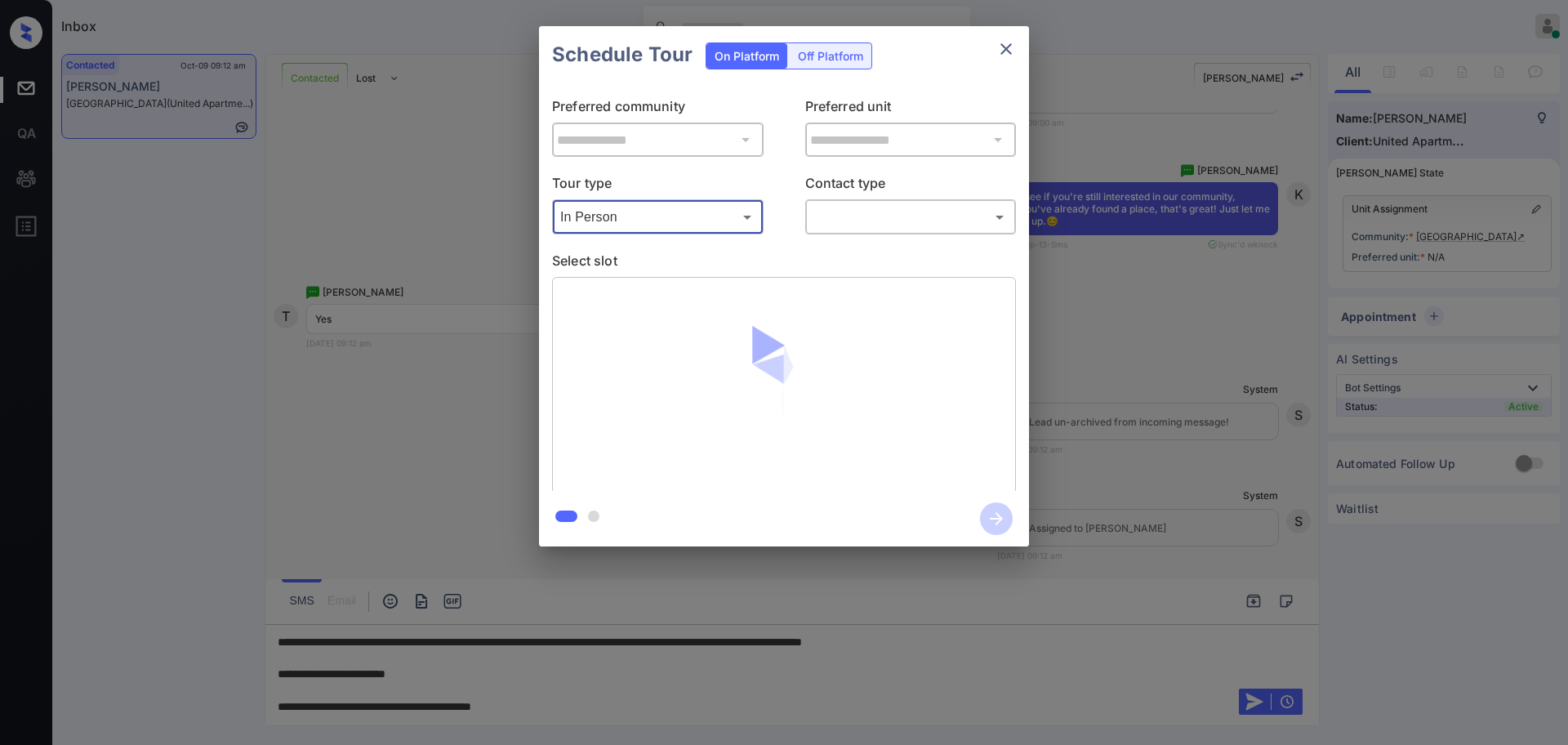
click at [889, 209] on body "Inbox Ajay Kumar Online Set yourself offline Set yourself on break Profile Swit…" at bounding box center [784, 372] width 1568 height 745
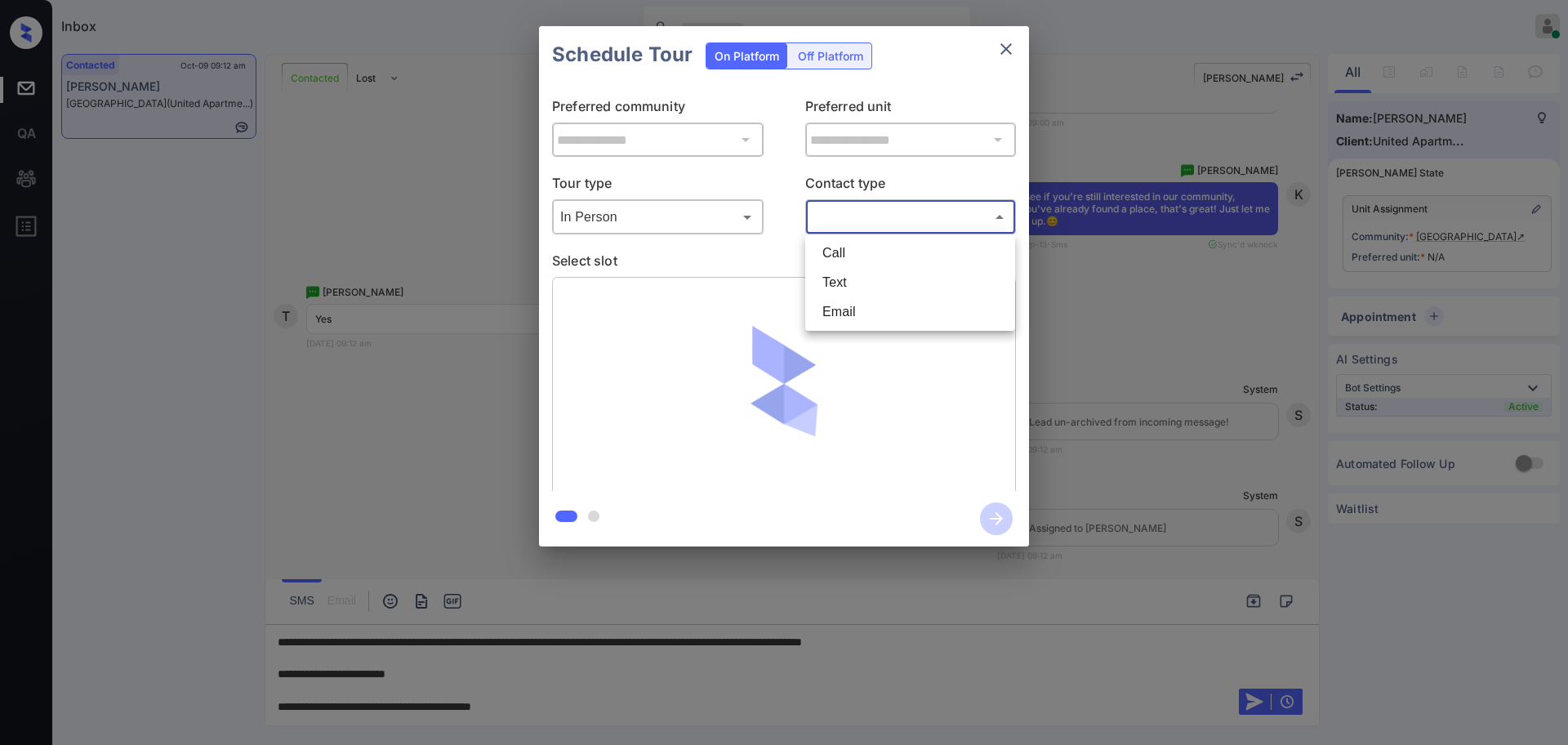
click at [841, 278] on li "Text" at bounding box center [910, 283] width 202 height 30
type input "****"
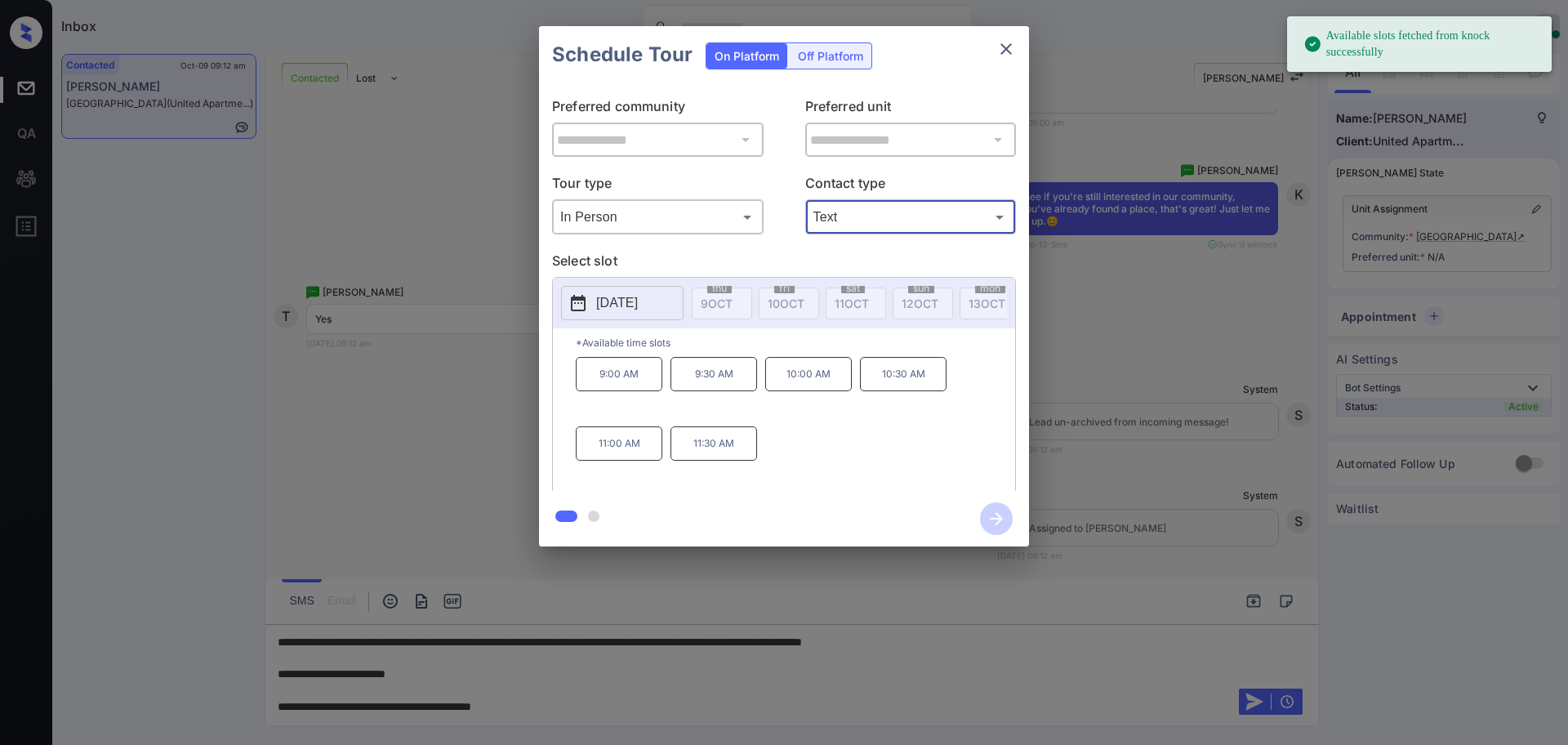
click at [637, 308] on p "2025-11-06" at bounding box center [617, 303] width 42 height 19
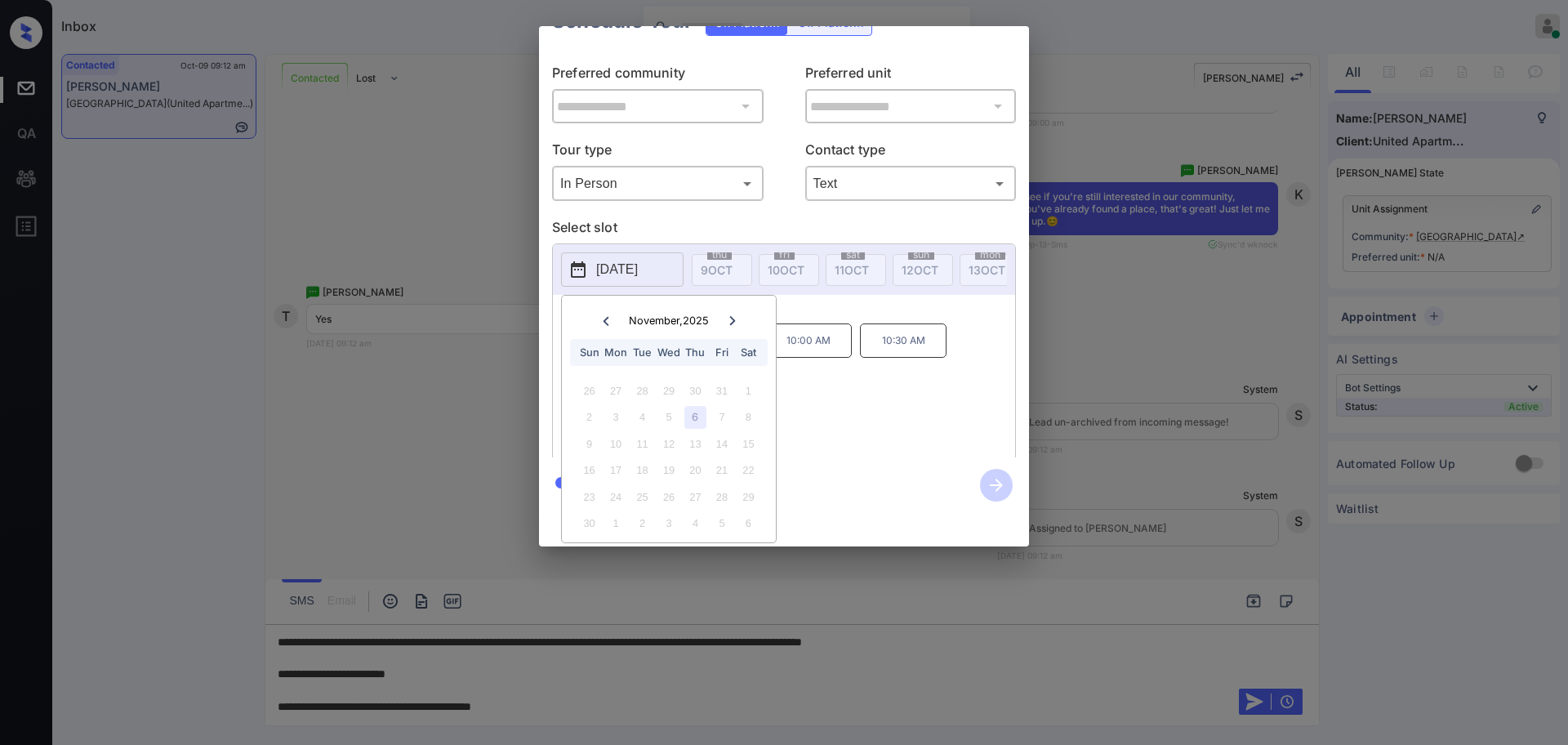
scroll to position [0, 0]
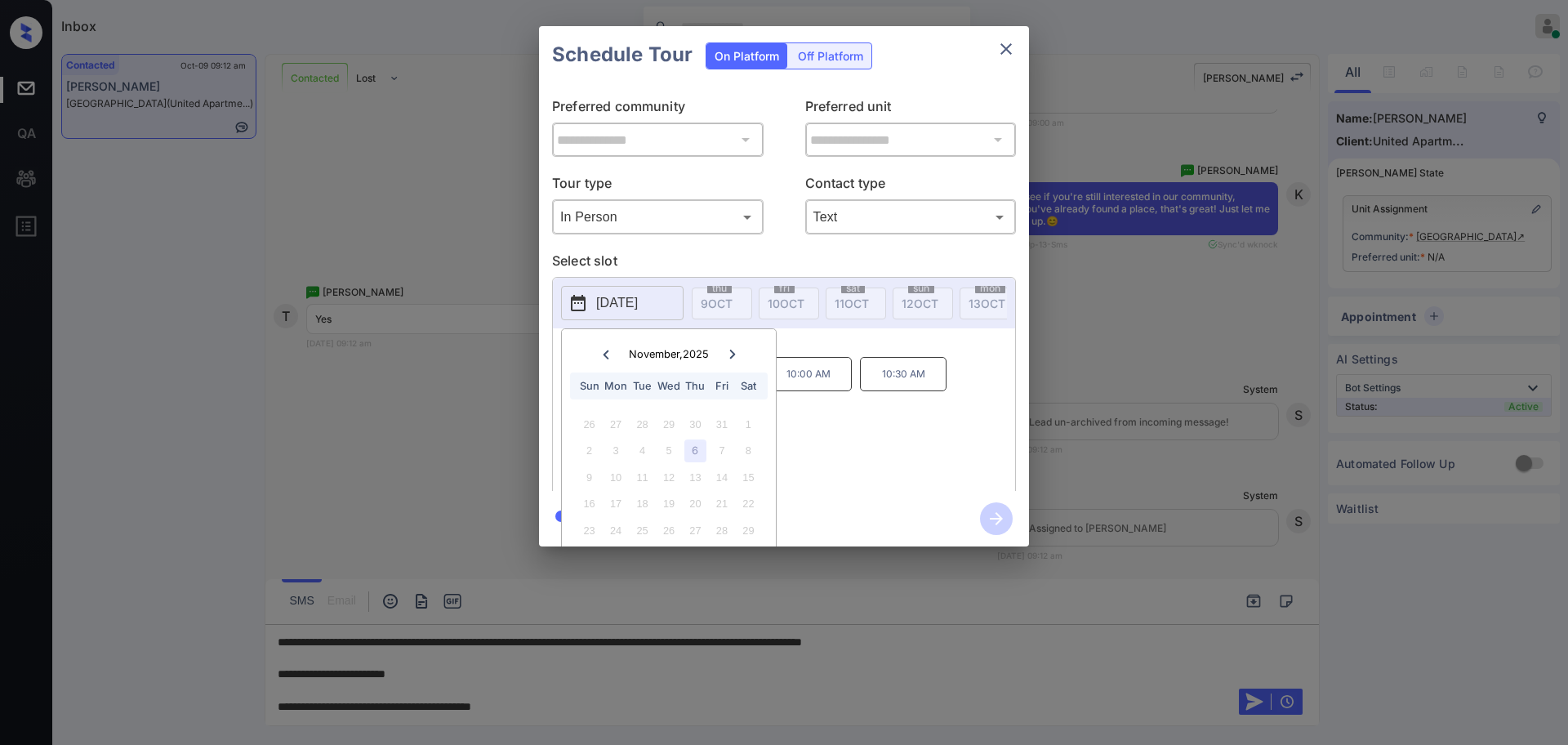
click at [1092, 124] on div "**********" at bounding box center [784, 286] width 1568 height 573
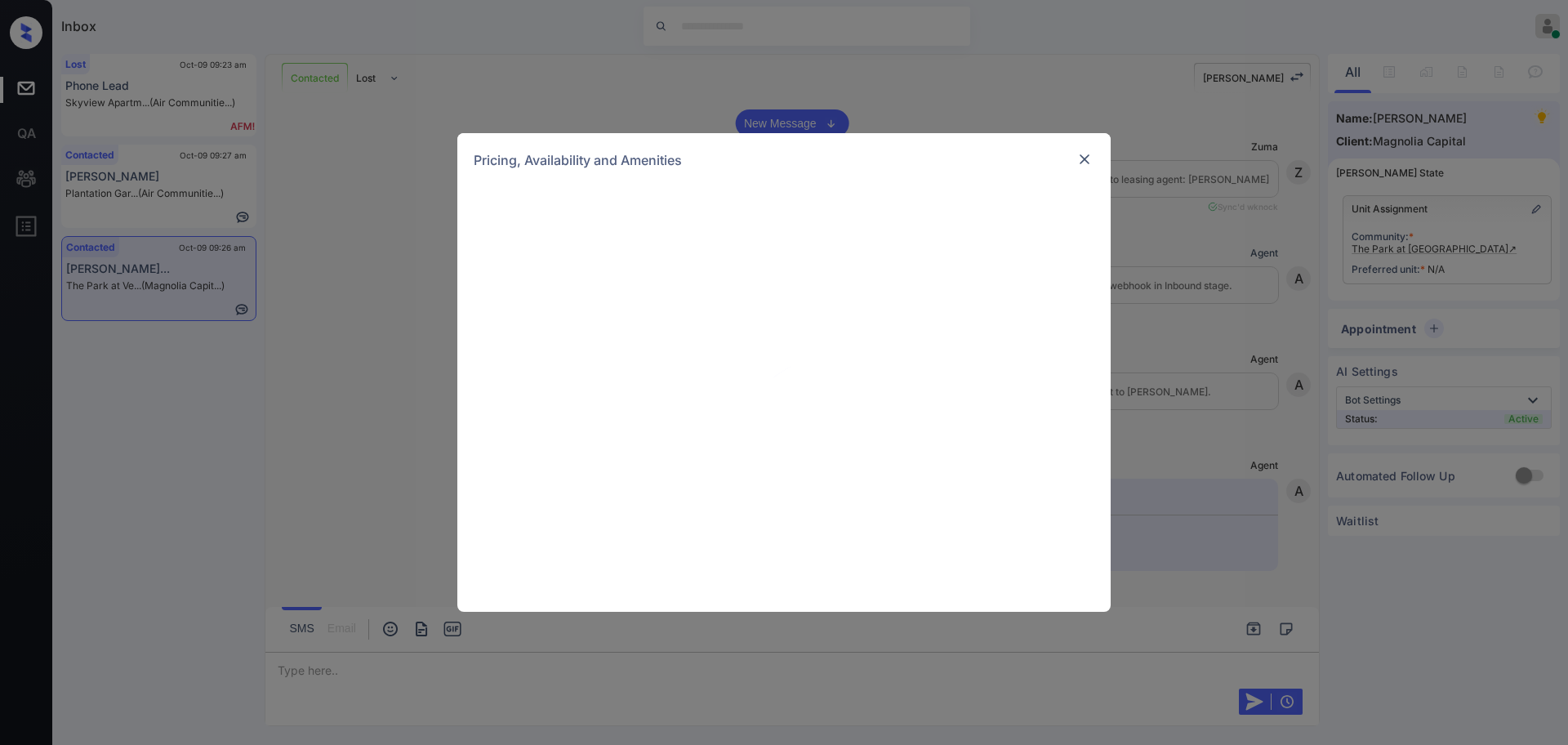
click at [1537, 205] on div "Pricing, Availability and Amenities" at bounding box center [784, 372] width 1568 height 745
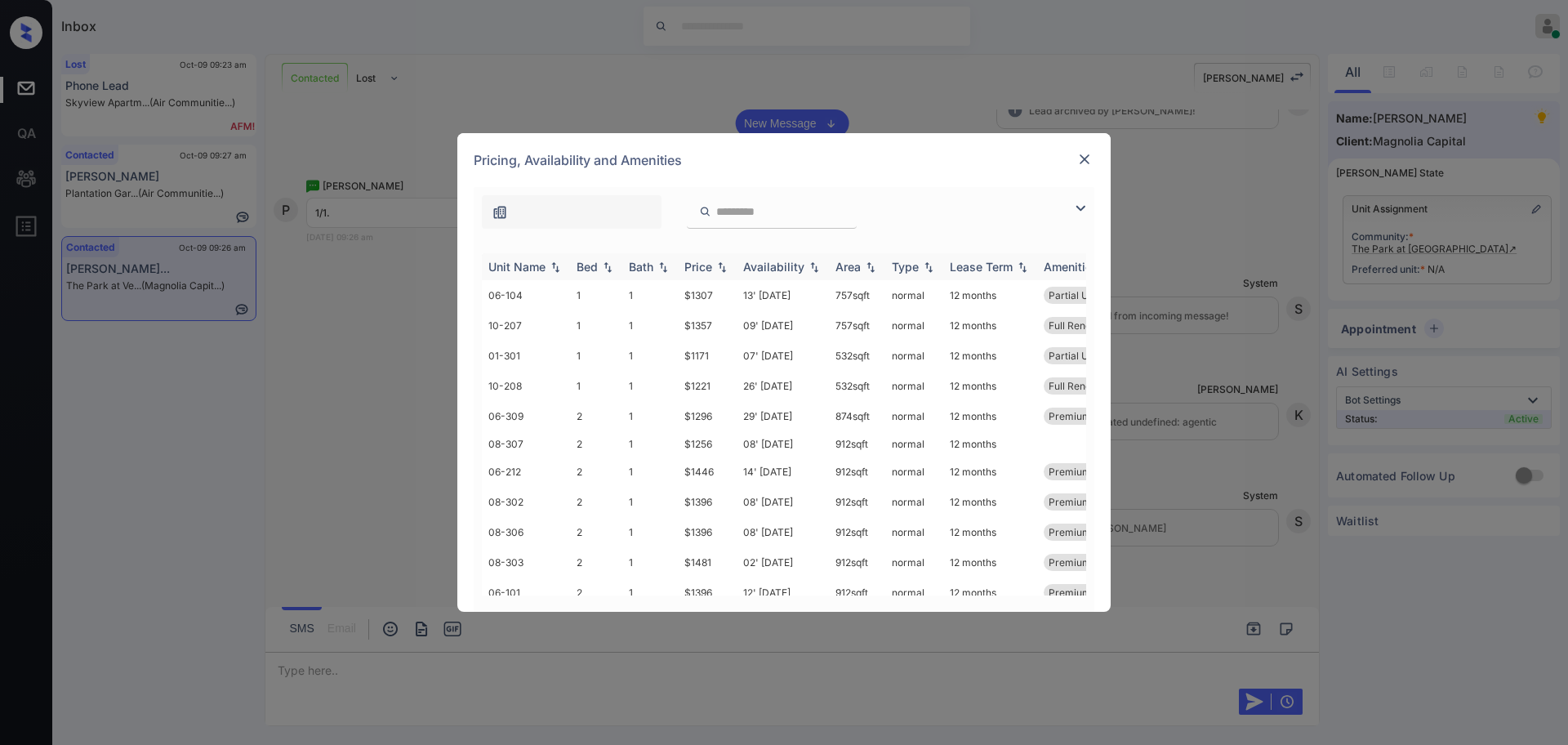
click at [590, 270] on div "Bed" at bounding box center [587, 266] width 21 height 14
drag, startPoint x: 686, startPoint y: 300, endPoint x: 727, endPoint y: 295, distance: 41.3
type textarea "*****"
click at [727, 295] on td "$1307" at bounding box center [706, 295] width 58 height 31
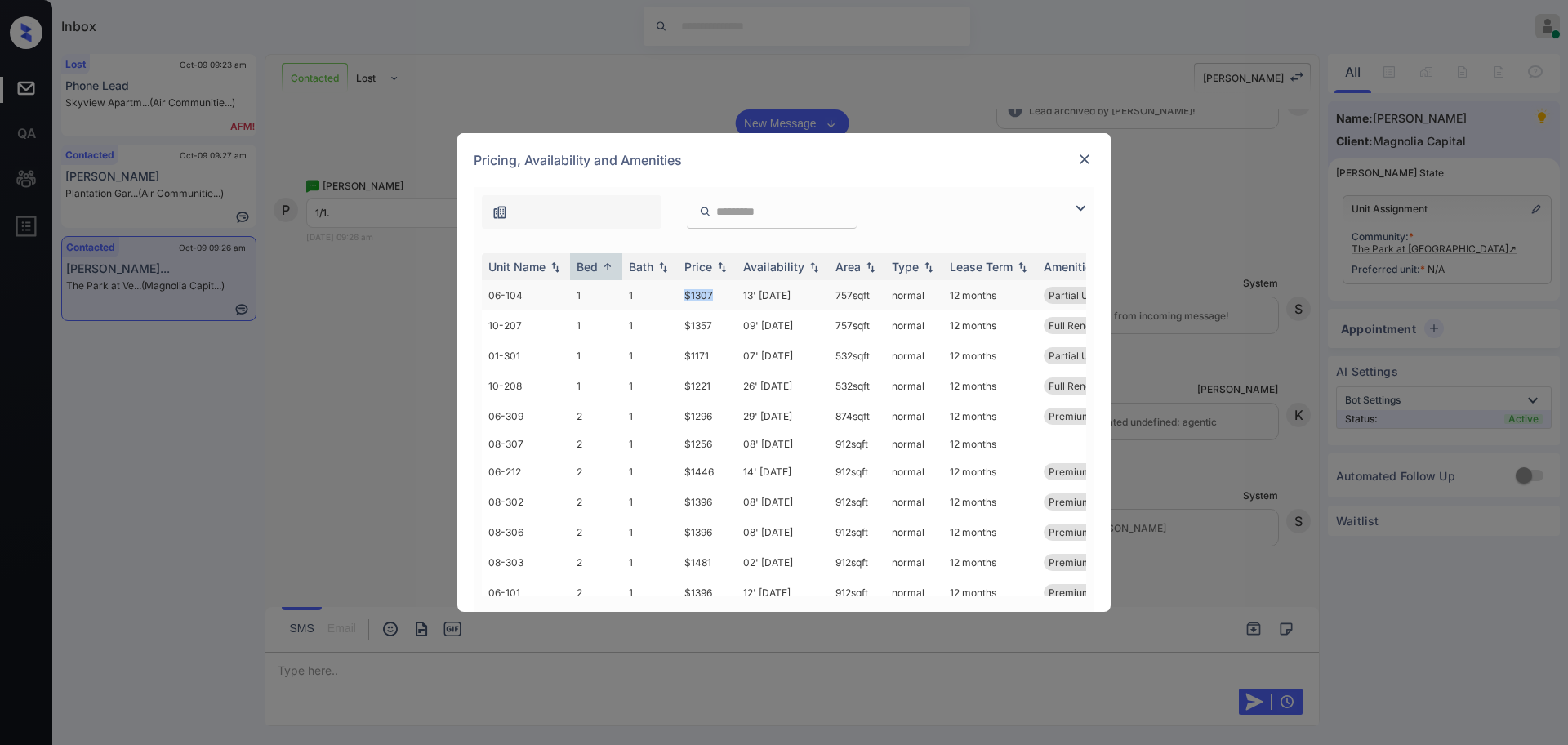
copy td "$1307"
drag, startPoint x: 681, startPoint y: 383, endPoint x: 730, endPoint y: 387, distance: 49.2
click at [720, 385] on td "$1221" at bounding box center [706, 386] width 58 height 31
copy td "$1221"
click at [1083, 164] on img at bounding box center [1084, 159] width 17 height 17
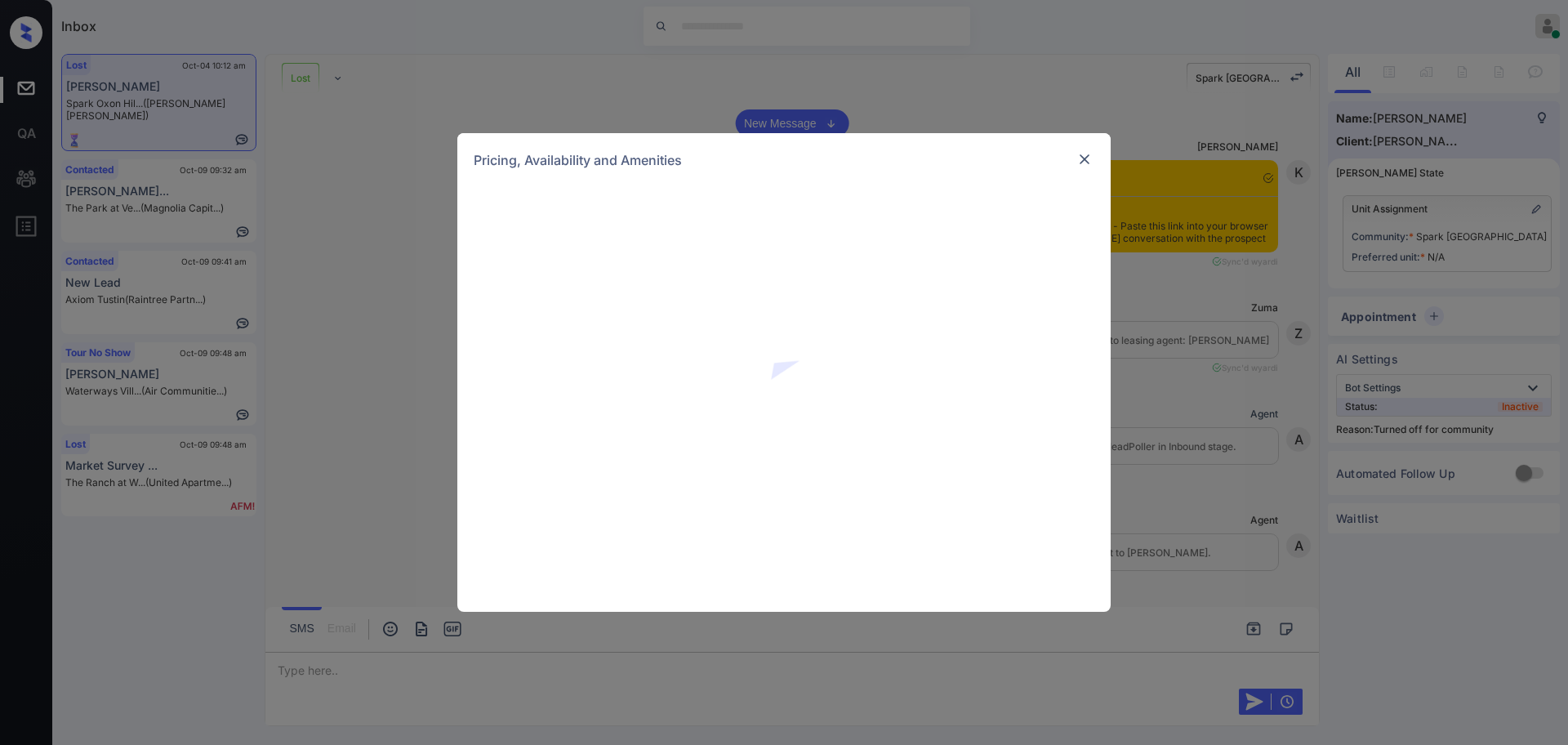
scroll to position [4823, 0]
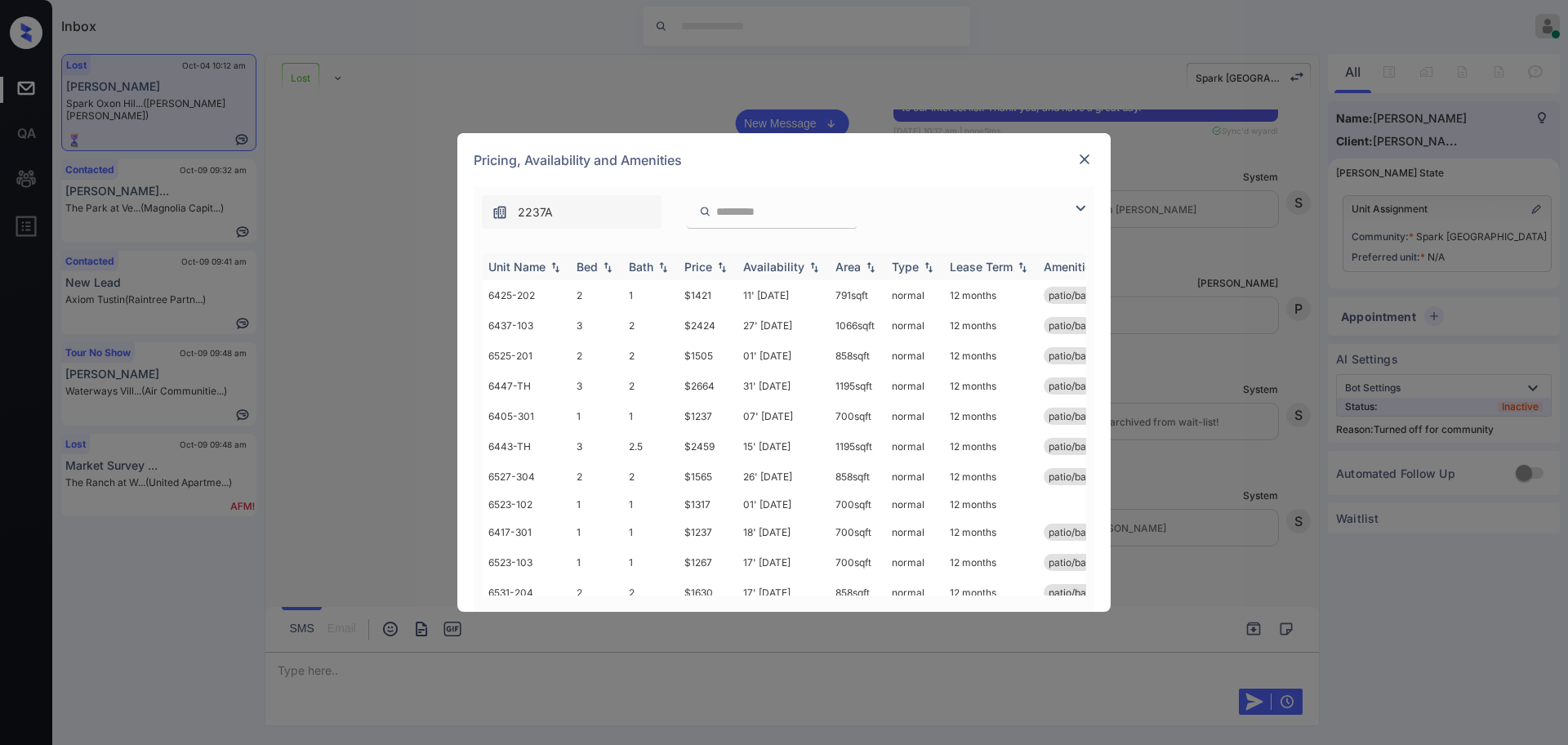
click at [593, 260] on div "Bed" at bounding box center [587, 266] width 21 height 14
drag, startPoint x: 681, startPoint y: 355, endPoint x: 720, endPoint y: 357, distance: 39.1
click at [719, 357] on td "$2459" at bounding box center [706, 355] width 58 height 31
copy td "$2459"
drag, startPoint x: 688, startPoint y: 294, endPoint x: 714, endPoint y: 297, distance: 26.2
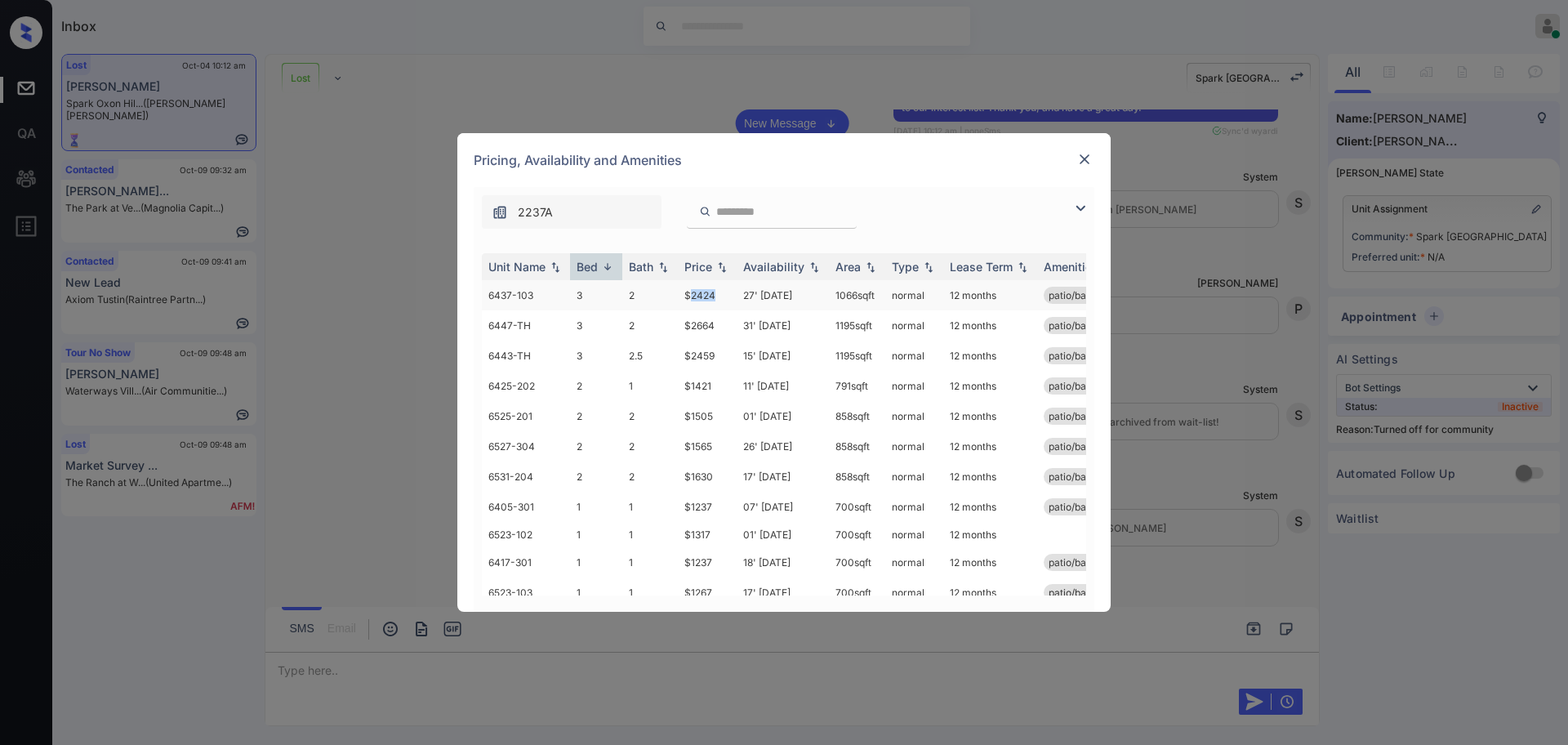
click at [714, 297] on td "$2424" at bounding box center [706, 295] width 58 height 31
drag, startPoint x: 679, startPoint y: 300, endPoint x: 823, endPoint y: 288, distance: 144.5
click at [721, 300] on td "$2424" at bounding box center [706, 295] width 58 height 31
copy td "$2424"
click at [1083, 163] on img at bounding box center [1084, 159] width 17 height 17
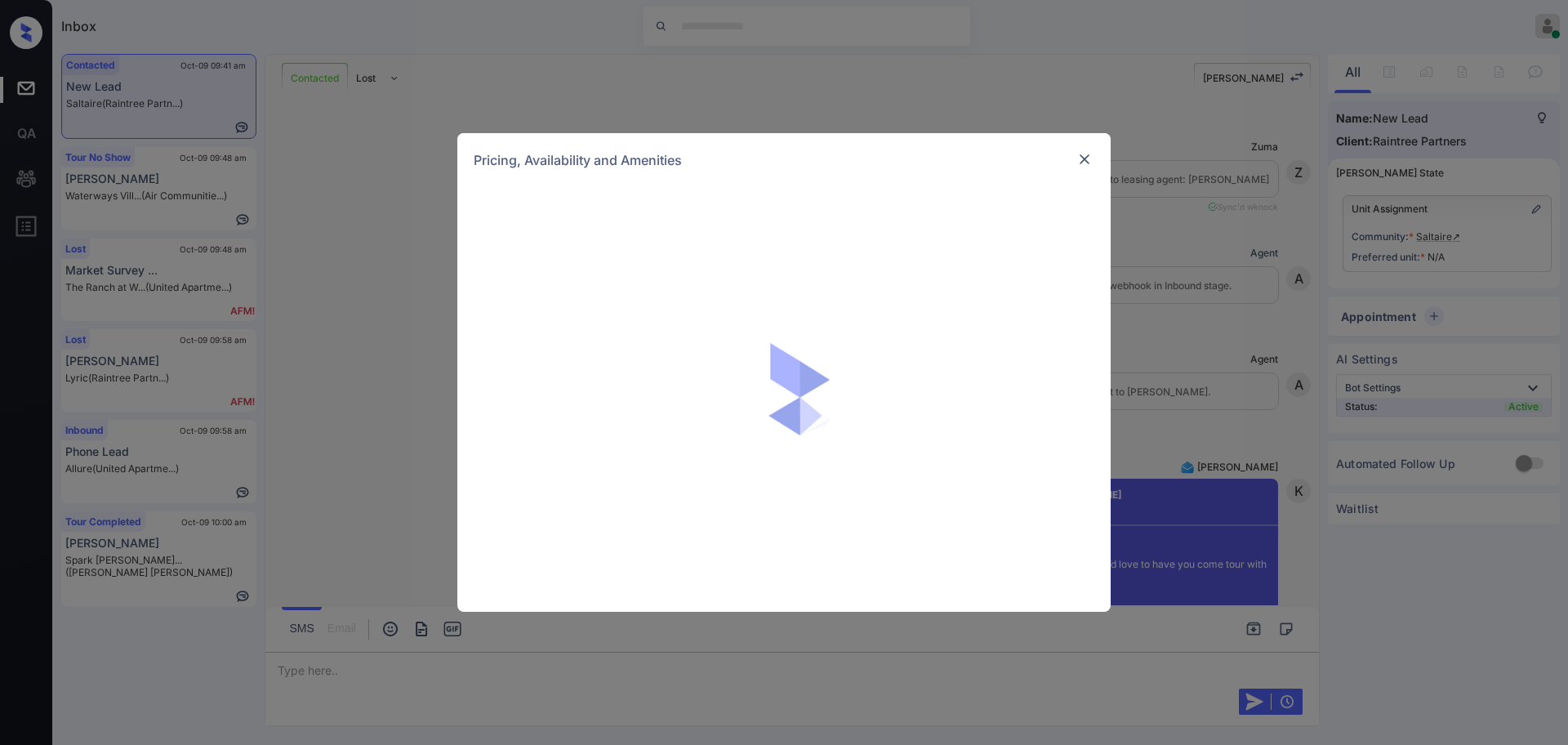
scroll to position [1452, 0]
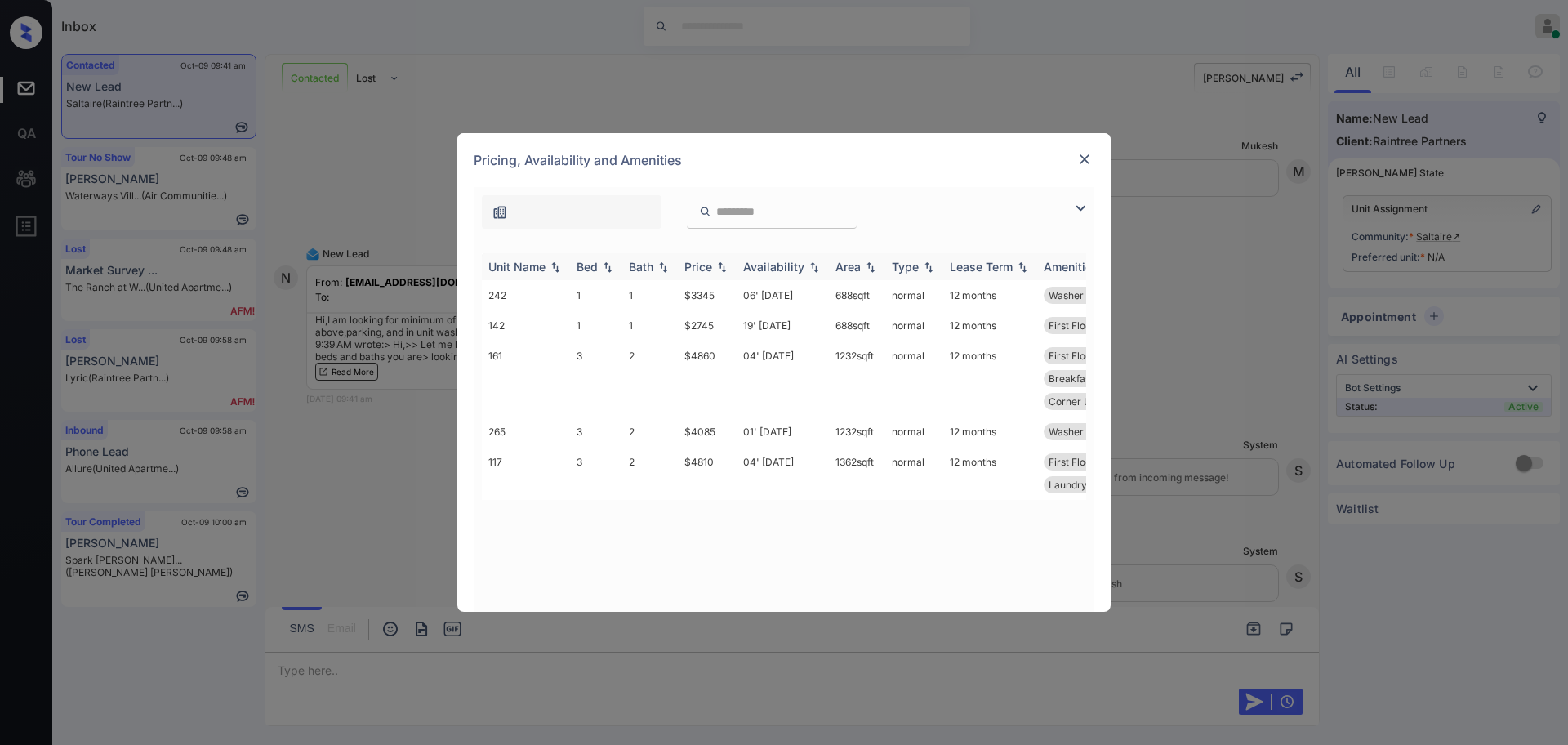
click at [586, 266] on div "Bed" at bounding box center [587, 266] width 21 height 14
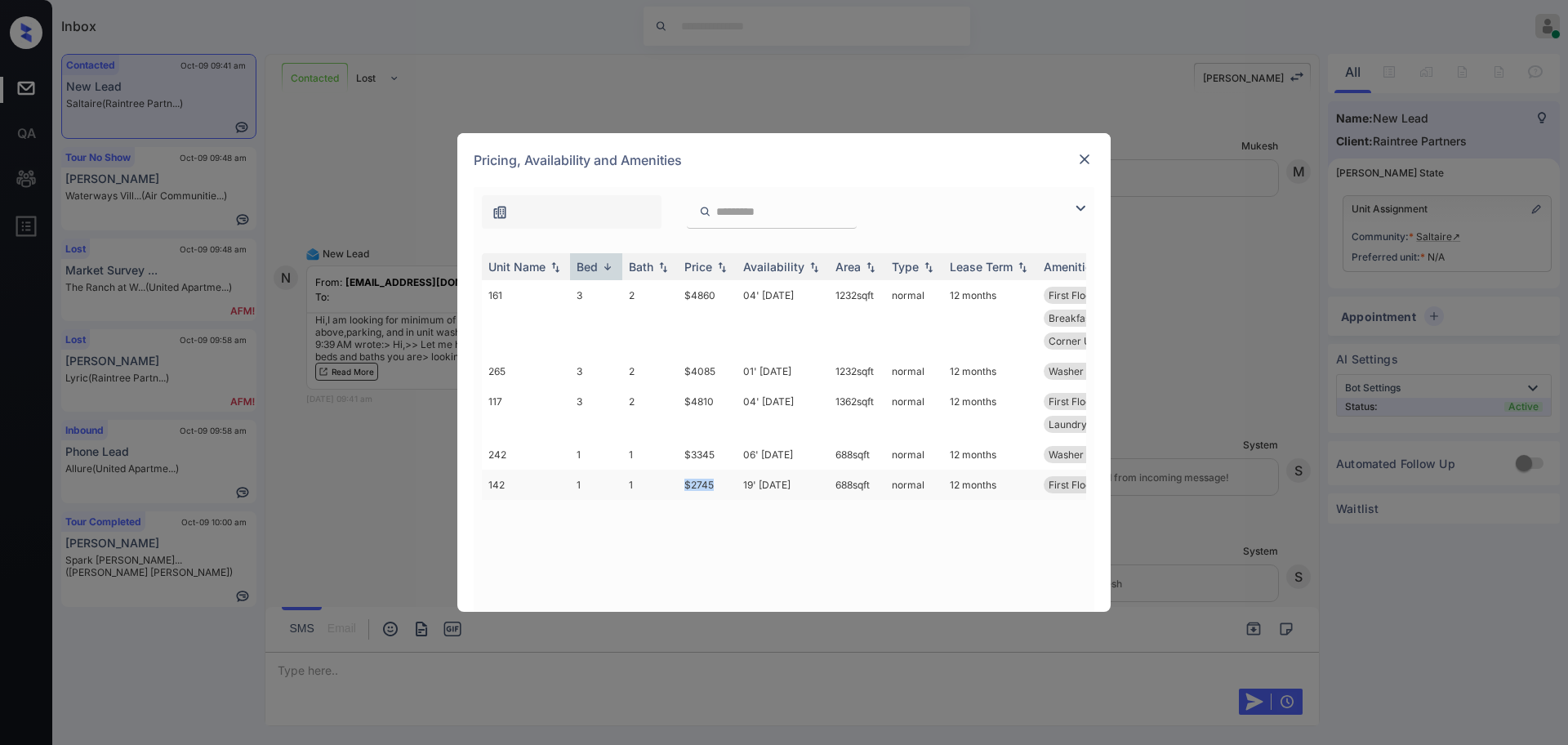
drag, startPoint x: 673, startPoint y: 486, endPoint x: 719, endPoint y: 486, distance: 46.0
click at [717, 486] on tr "142 1 1 $2745 19' Nov 25 688 sqft normal 12 months First Floor Washer & Dryer" at bounding box center [908, 485] width 853 height 31
copy tr "$2745"
click at [1078, 159] on img at bounding box center [1084, 159] width 17 height 17
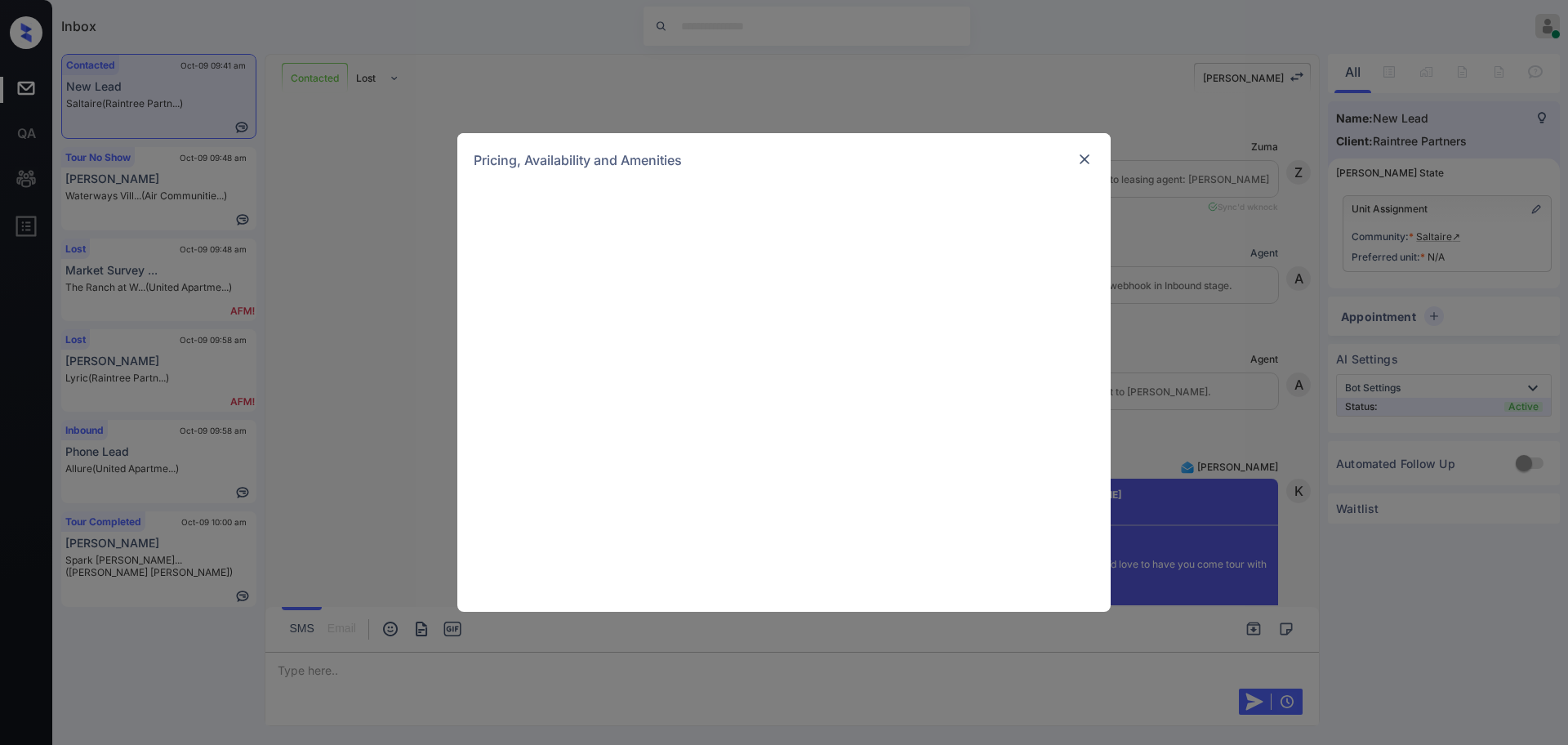
scroll to position [1452, 0]
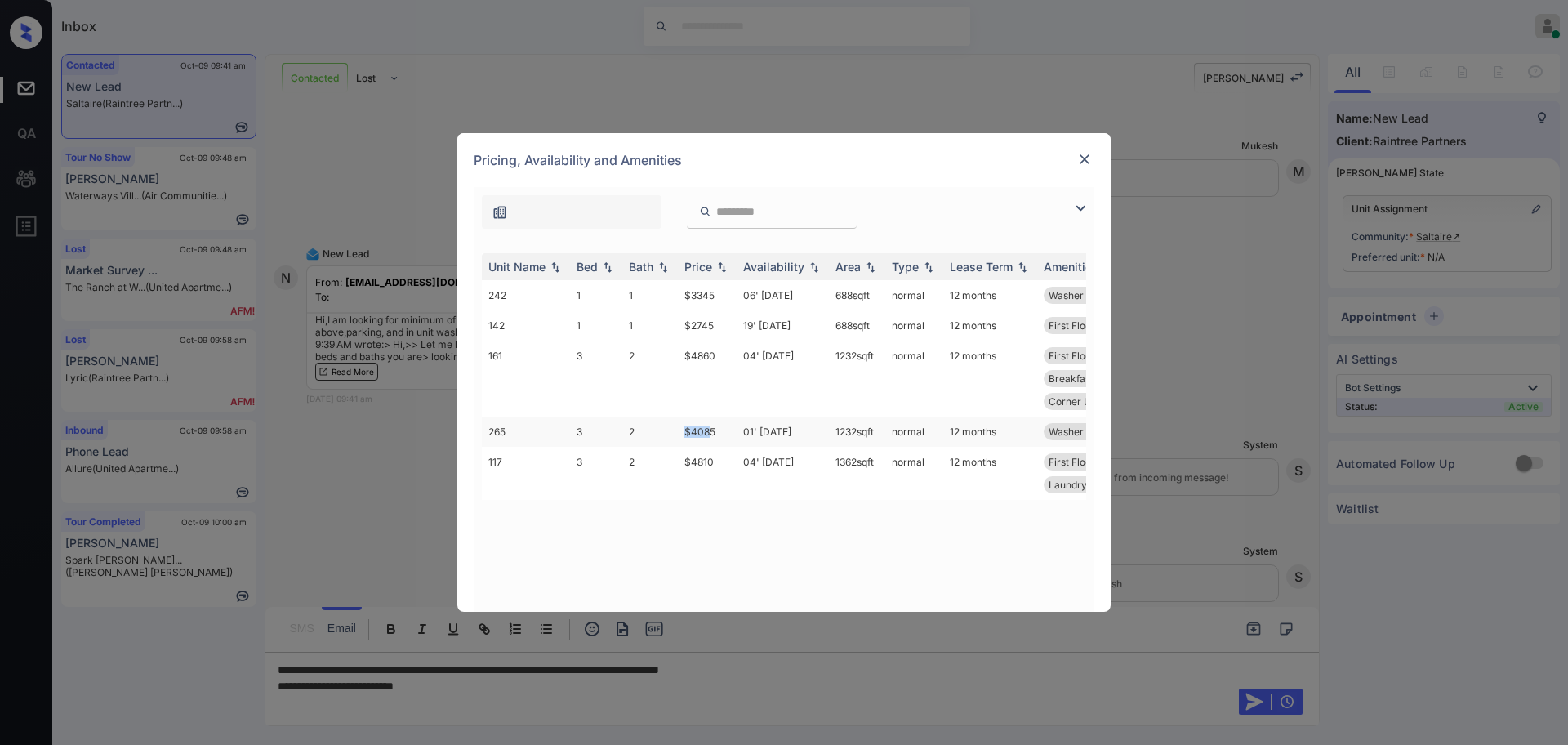
drag, startPoint x: 674, startPoint y: 435, endPoint x: 712, endPoint y: 436, distance: 38.0
click at [712, 436] on tr "265 3 2 $4085 01' [DATE] sqft normal 12 months Washer & Dryer Top Floor Breakfa…" at bounding box center [908, 431] width 853 height 31
click at [837, 433] on td "1232 sqft" at bounding box center [856, 431] width 57 height 31
drag, startPoint x: 822, startPoint y: 436, endPoint x: 883, endPoint y: 432, distance: 61.1
click at [880, 432] on tr "265 3 2 $4085 01' [DATE] sqft normal 12 months Washer & Dryer Top Floor Breakfa…" at bounding box center [908, 431] width 853 height 31
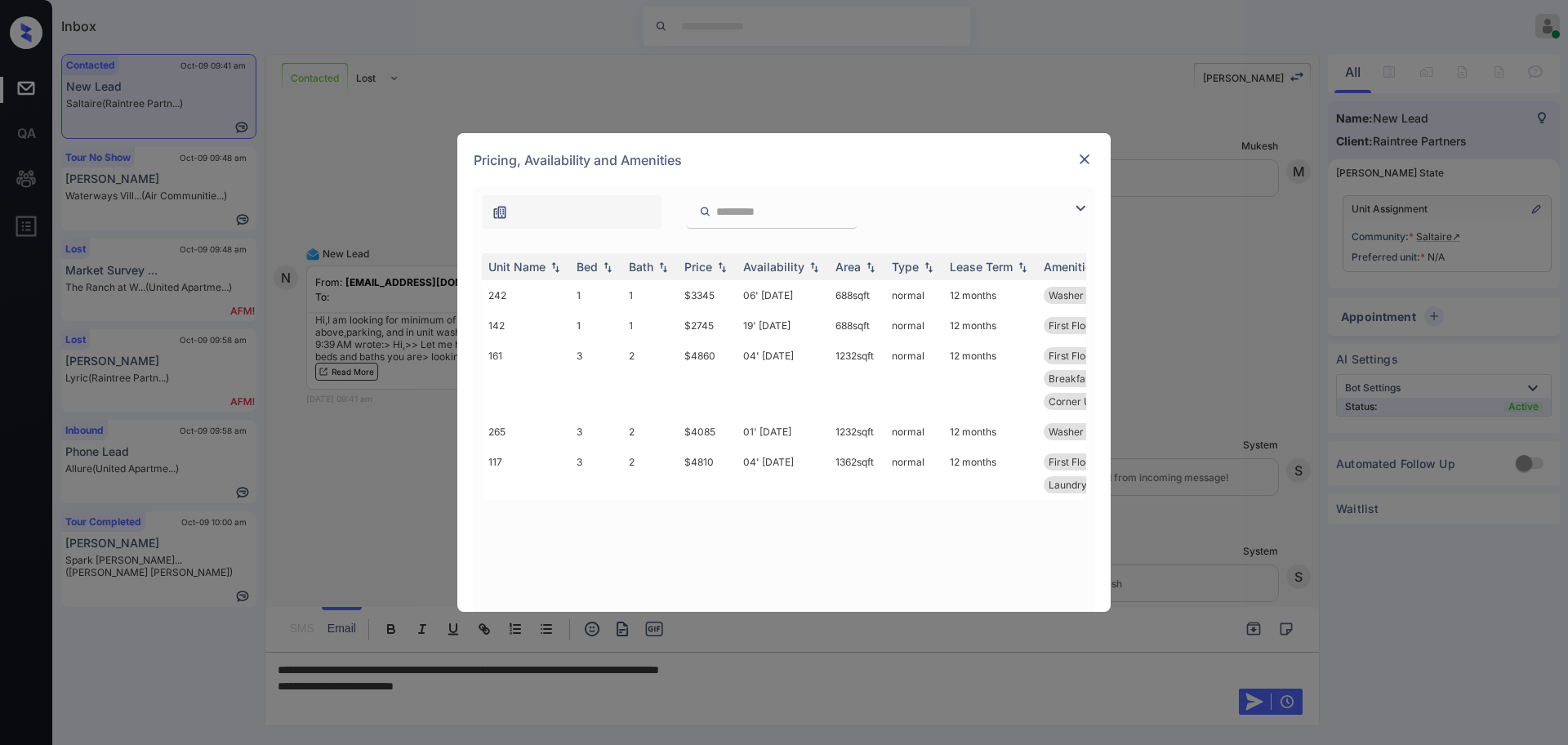
copy tr "1232 sqft"
click at [1085, 162] on img at bounding box center [1084, 159] width 17 height 17
